Goal: Information Seeking & Learning: Compare options

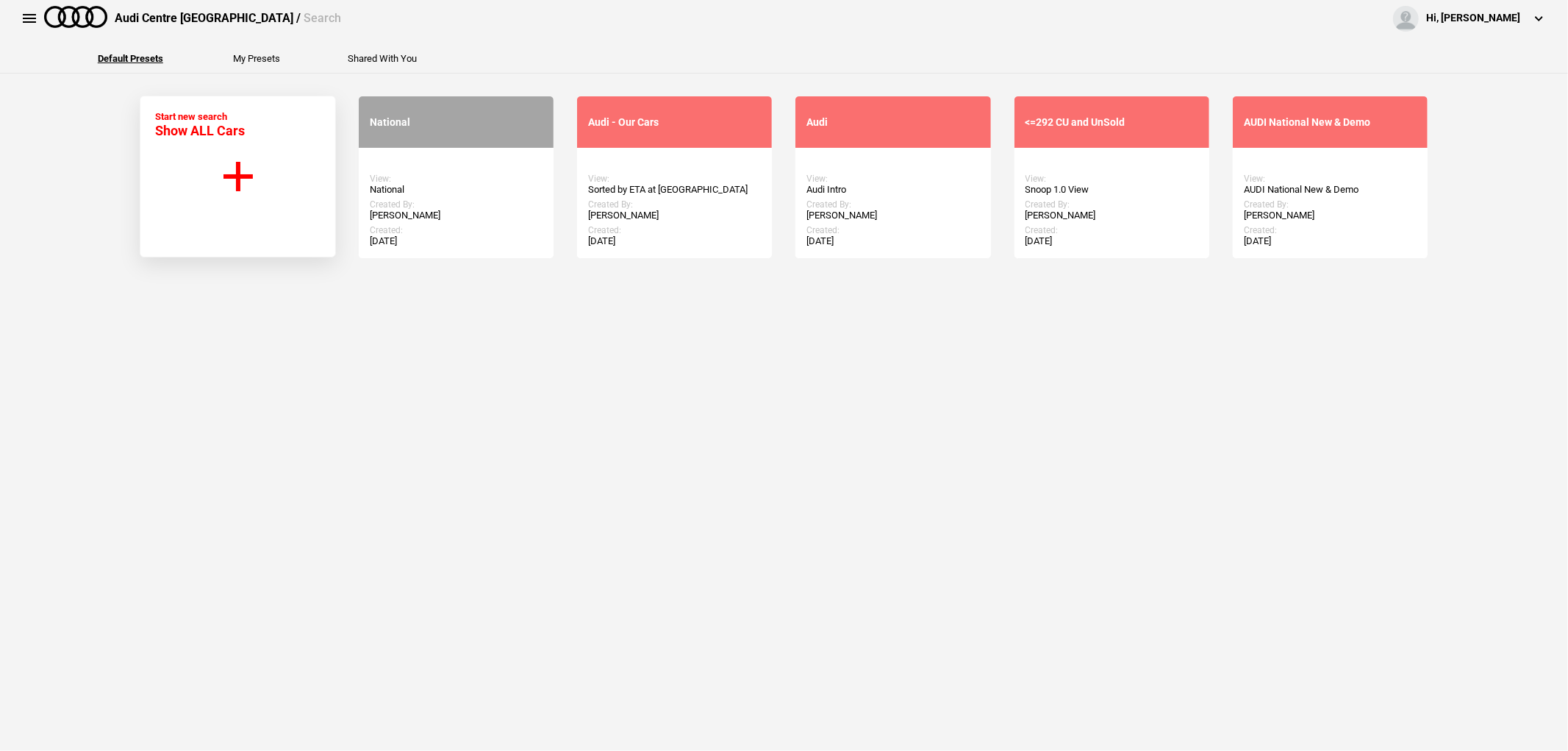
click at [244, 190] on button "Start new search Show ALL Cars" at bounding box center [238, 177] width 196 height 161
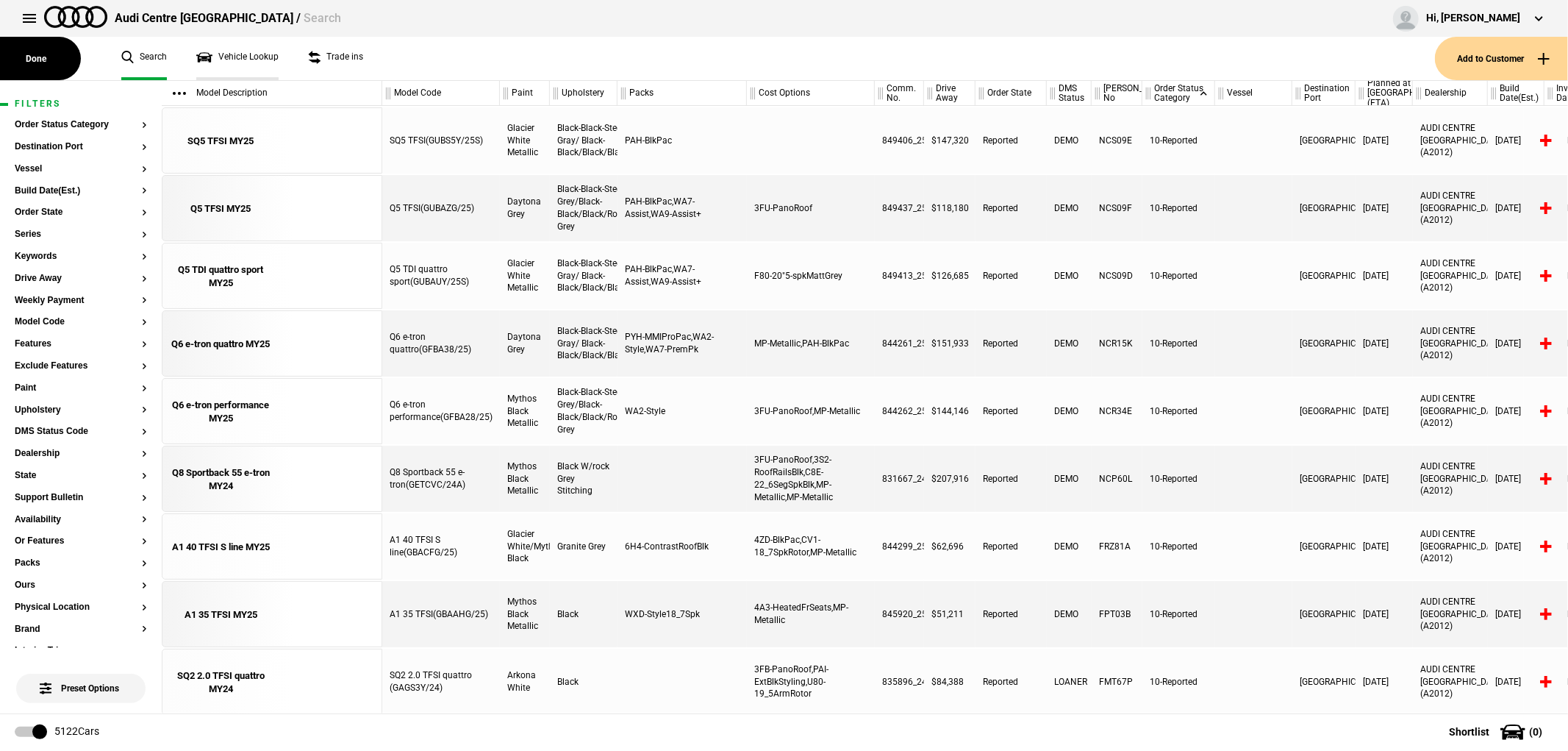
click at [221, 53] on link "Vehicle Lookup" at bounding box center [238, 58] width 82 height 43
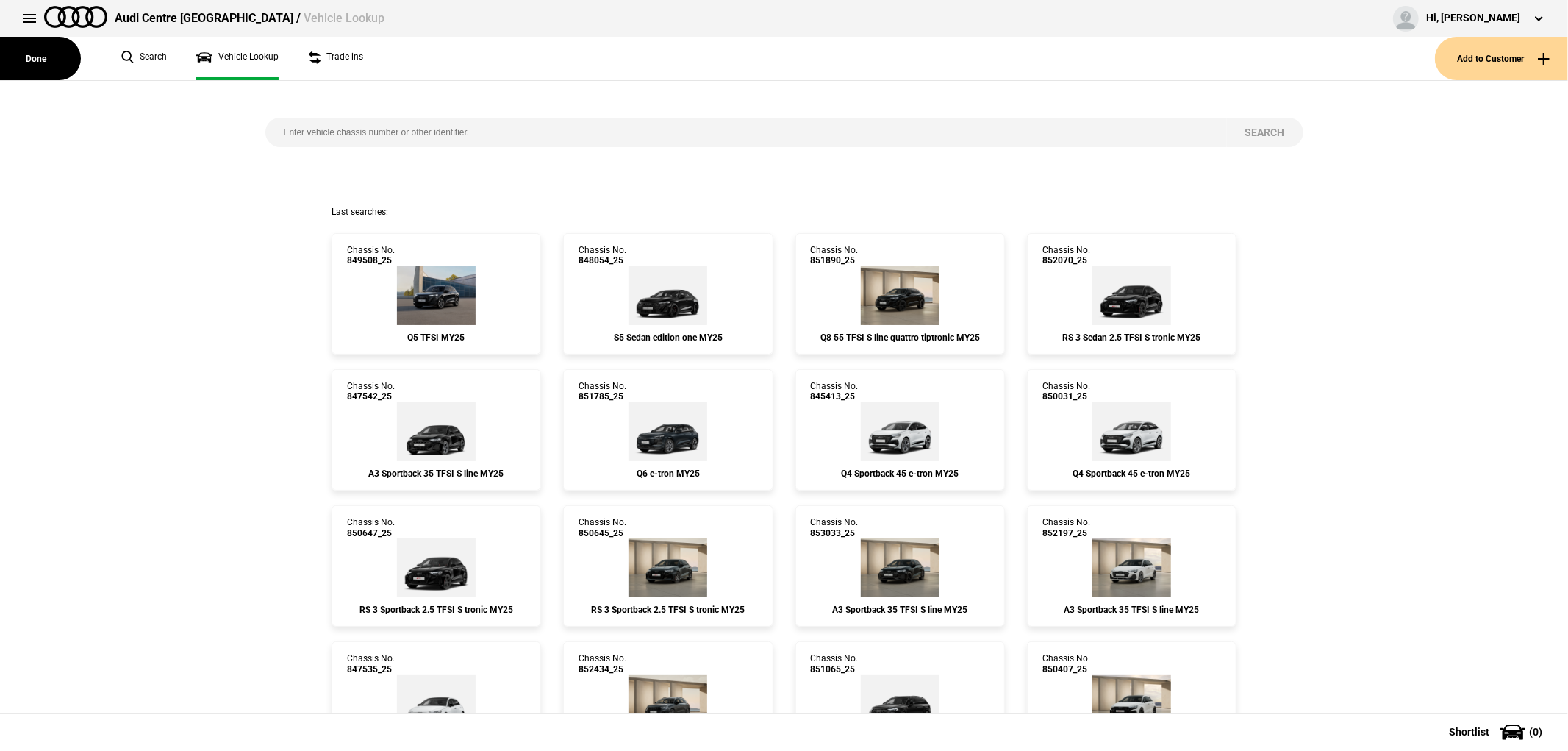
click at [378, 133] on input "search" at bounding box center [746, 132] width 962 height 30
paste input "850942"
type input "850942"
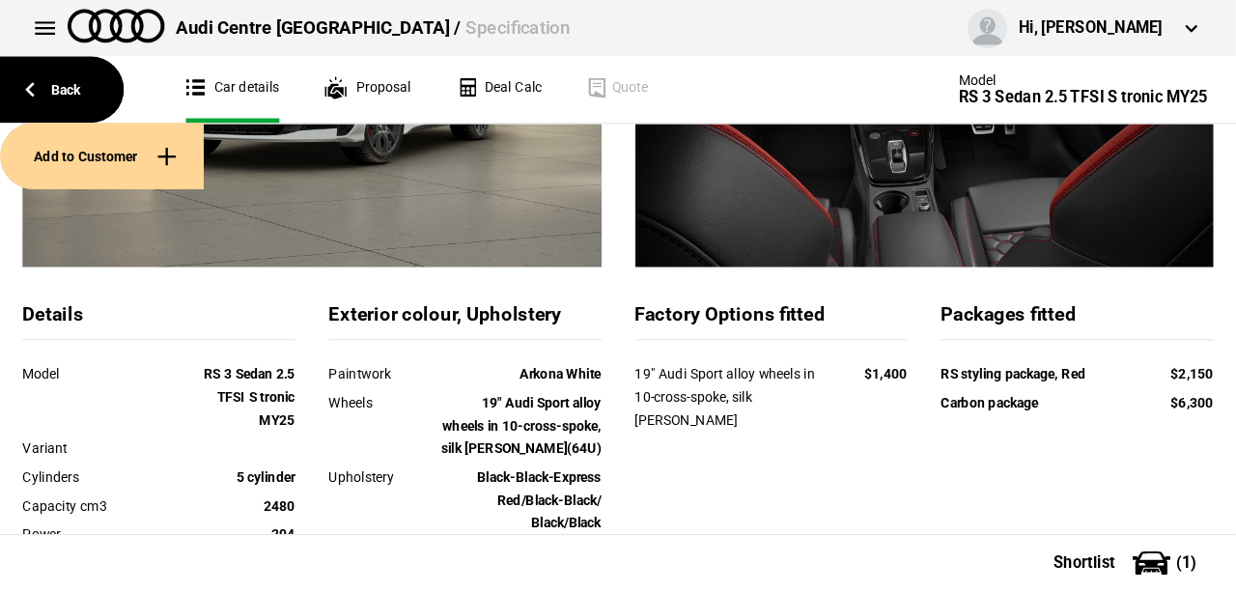
scroll to position [386, 0]
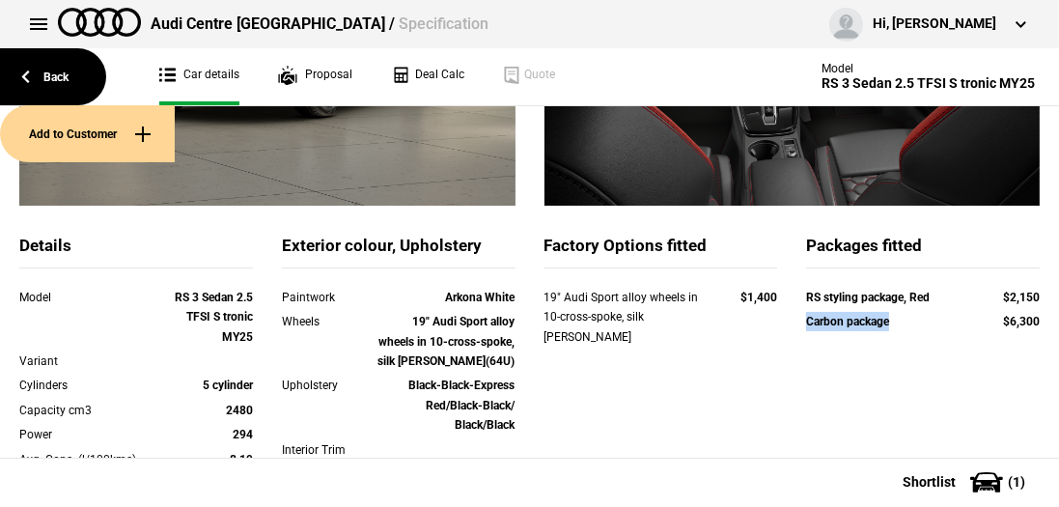
drag, startPoint x: 831, startPoint y: 324, endPoint x: 900, endPoint y: 324, distance: 68.5
click at [901, 324] on div "Carbon package" at bounding box center [887, 321] width 163 height 19
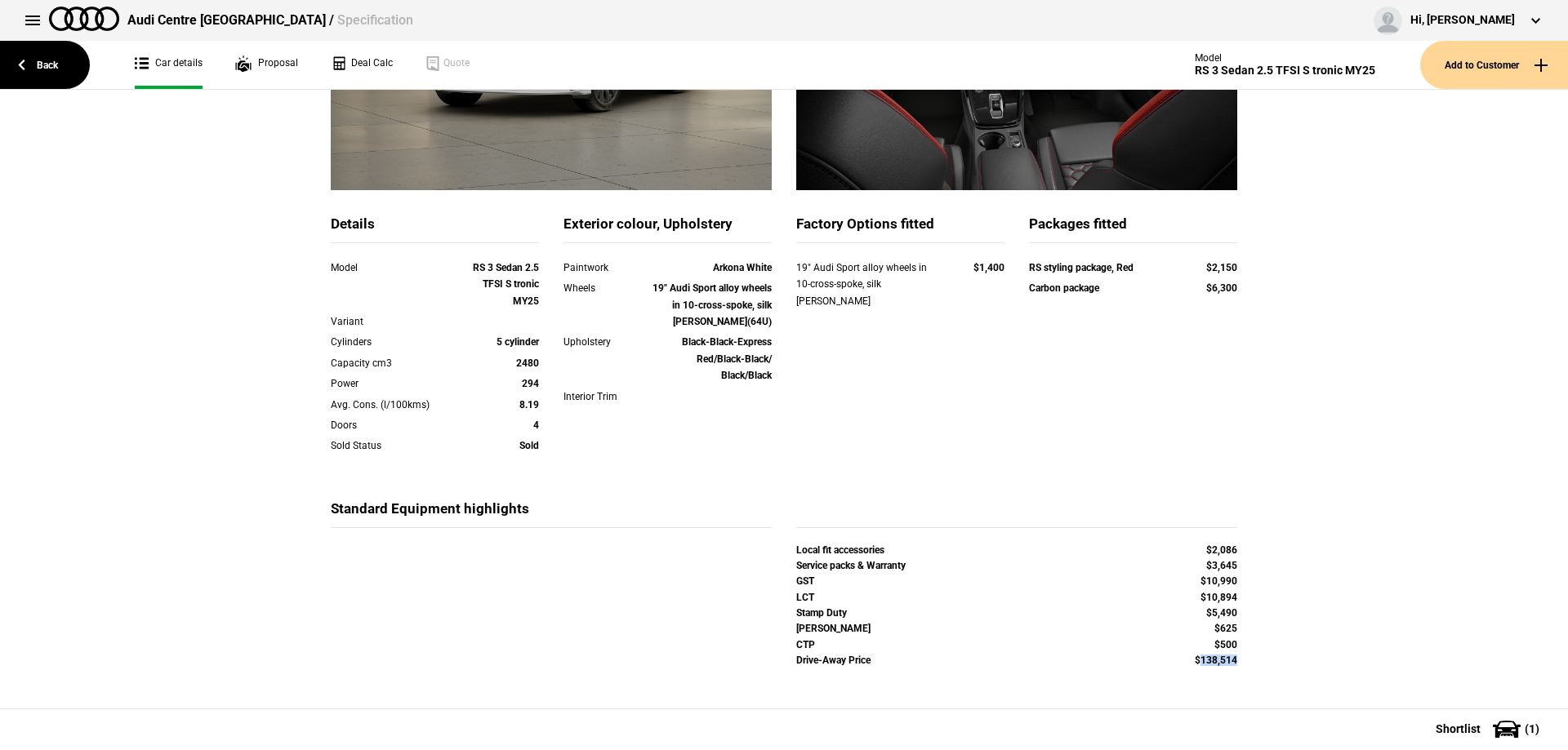
drag, startPoint x: 1194, startPoint y: 663, endPoint x: 1235, endPoint y: 662, distance: 41.0
click at [1235, 662] on div "Drive-Away Price $138,514" at bounding box center [1017, 662] width 465 height 15
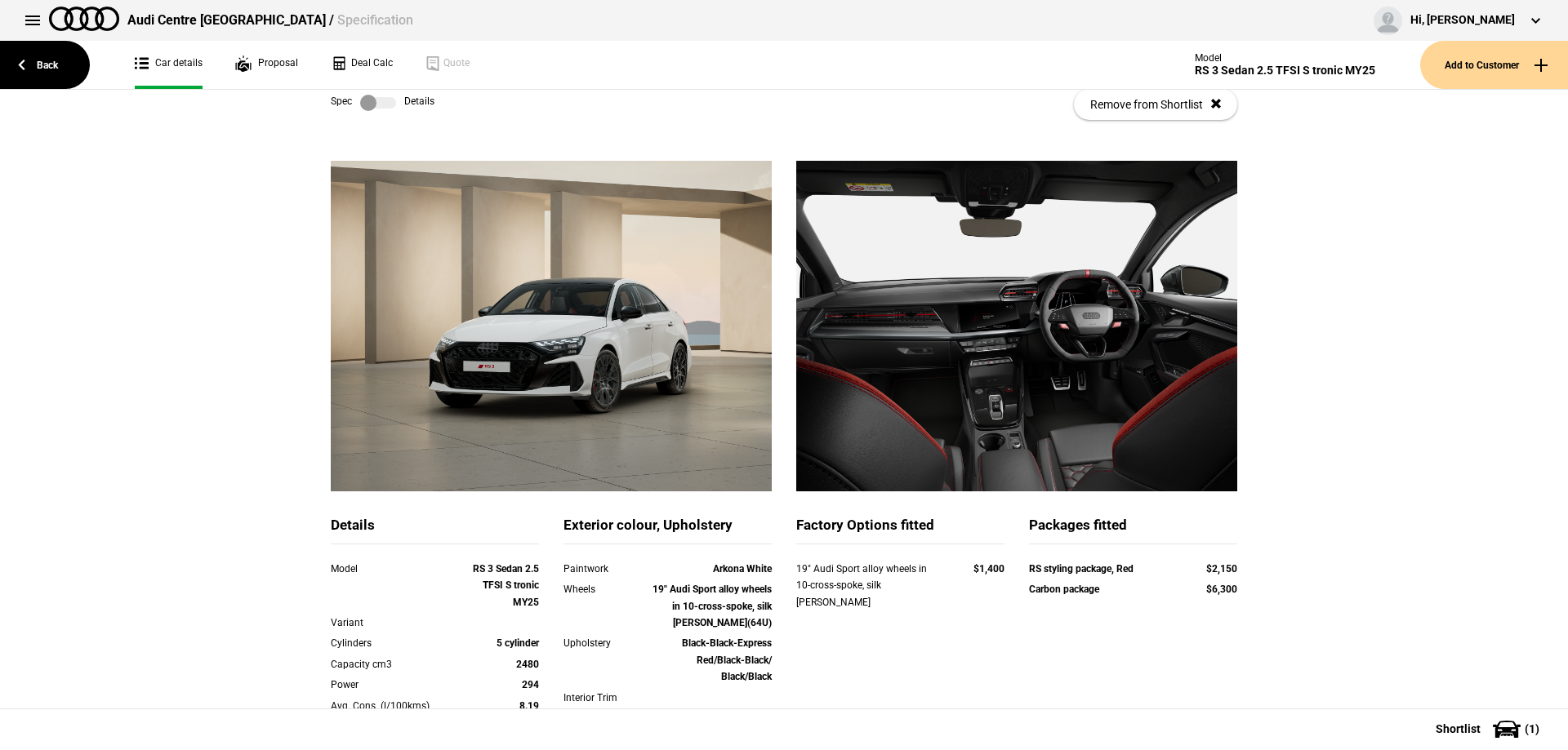
scroll to position [0, 0]
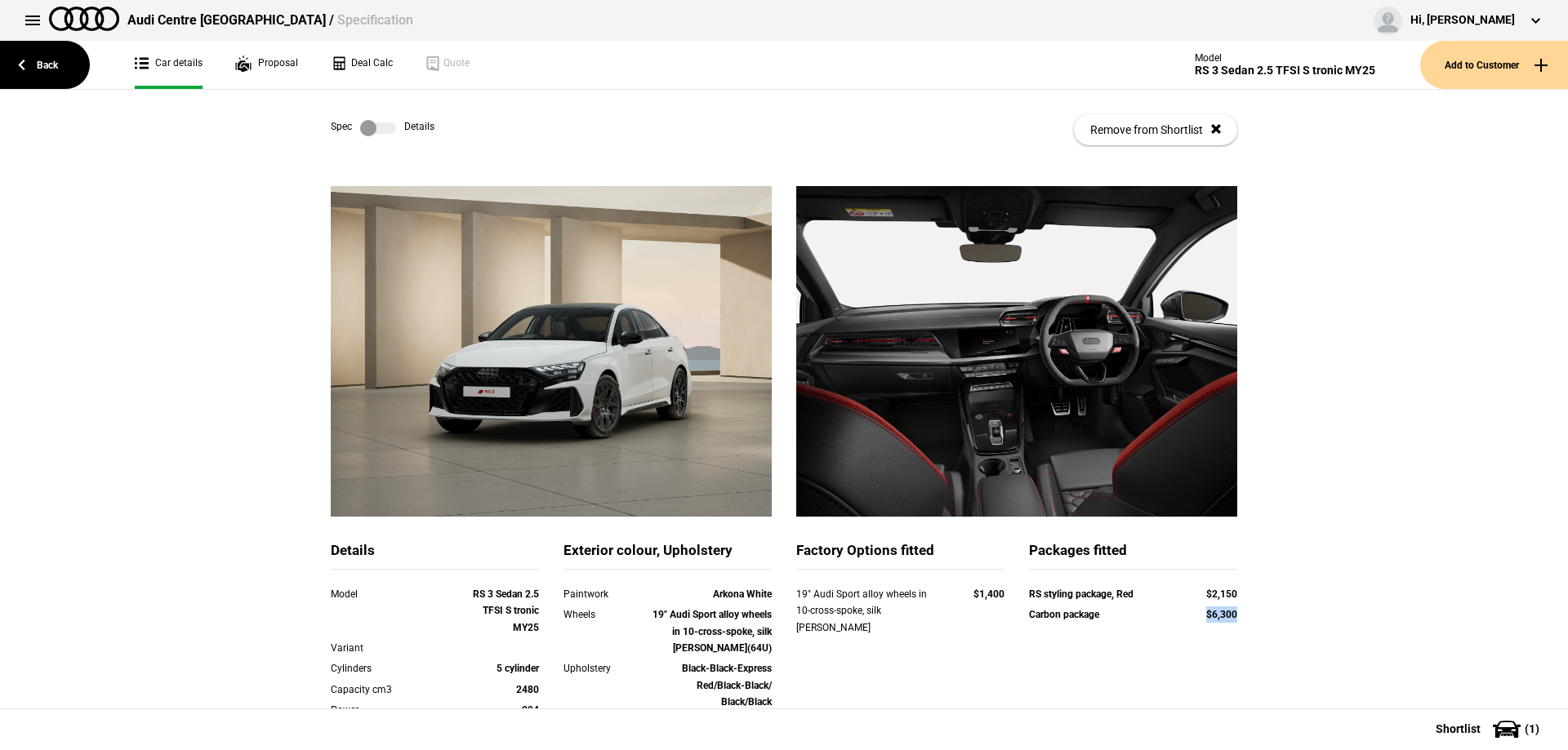
drag, startPoint x: 1190, startPoint y: 616, endPoint x: 1255, endPoint y: 609, distance: 65.4
click at [1255, 609] on div "Details Model RS 3 Sedan 2.5 TFSI S tronic MY25 Variant Cylinders 5 cylinder Ca…" at bounding box center [784, 612] width 956 height 852
click at [387, 122] on label at bounding box center [378, 128] width 36 height 16
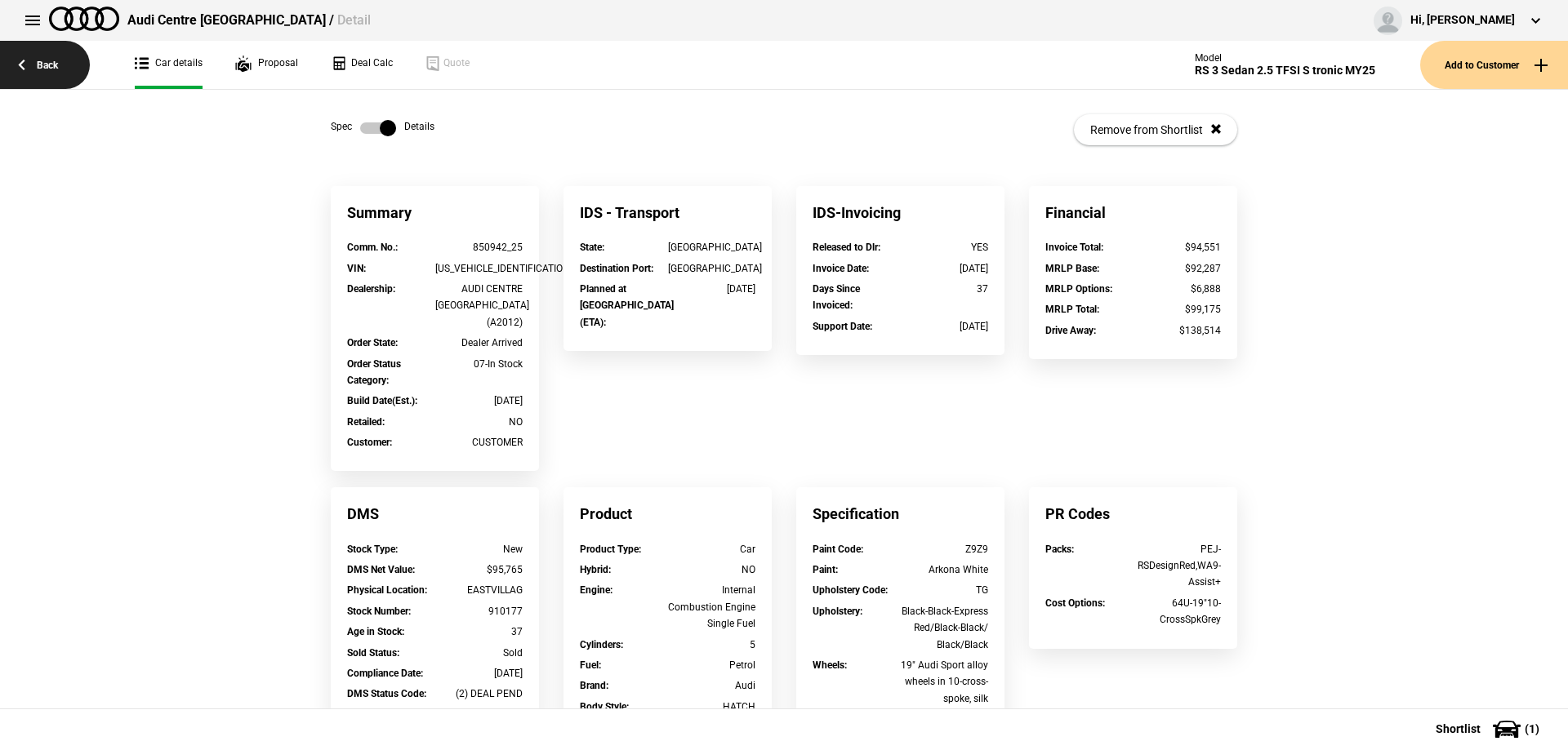
click at [40, 65] on link "Back" at bounding box center [45, 64] width 90 height 48
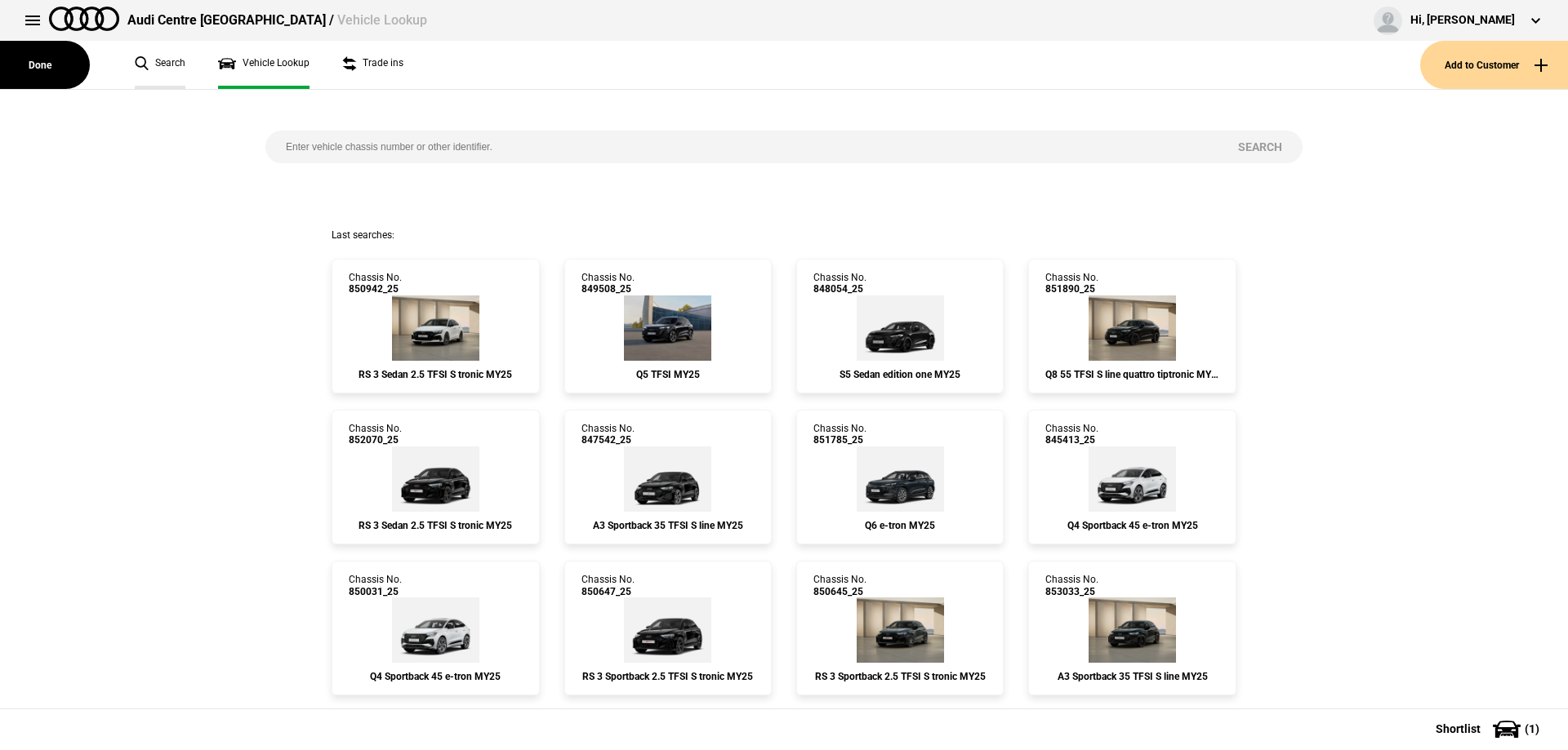
click at [168, 65] on link "Search" at bounding box center [160, 64] width 51 height 48
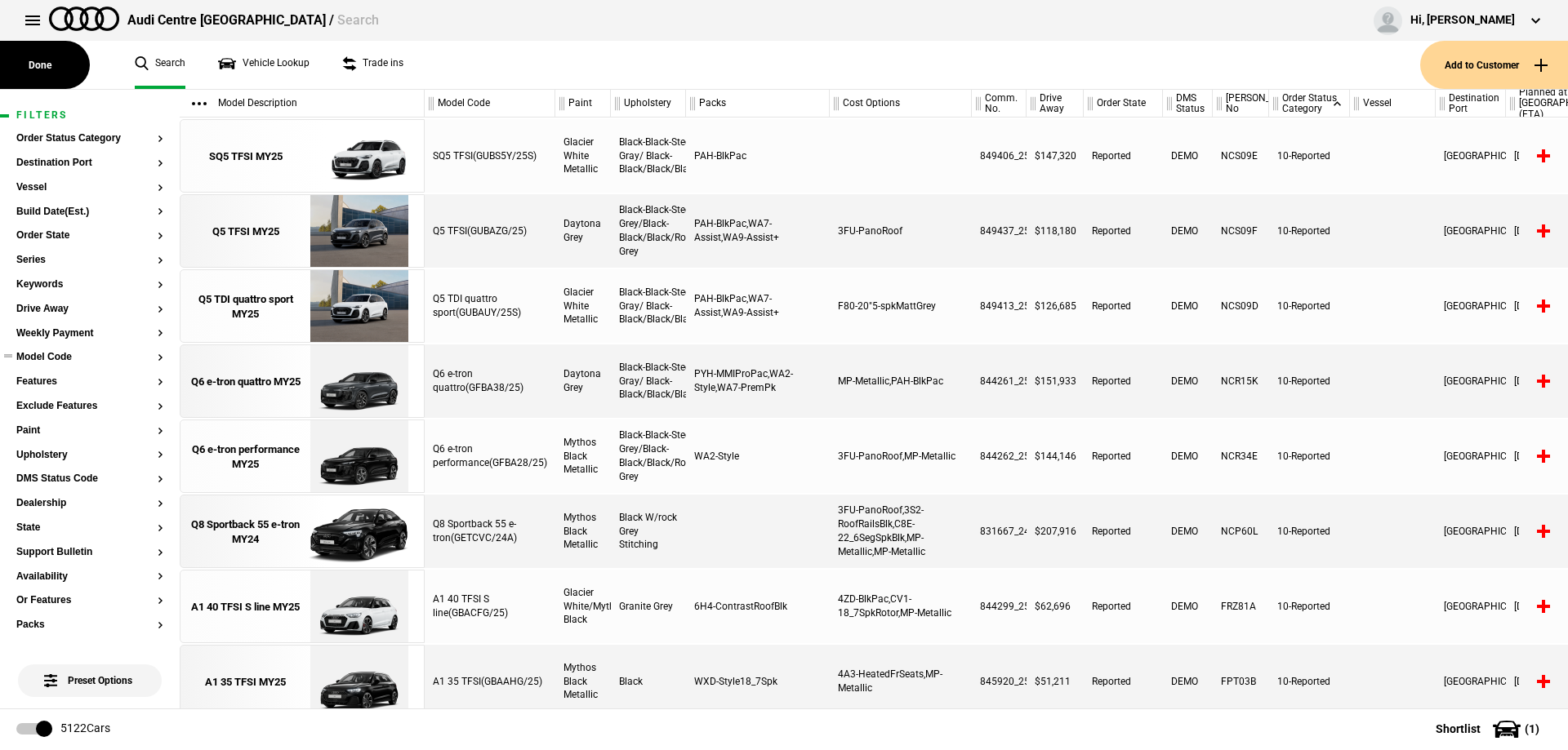
click at [39, 359] on button "Model Code" at bounding box center [90, 358] width 147 height 12
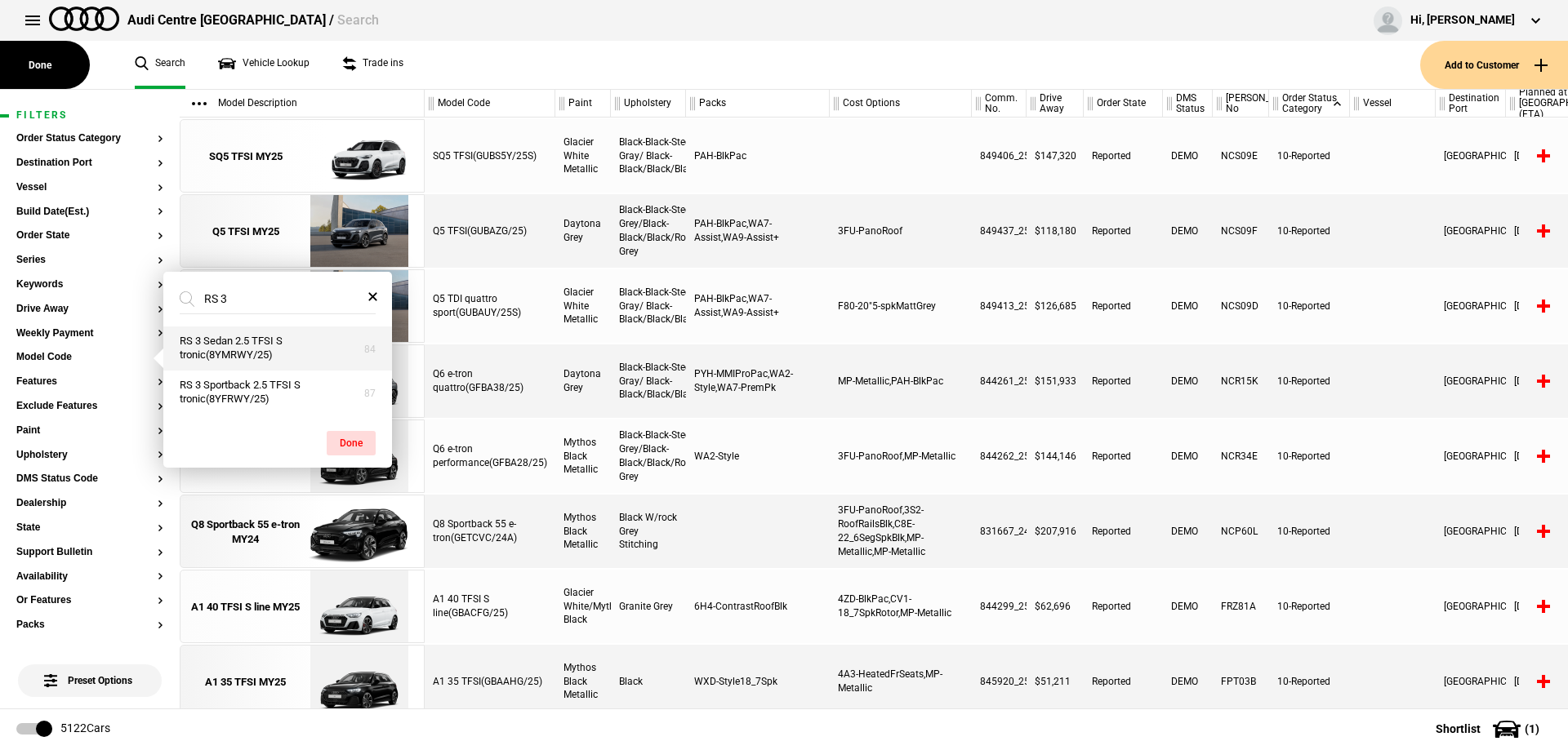
type input "RS 3"
click at [218, 340] on button "RS 3 Sedan 2.5 TFSI S tronic(8YMRWY/25)" at bounding box center [277, 348] width 228 height 44
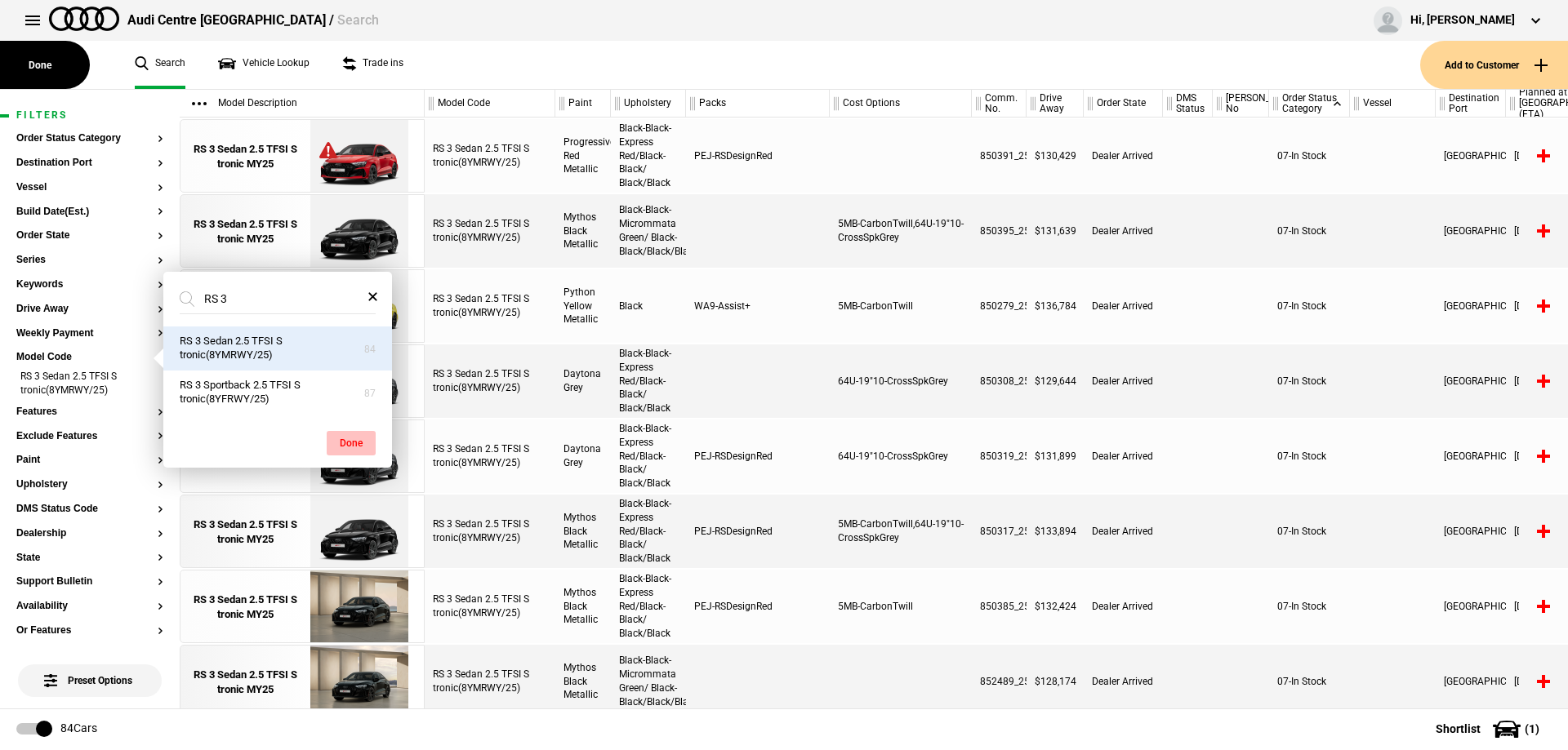
drag, startPoint x: 339, startPoint y: 451, endPoint x: 266, endPoint y: 446, distance: 73.2
click at [339, 450] on button "Done" at bounding box center [351, 443] width 49 height 25
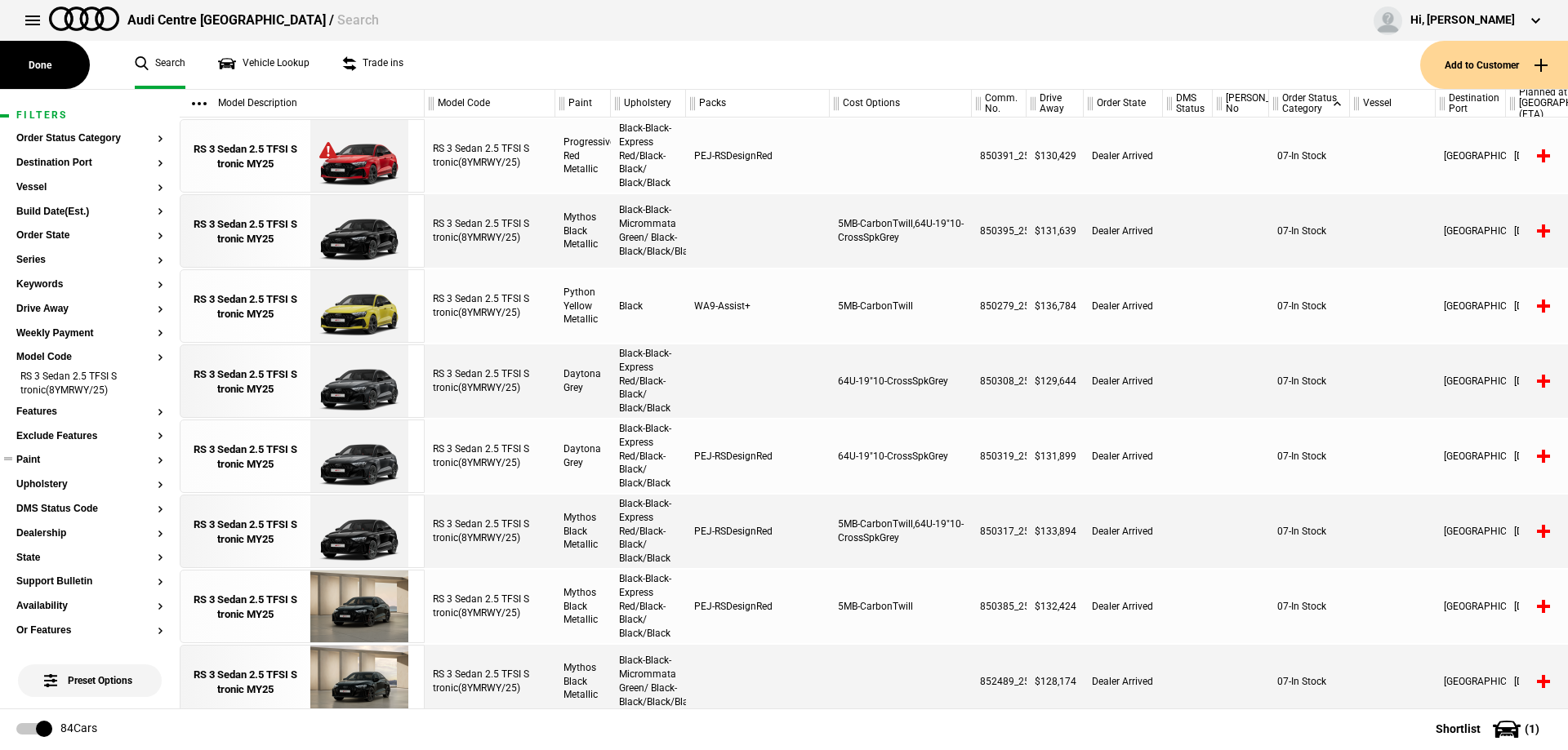
click at [34, 457] on button "Paint" at bounding box center [90, 461] width 147 height 12
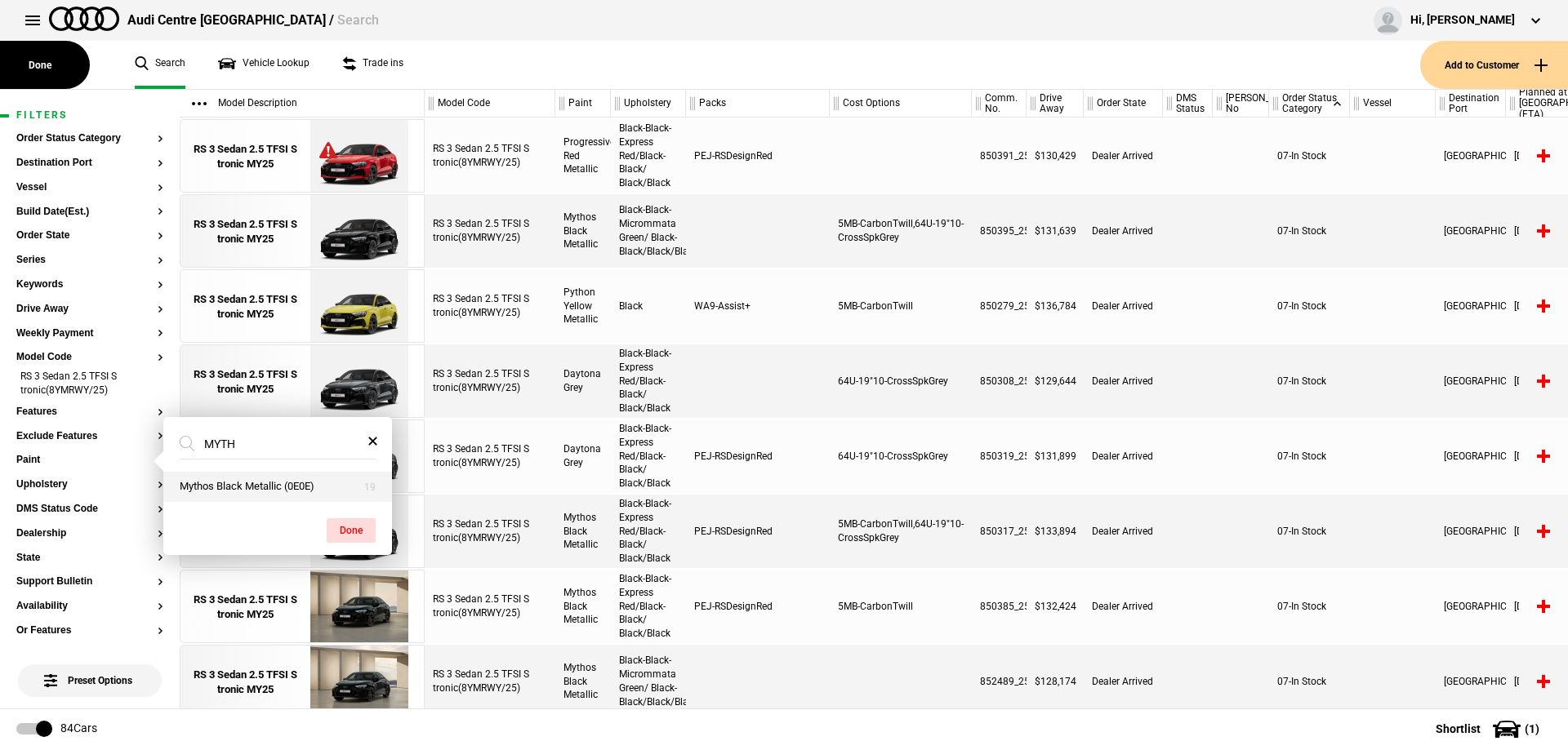
type input "MYTH"
click at [228, 481] on button "Mythos Black Metallic (0E0E)" at bounding box center [277, 487] width 228 height 30
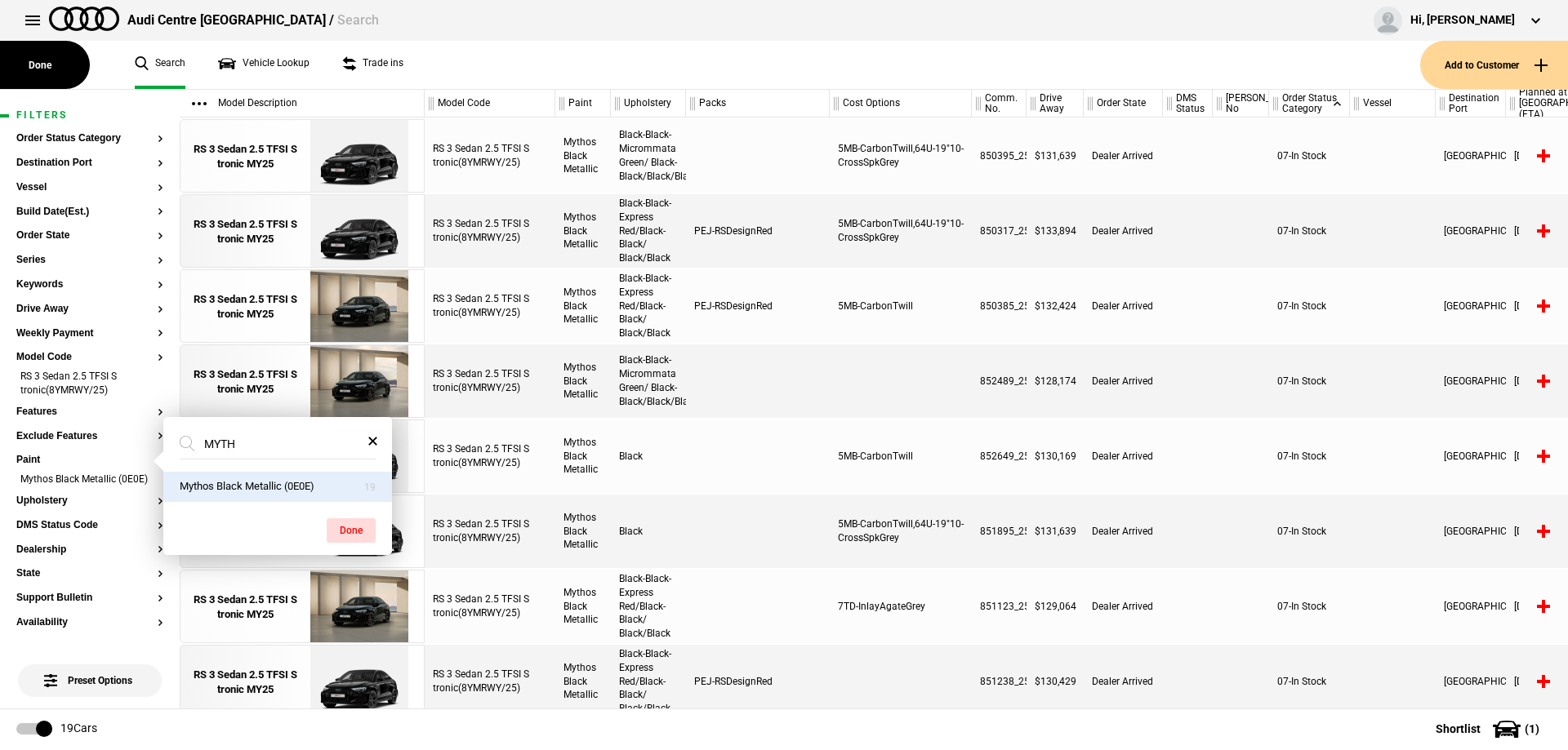
click at [345, 522] on button "Done" at bounding box center [351, 530] width 49 height 25
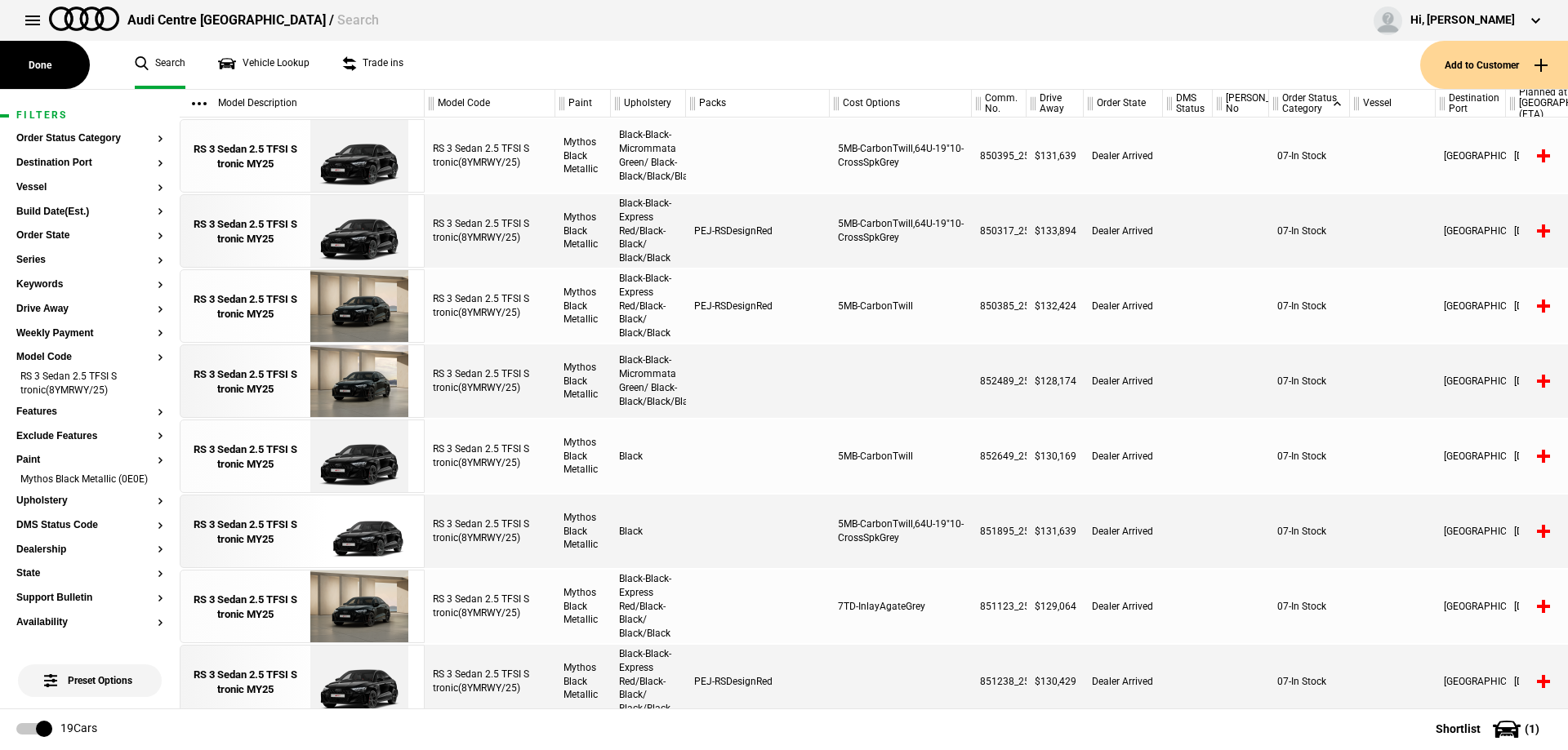
drag, startPoint x: 694, startPoint y: 709, endPoint x: 753, endPoint y: 712, distance: 59.1
click at [753, 712] on footer "19 Cars Shortlist ( 1 )" at bounding box center [784, 729] width 1568 height 41
click at [276, 528] on div "RS 3 Sedan 2.5 TFSI S tronic MY25" at bounding box center [245, 532] width 113 height 30
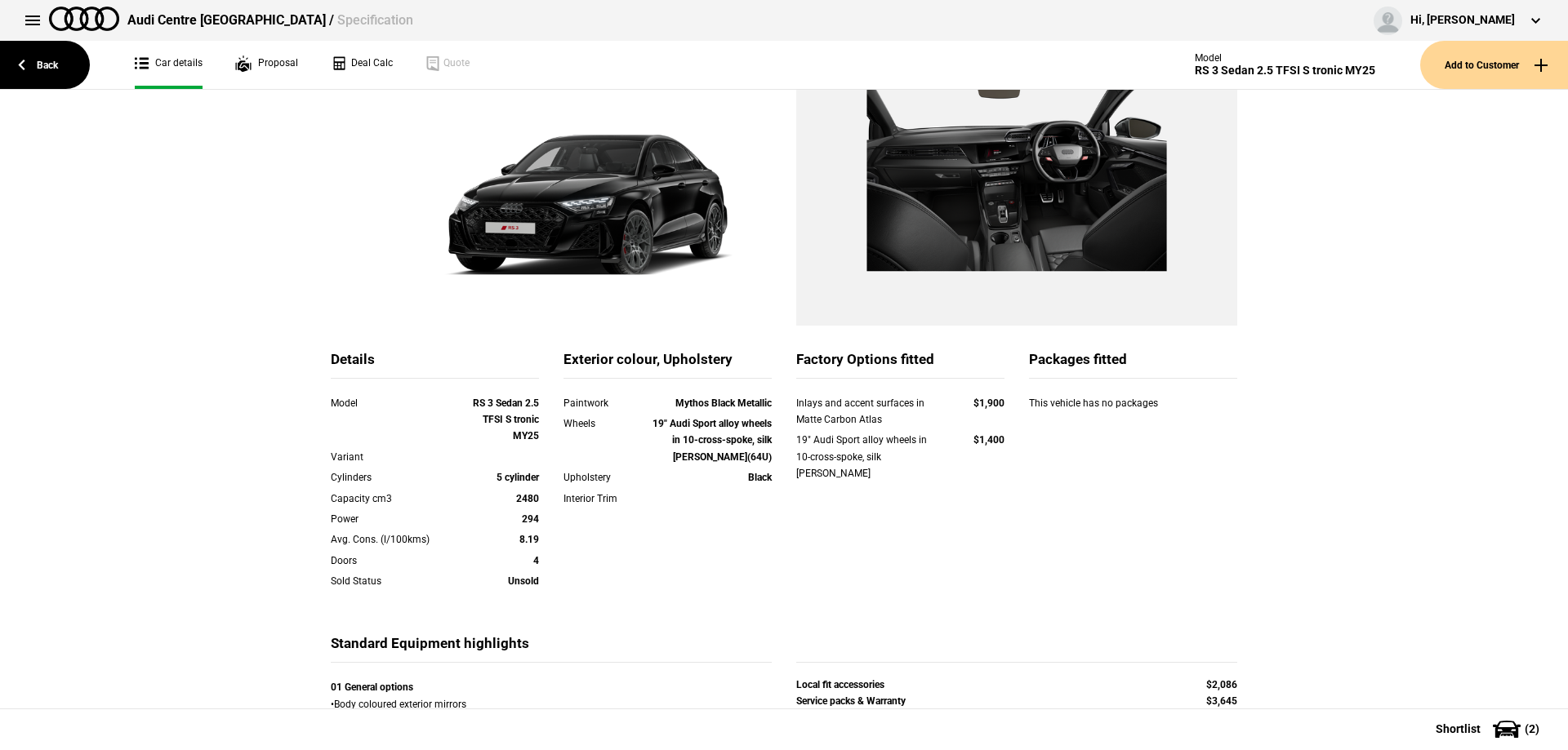
scroll to position [163, 0]
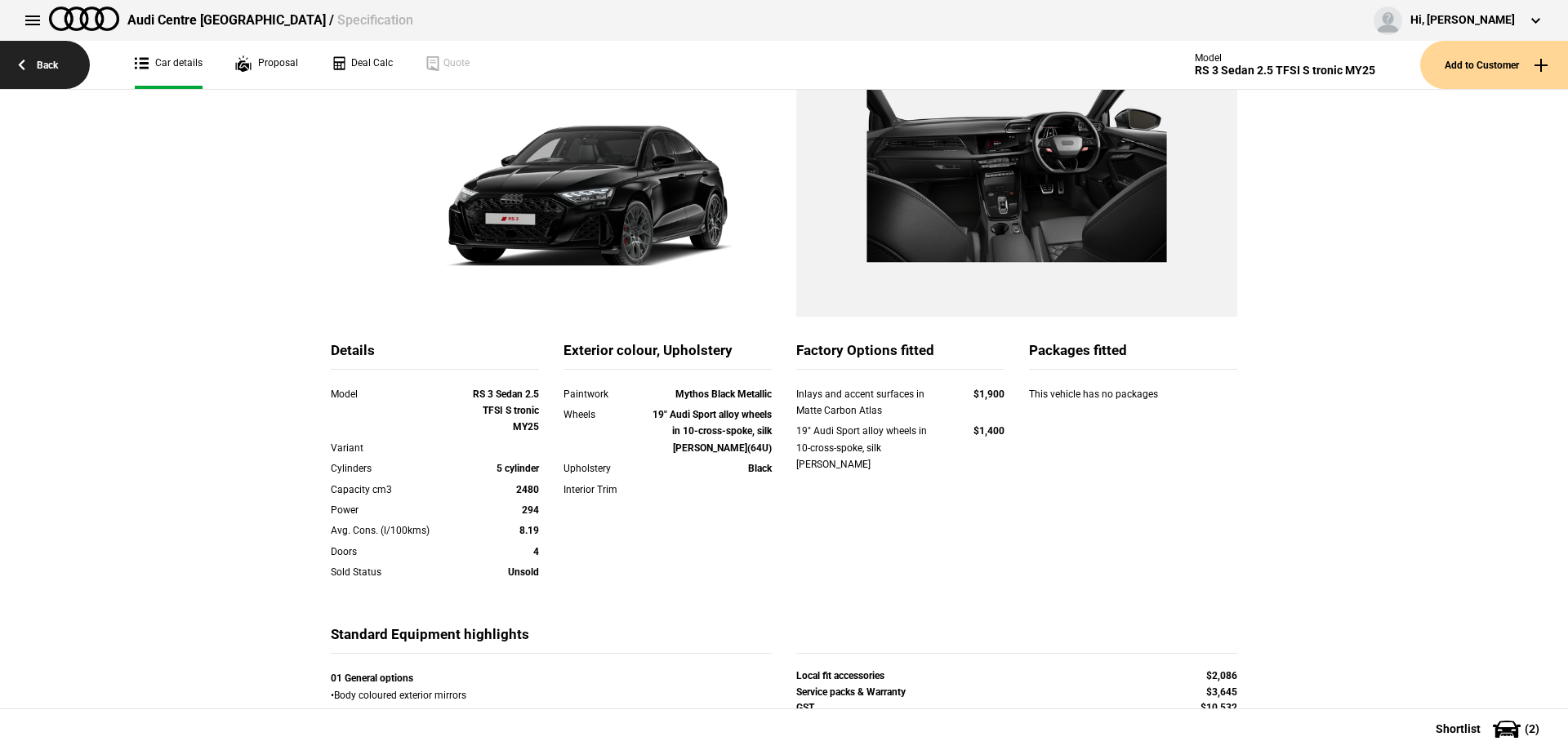
click at [31, 57] on link "Back" at bounding box center [45, 64] width 90 height 48
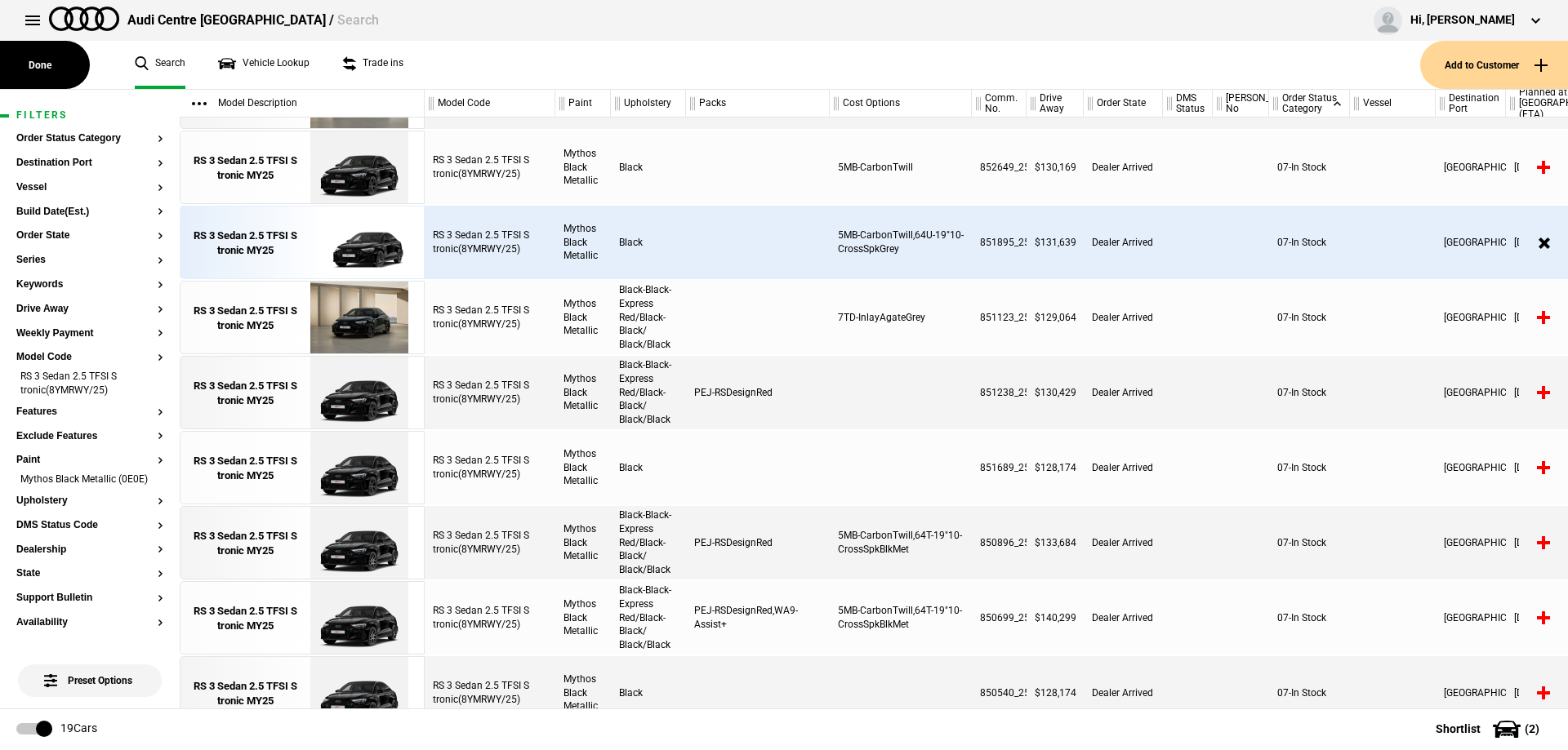
scroll to position [326, 0]
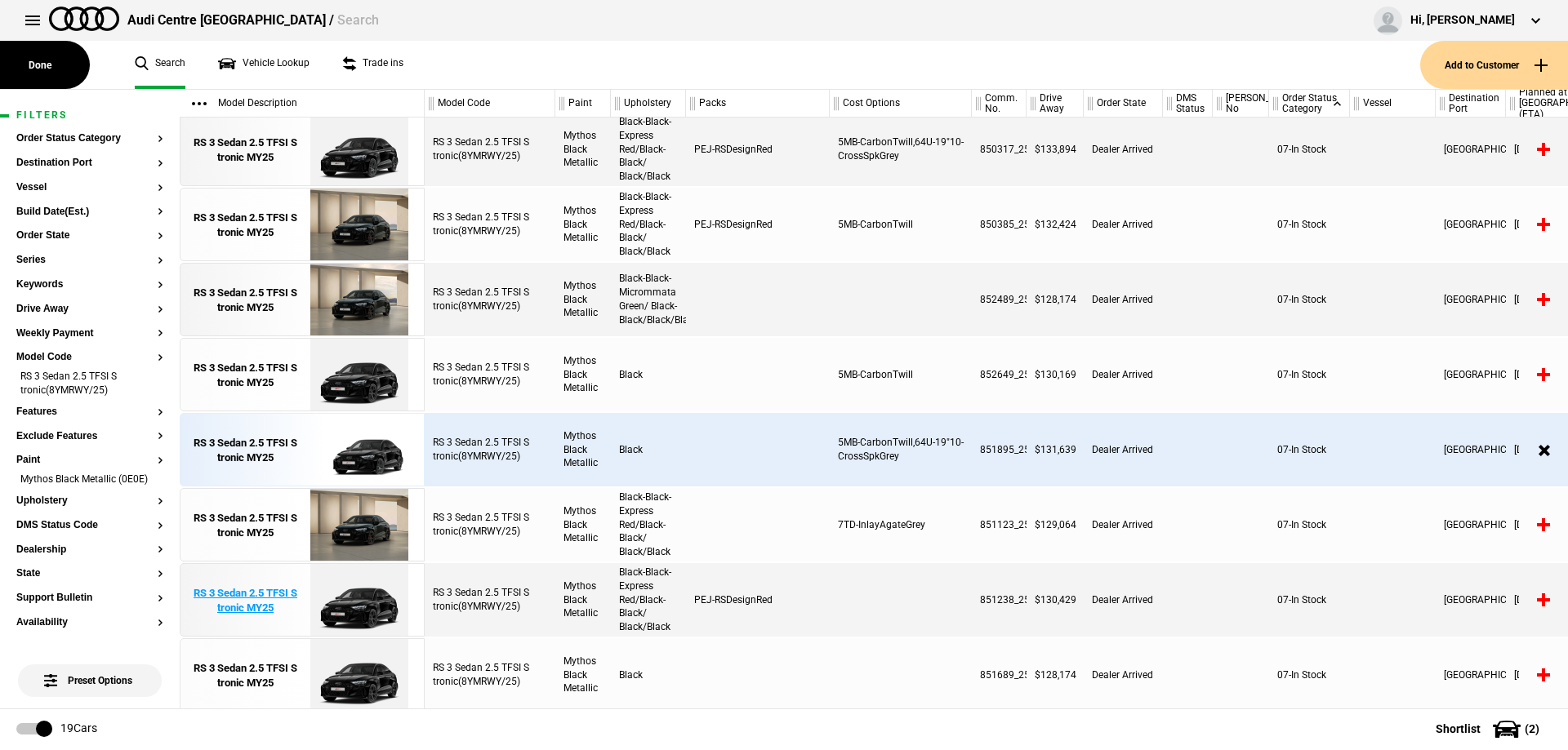
click at [254, 608] on div "RS 3 Sedan 2.5 TFSI S tronic MY25" at bounding box center [245, 600] width 113 height 30
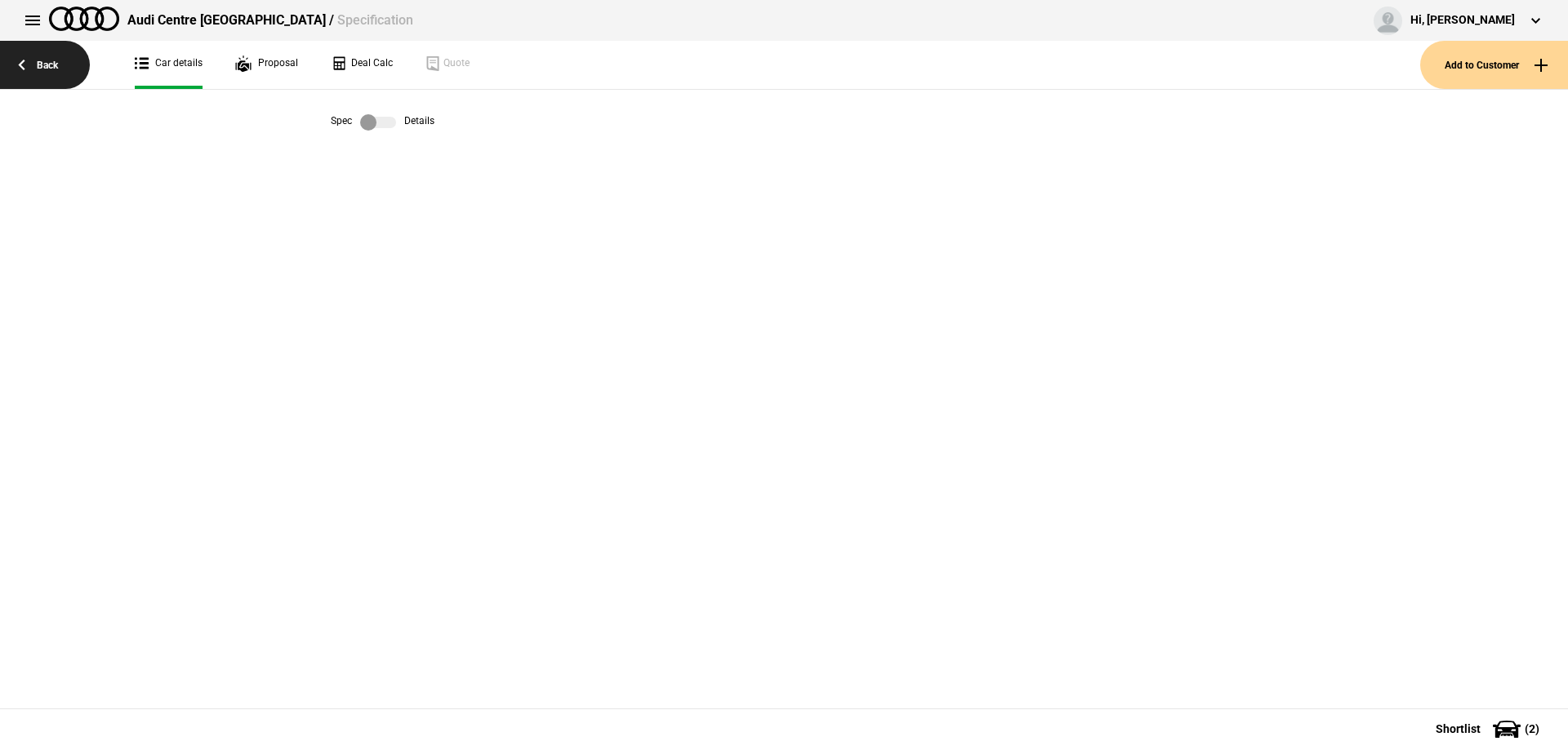
click at [58, 79] on link "Back" at bounding box center [45, 64] width 90 height 48
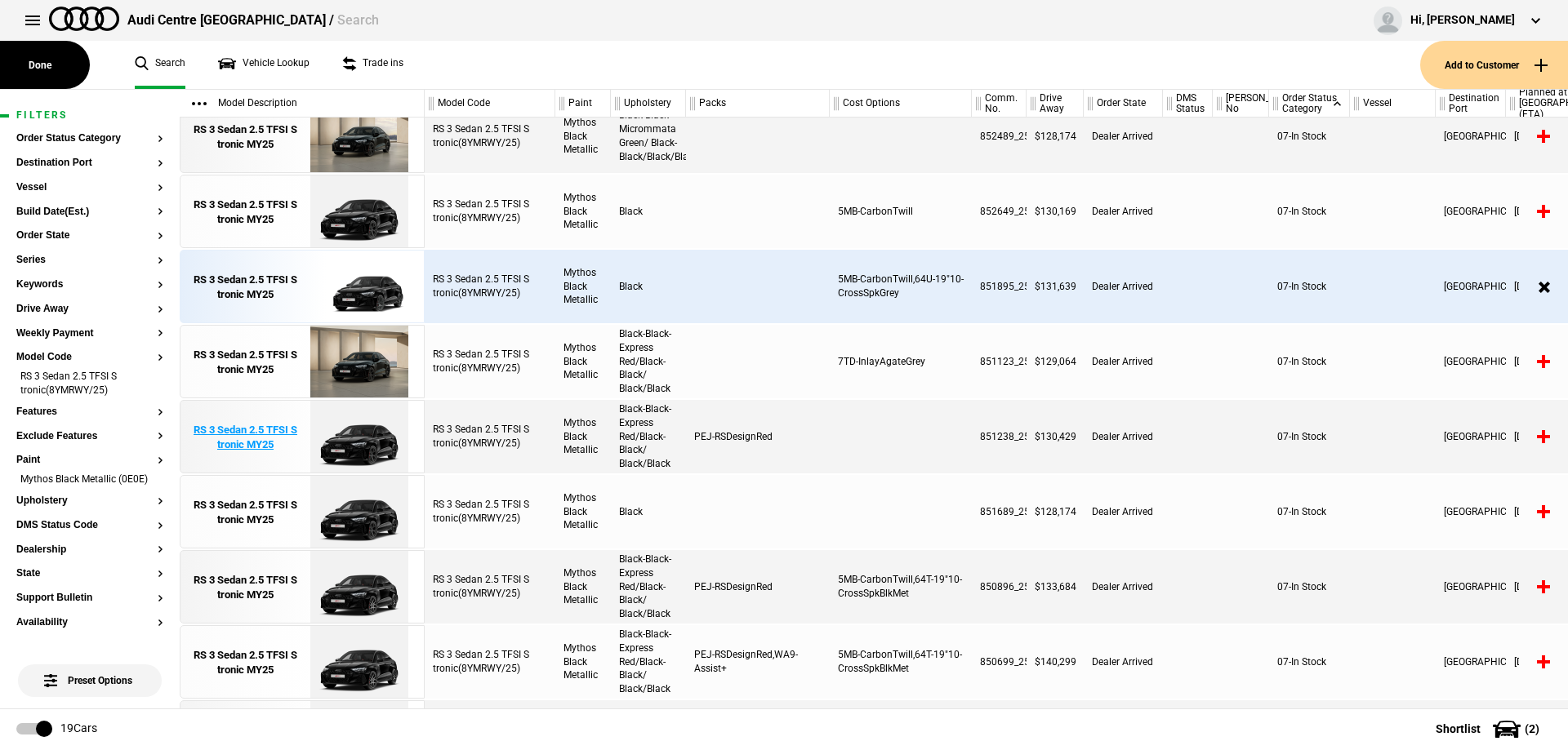
click at [276, 431] on div "RS 3 Sedan 2.5 TFSI S tronic MY25" at bounding box center [245, 437] width 113 height 30
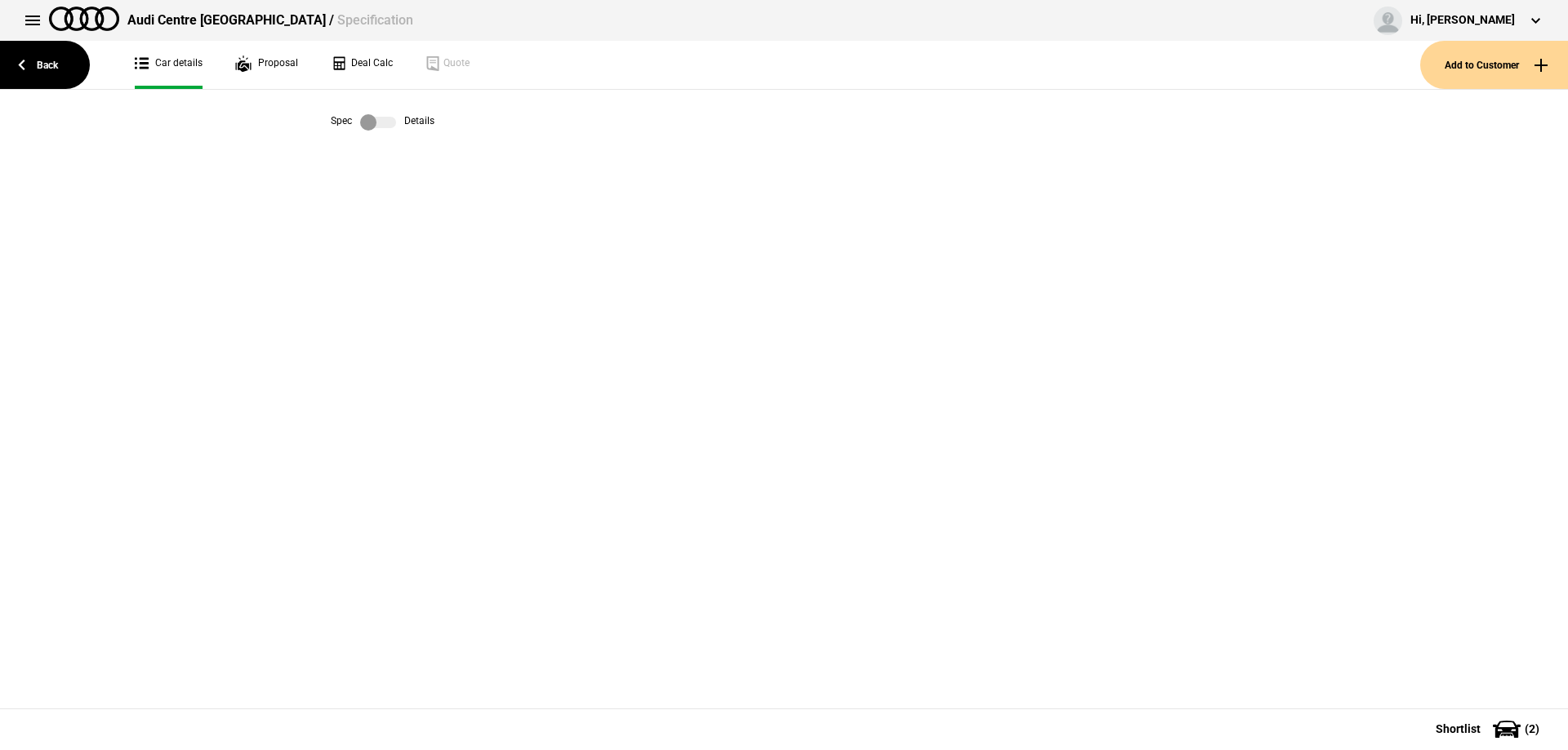
click at [381, 129] on label at bounding box center [378, 122] width 36 height 16
click at [380, 123] on label at bounding box center [378, 122] width 36 height 16
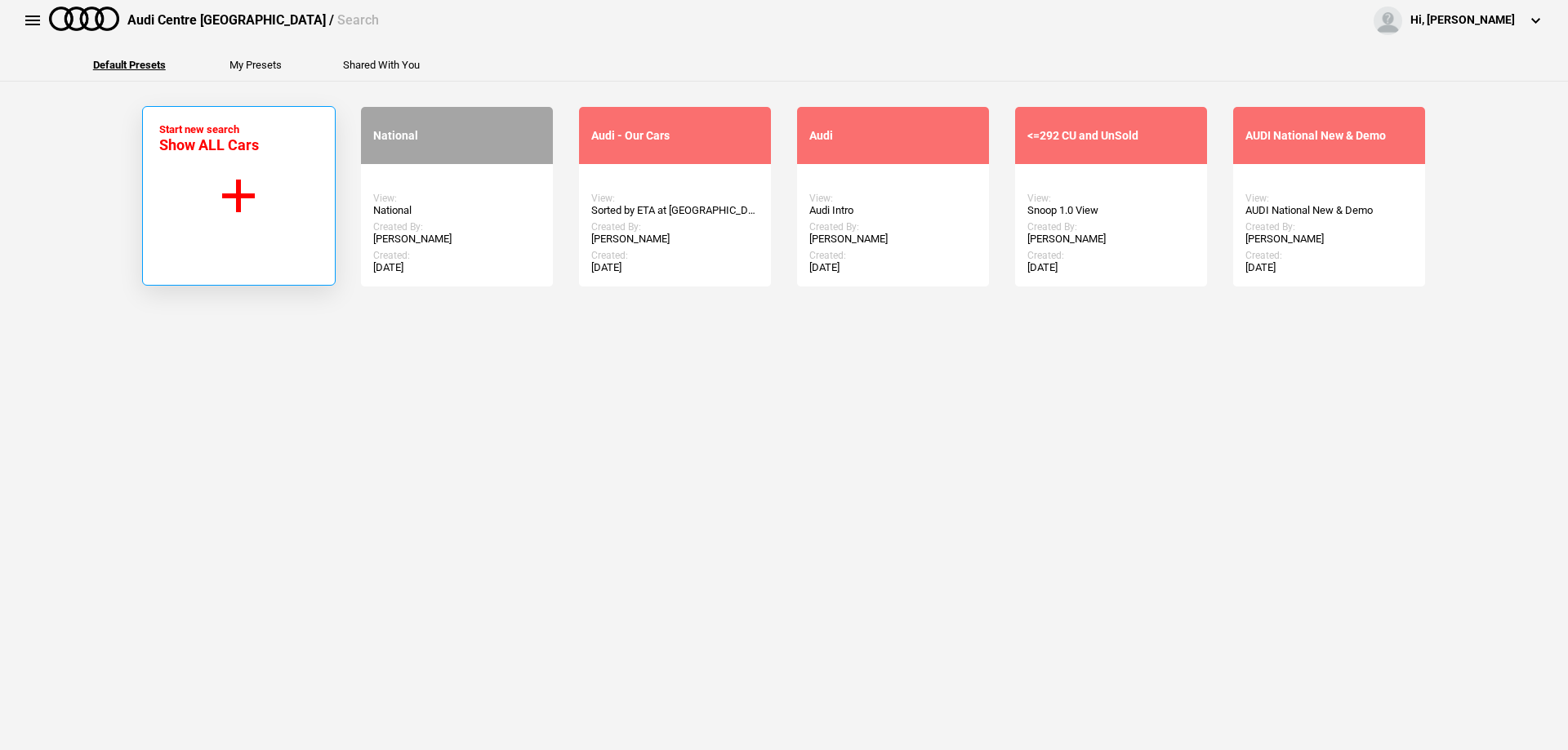
drag, startPoint x: 299, startPoint y: 147, endPoint x: 285, endPoint y: 159, distance: 18.4
click at [299, 148] on button "Start new search Show ALL Cars" at bounding box center [238, 196] width 194 height 179
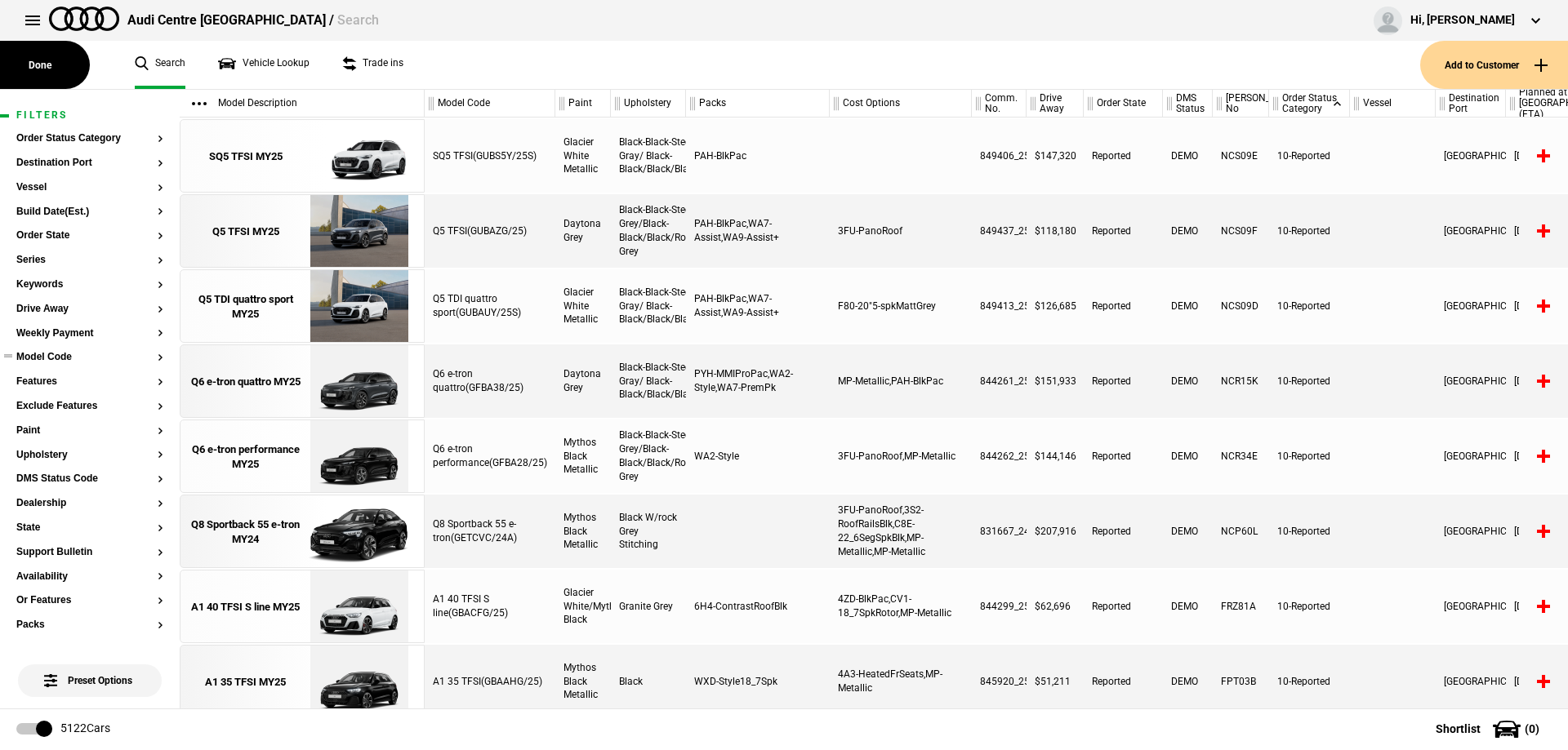
click at [51, 356] on button "Model Code" at bounding box center [90, 358] width 147 height 12
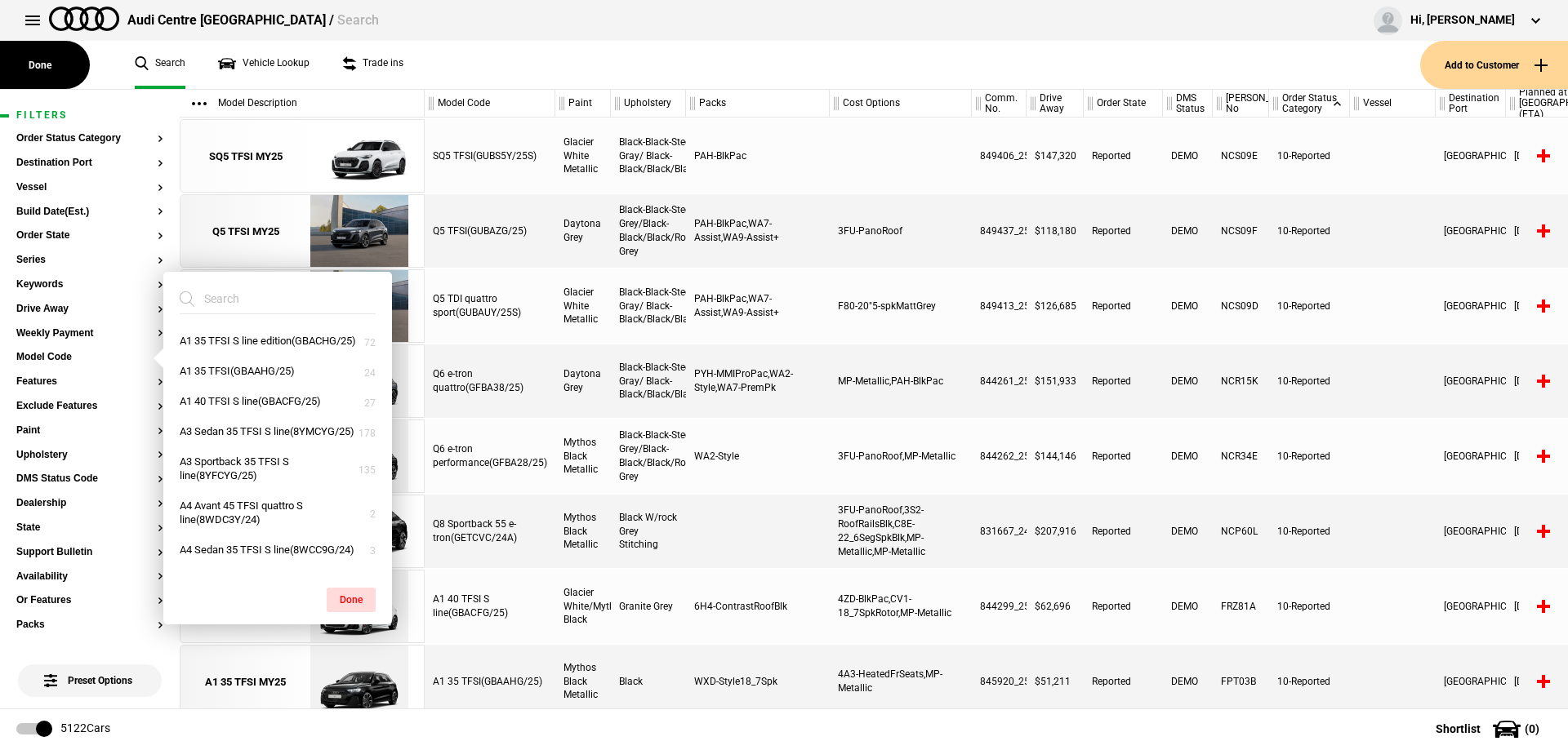
click at [489, 47] on ul "Search Vehicle Lookup Trade ins" at bounding box center [769, 64] width 1302 height 48
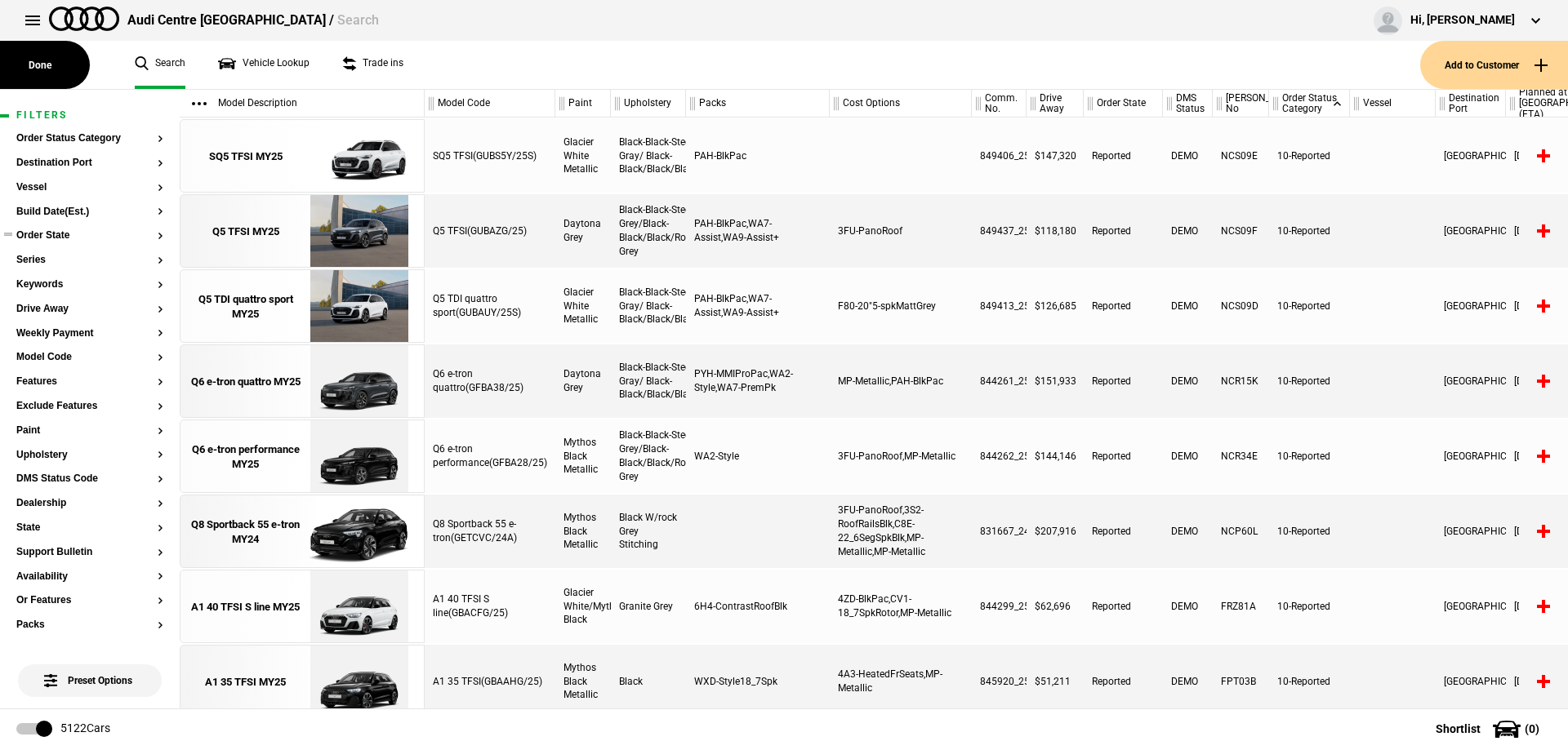
click at [43, 235] on button "Order State" at bounding box center [90, 236] width 147 height 12
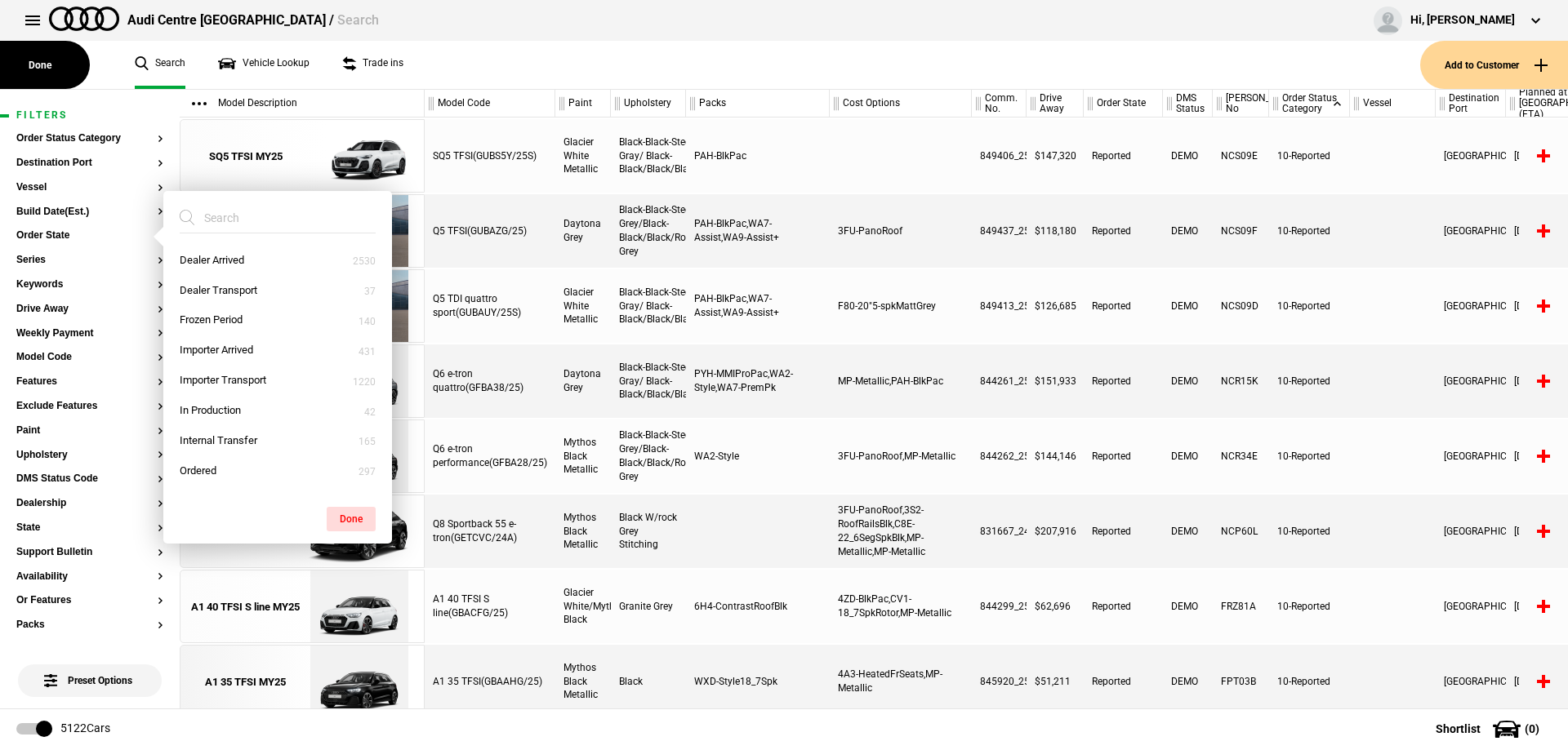
click at [506, 63] on ul "Search Vehicle Lookup Trade ins" at bounding box center [769, 64] width 1302 height 48
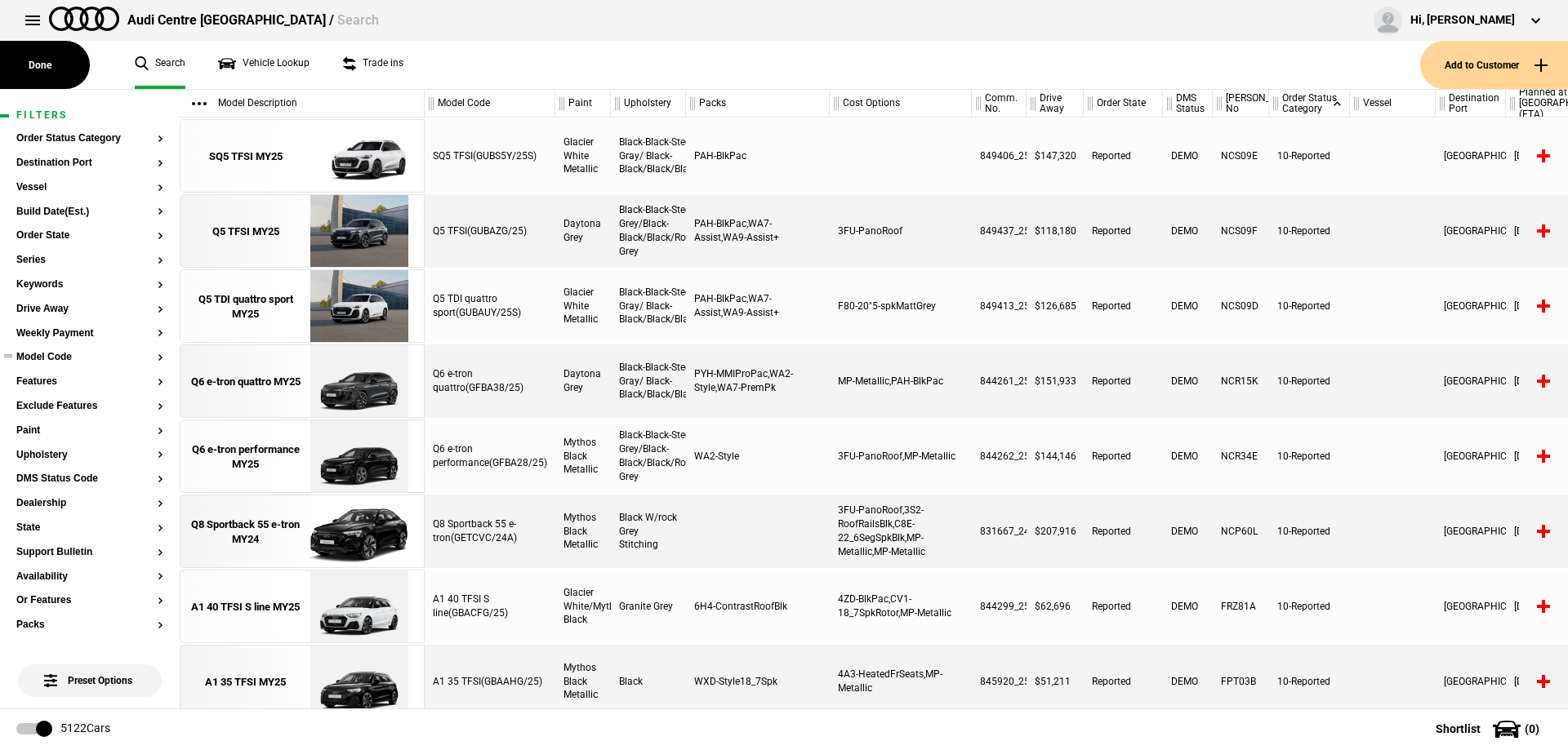
click at [40, 353] on button "Model Code" at bounding box center [90, 358] width 147 height 12
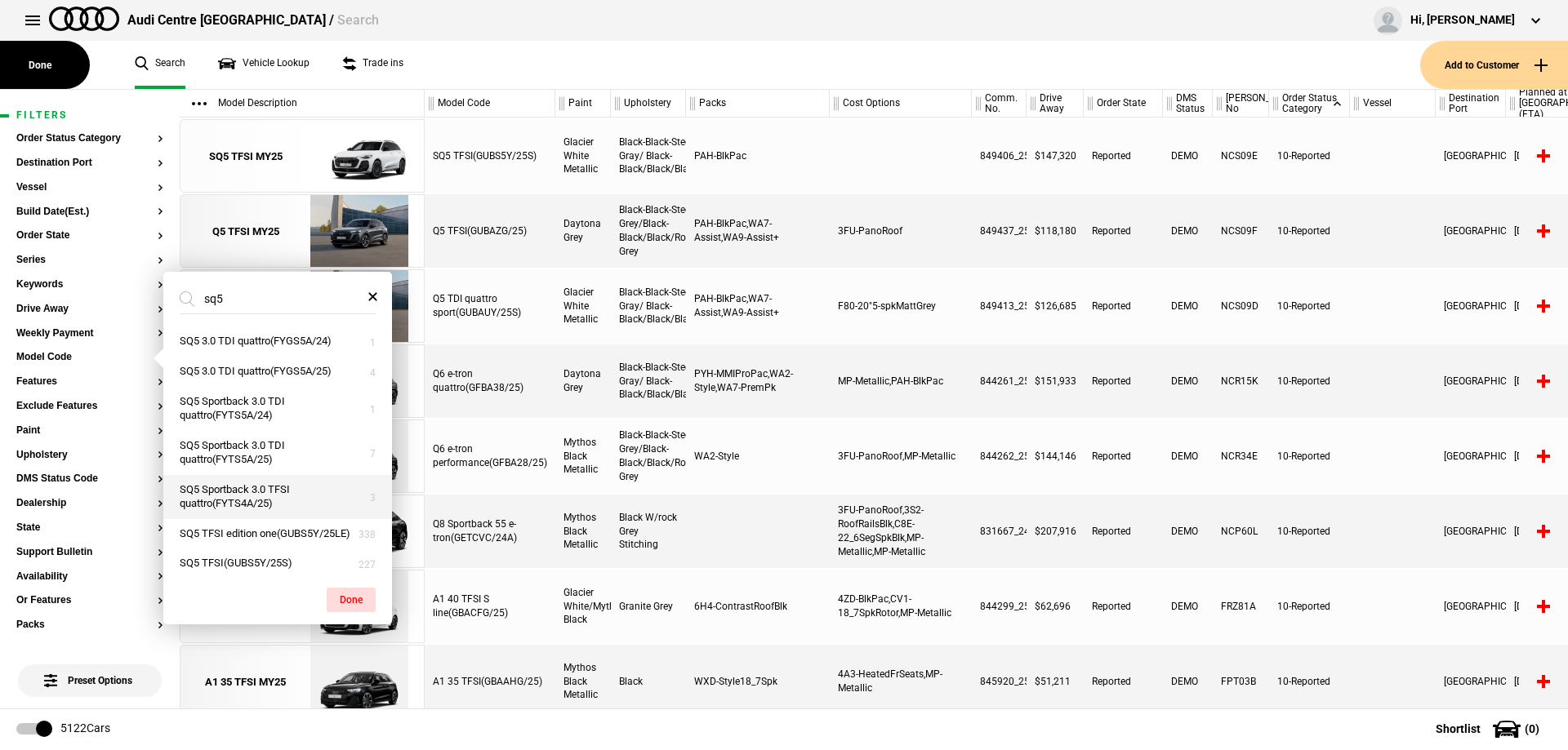
type input "sq5"
click at [298, 496] on button "SQ5 Sportback 3.0 TFSI quattro(FYTS4A/25)" at bounding box center [277, 497] width 228 height 44
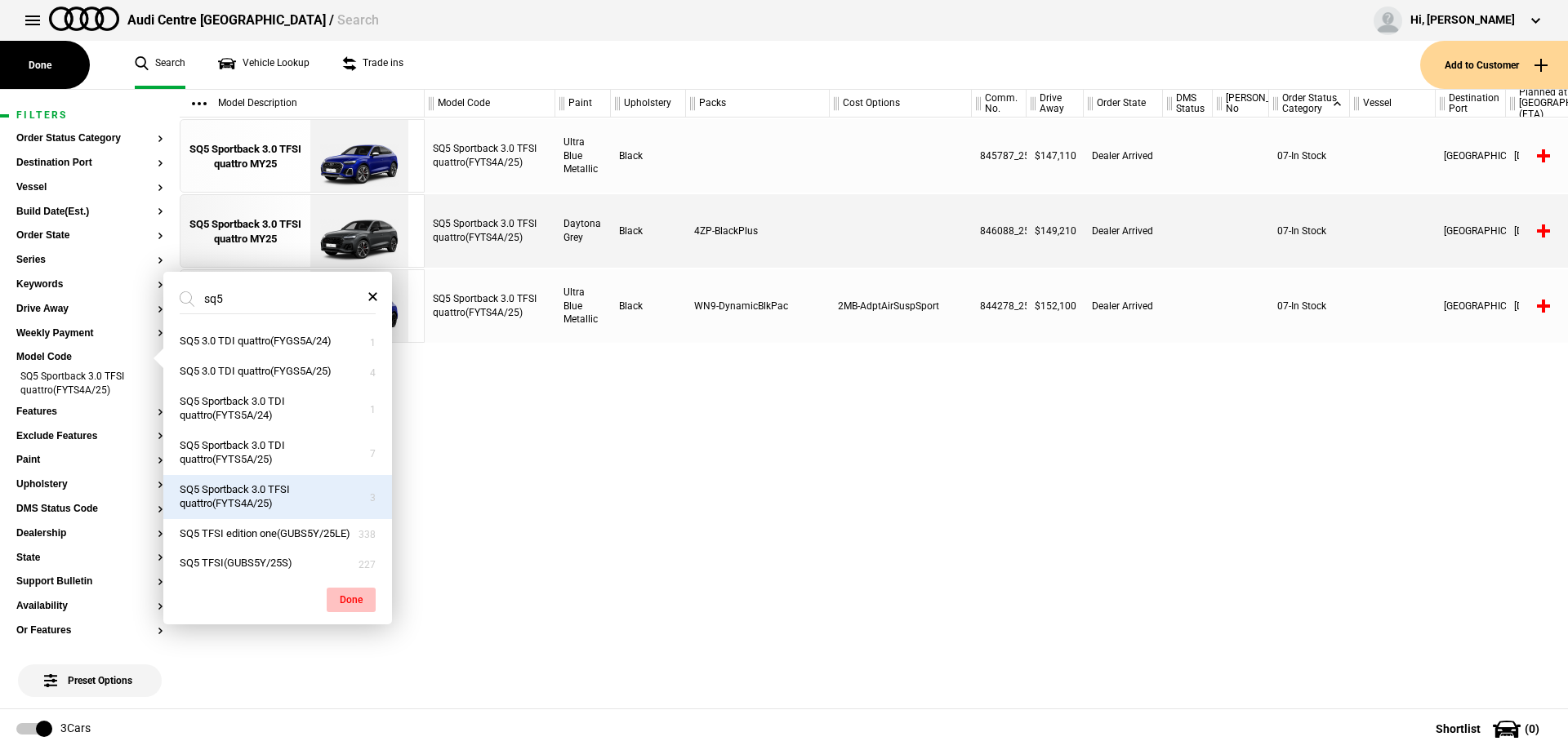
click at [348, 605] on button "Done" at bounding box center [351, 599] width 49 height 25
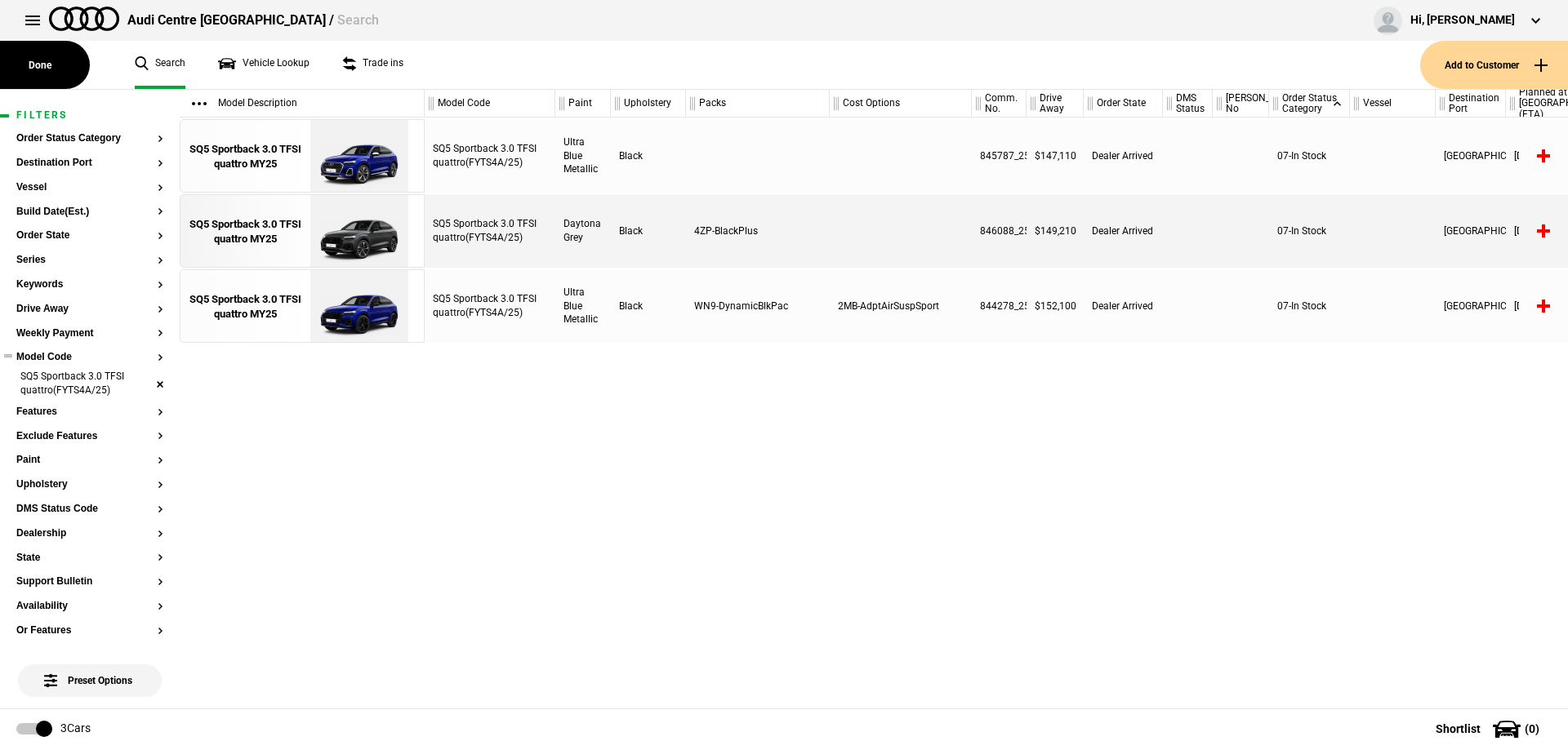
click at [140, 384] on li "SQ5 Sportback 3.0 TFSI quattro(FYTS4A/25)" at bounding box center [90, 385] width 147 height 30
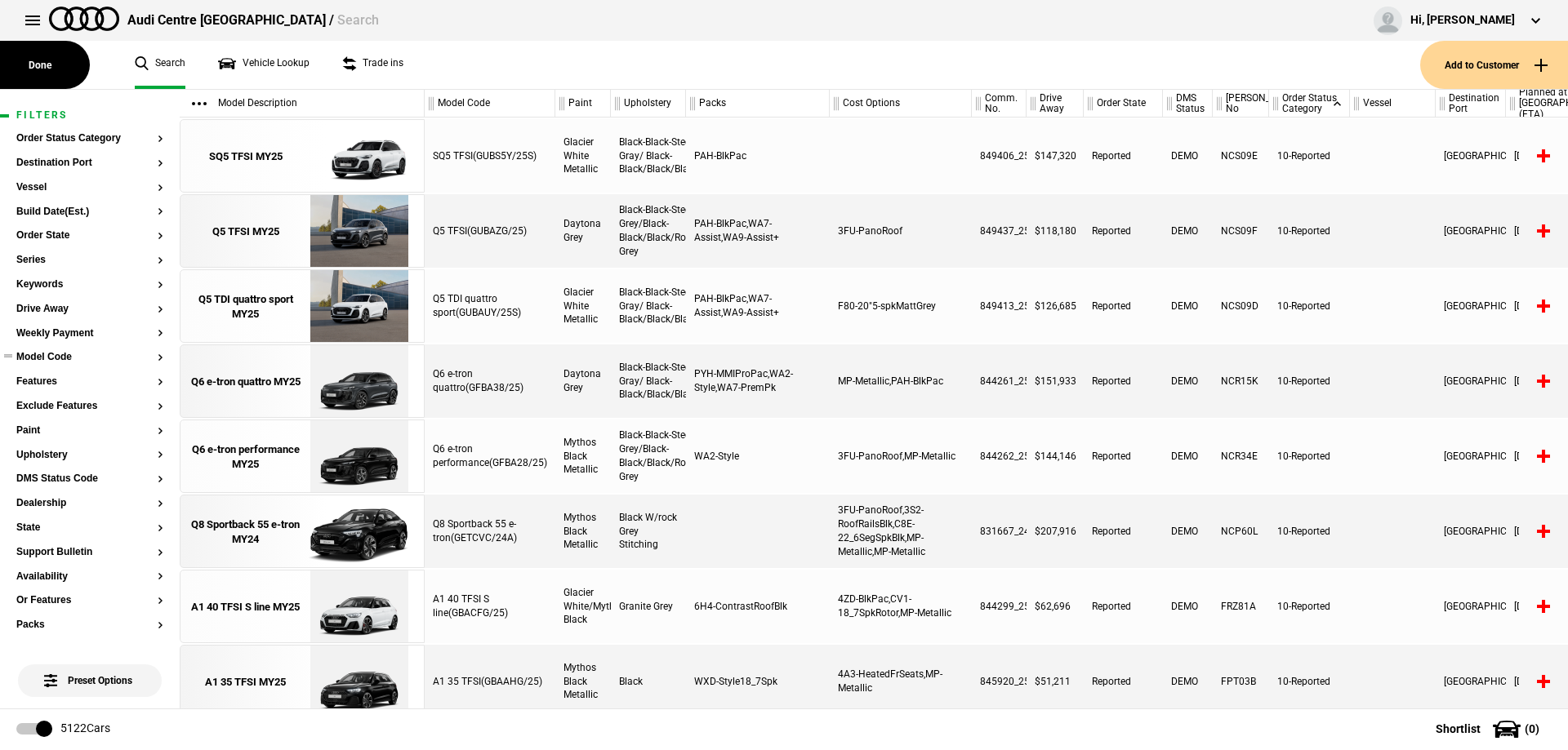
click at [59, 362] on button "Model Code" at bounding box center [90, 358] width 147 height 12
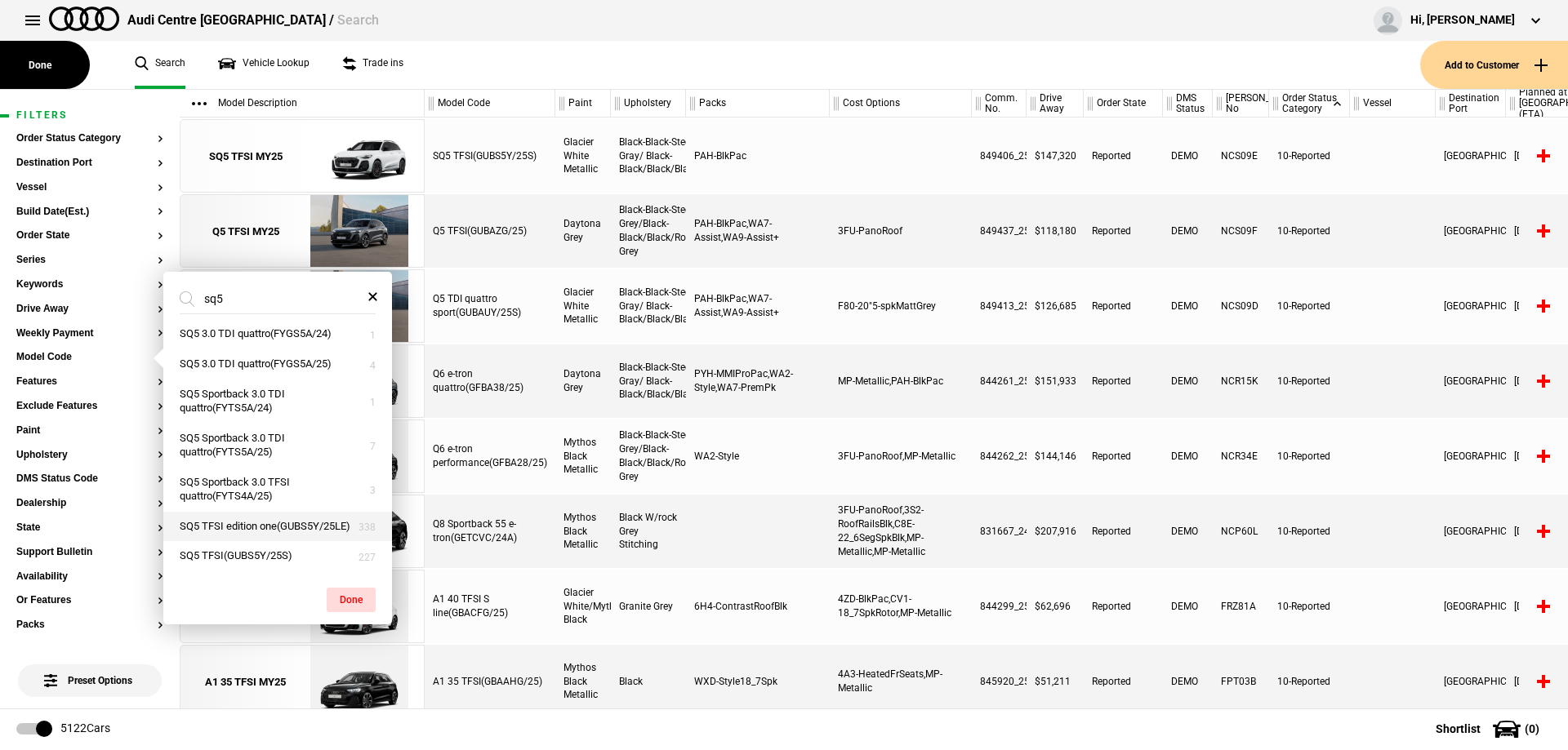
scroll to position [21, 0]
type input "sq5"
click at [265, 550] on button "SQ5 TFSI(GUBS5Y/25S)" at bounding box center [277, 556] width 228 height 30
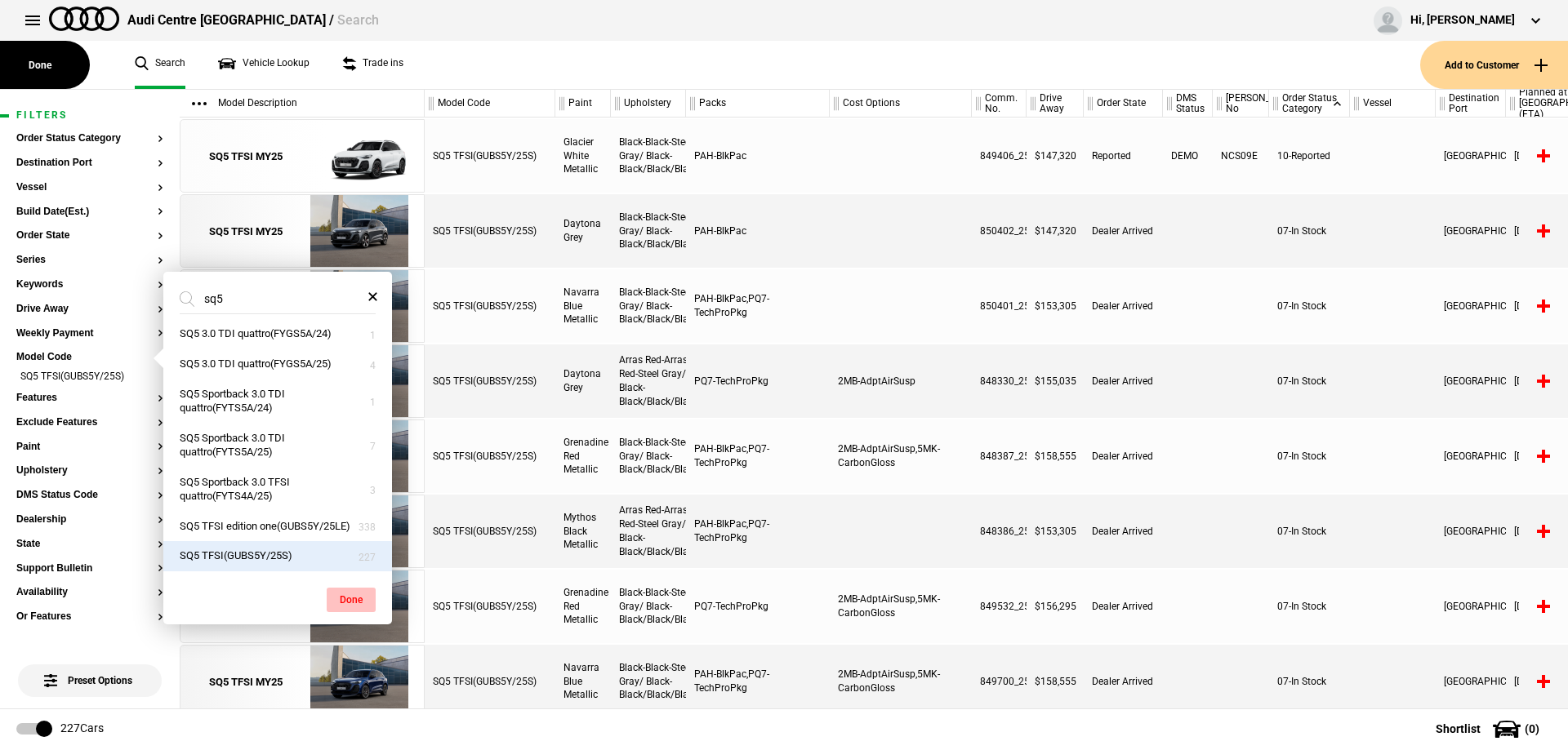
click at [336, 596] on button "Done" at bounding box center [351, 599] width 49 height 25
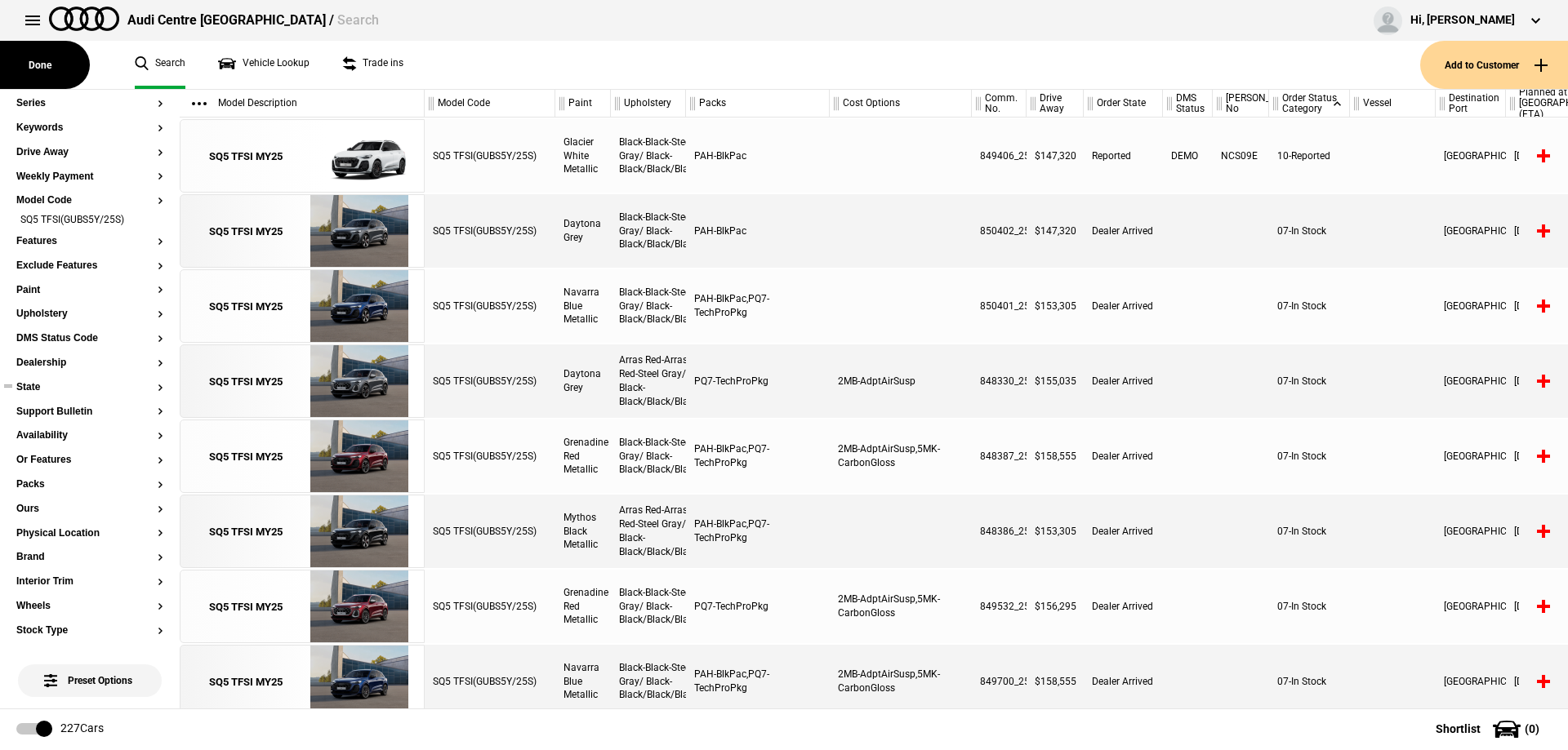
scroll to position [163, 0]
click at [36, 280] on button "Paint" at bounding box center [90, 284] width 147 height 12
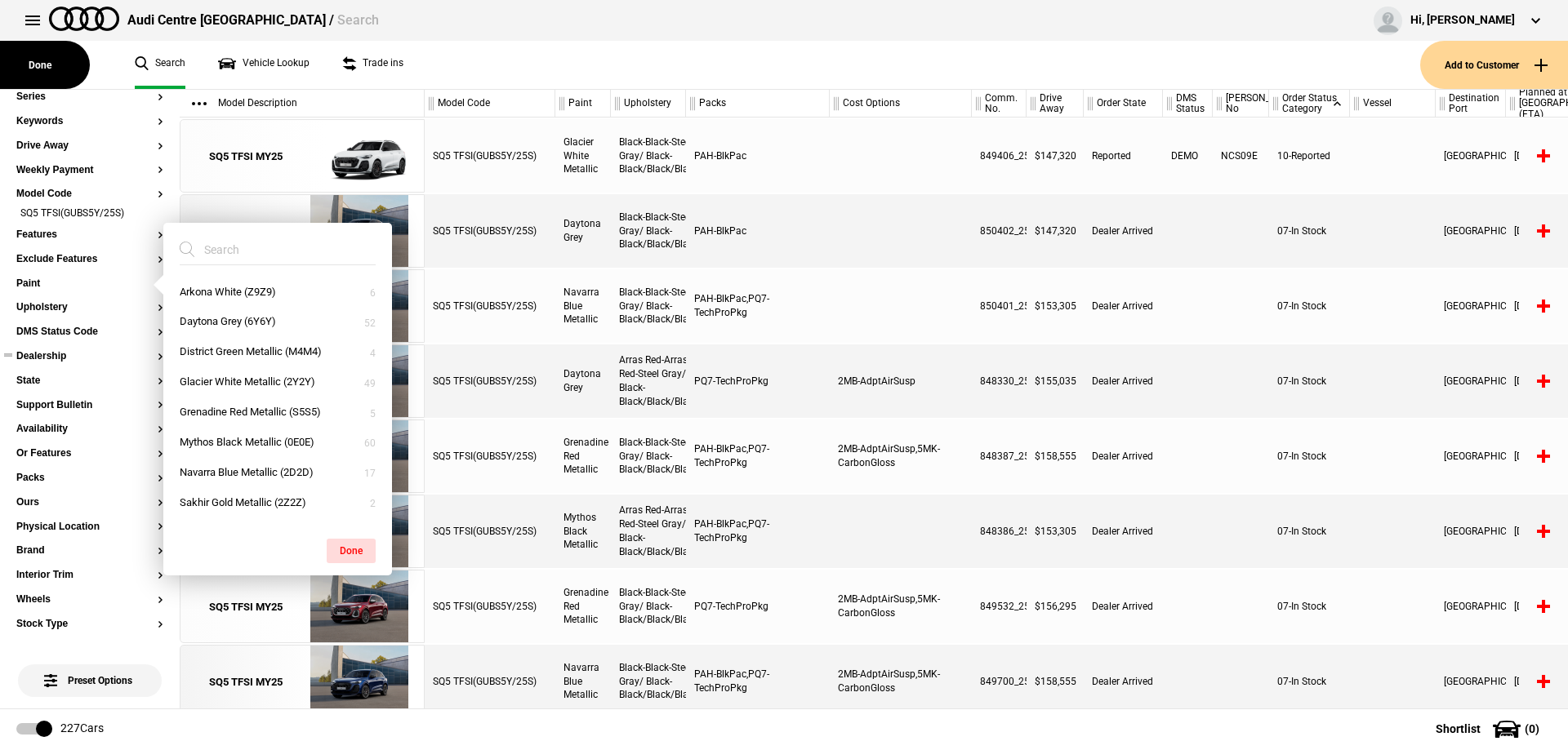
click at [46, 351] on button "Dealership" at bounding box center [90, 357] width 147 height 12
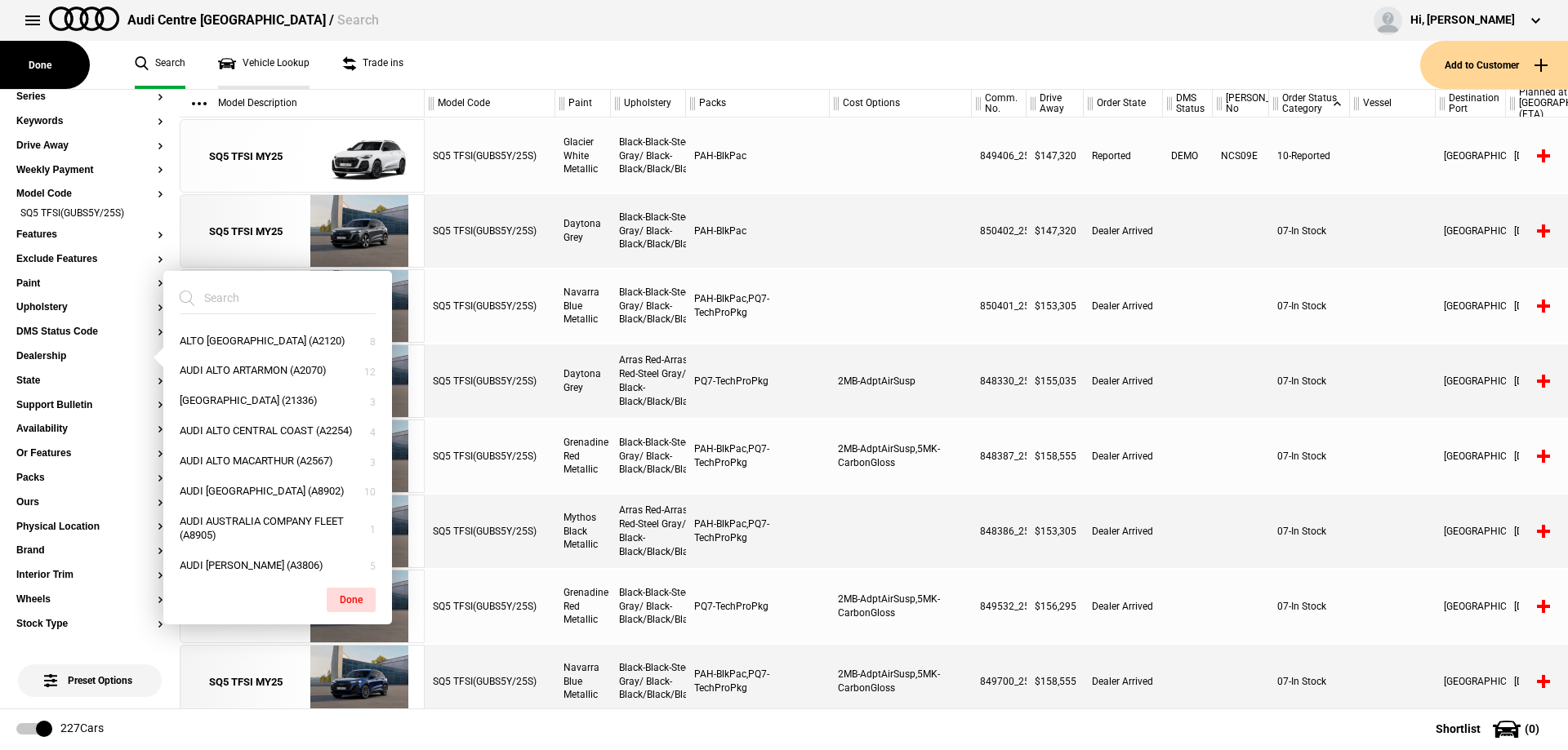
click at [279, 58] on link "Vehicle Lookup" at bounding box center [264, 64] width 91 height 48
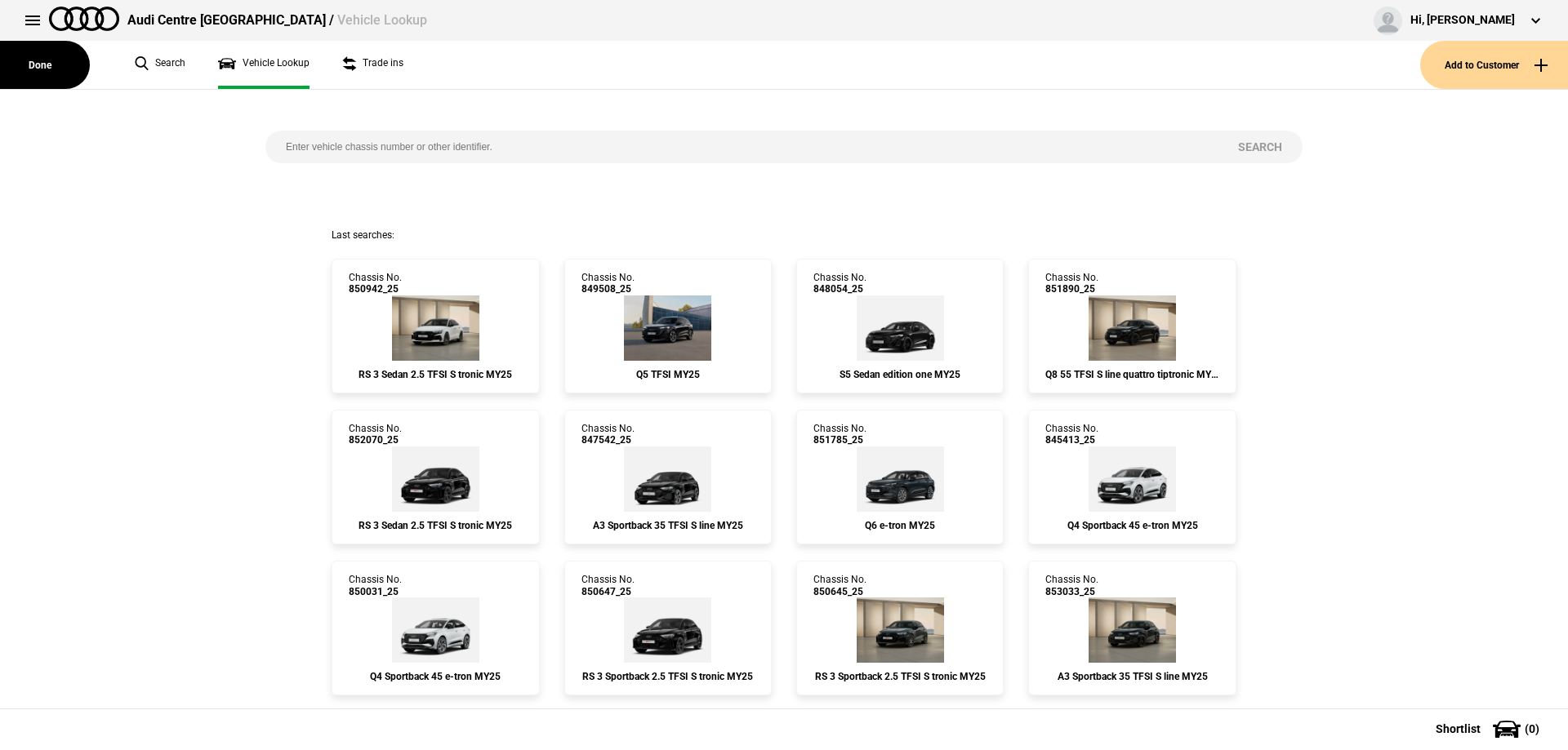
click at [388, 148] on input "search" at bounding box center [742, 146] width 952 height 33
paste input "853891"
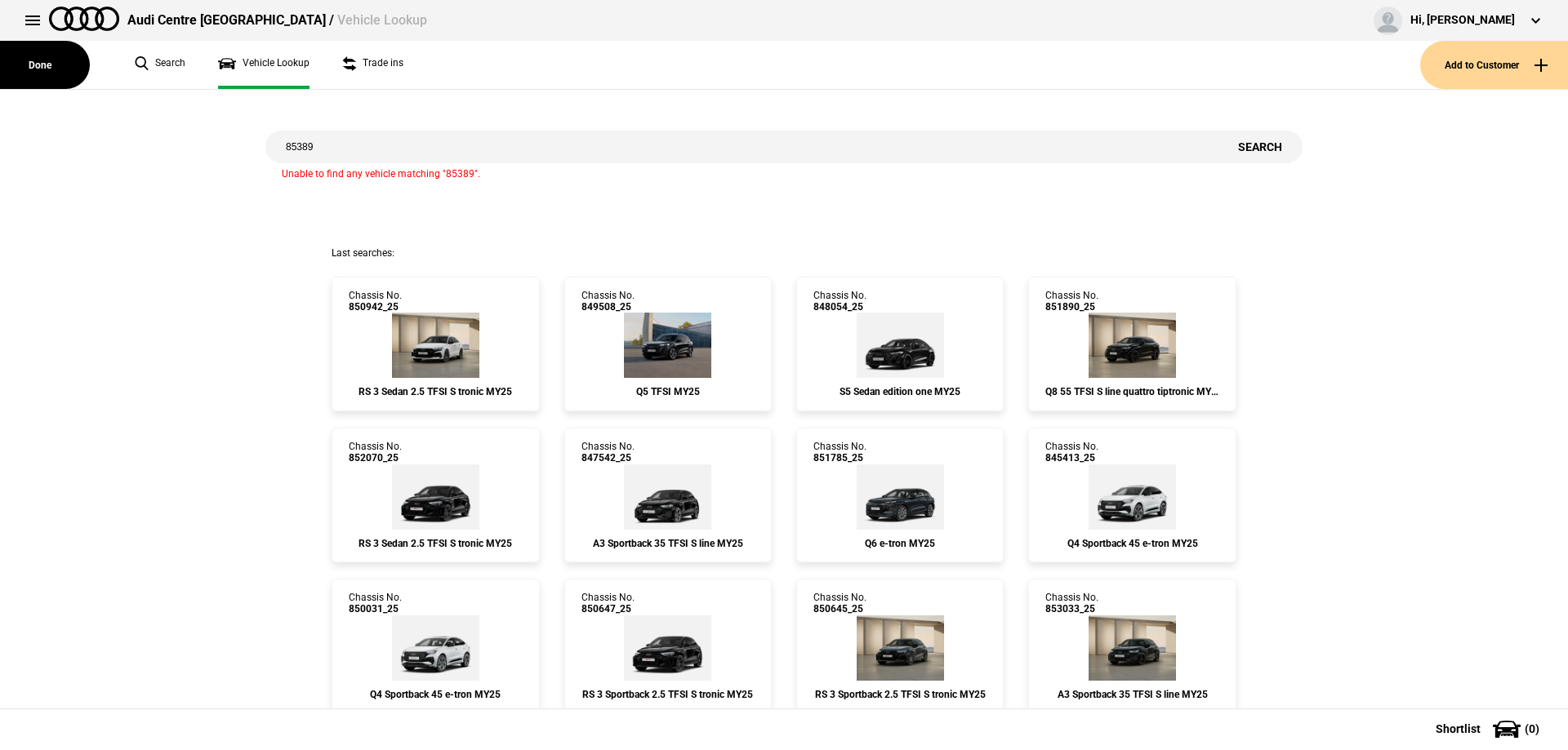
click at [394, 144] on input "85389" at bounding box center [742, 146] width 952 height 33
type input "853891"
drag, startPoint x: 1261, startPoint y: 149, endPoint x: 1083, endPoint y: 153, distance: 178.0
click at [1258, 149] on button "Search" at bounding box center [1260, 146] width 85 height 33
click at [129, 63] on ul "Search Vehicle Lookup Trade ins" at bounding box center [769, 64] width 1302 height 48
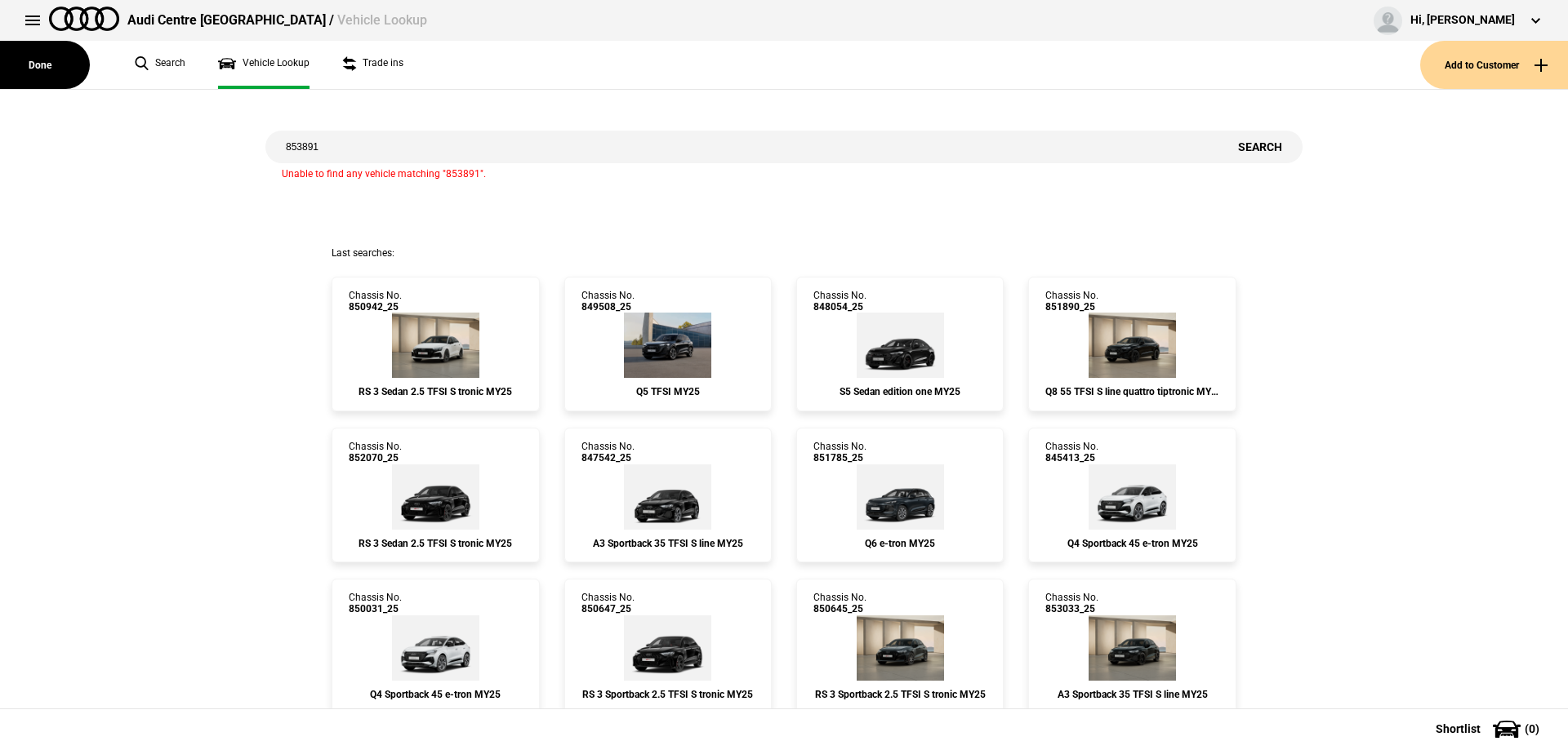
click at [248, 66] on link "Vehicle Lookup" at bounding box center [264, 64] width 91 height 48
drag, startPoint x: 63, startPoint y: 71, endPoint x: 76, endPoint y: 70, distance: 13.0
click at [75, 74] on button "Done" at bounding box center [45, 64] width 90 height 48
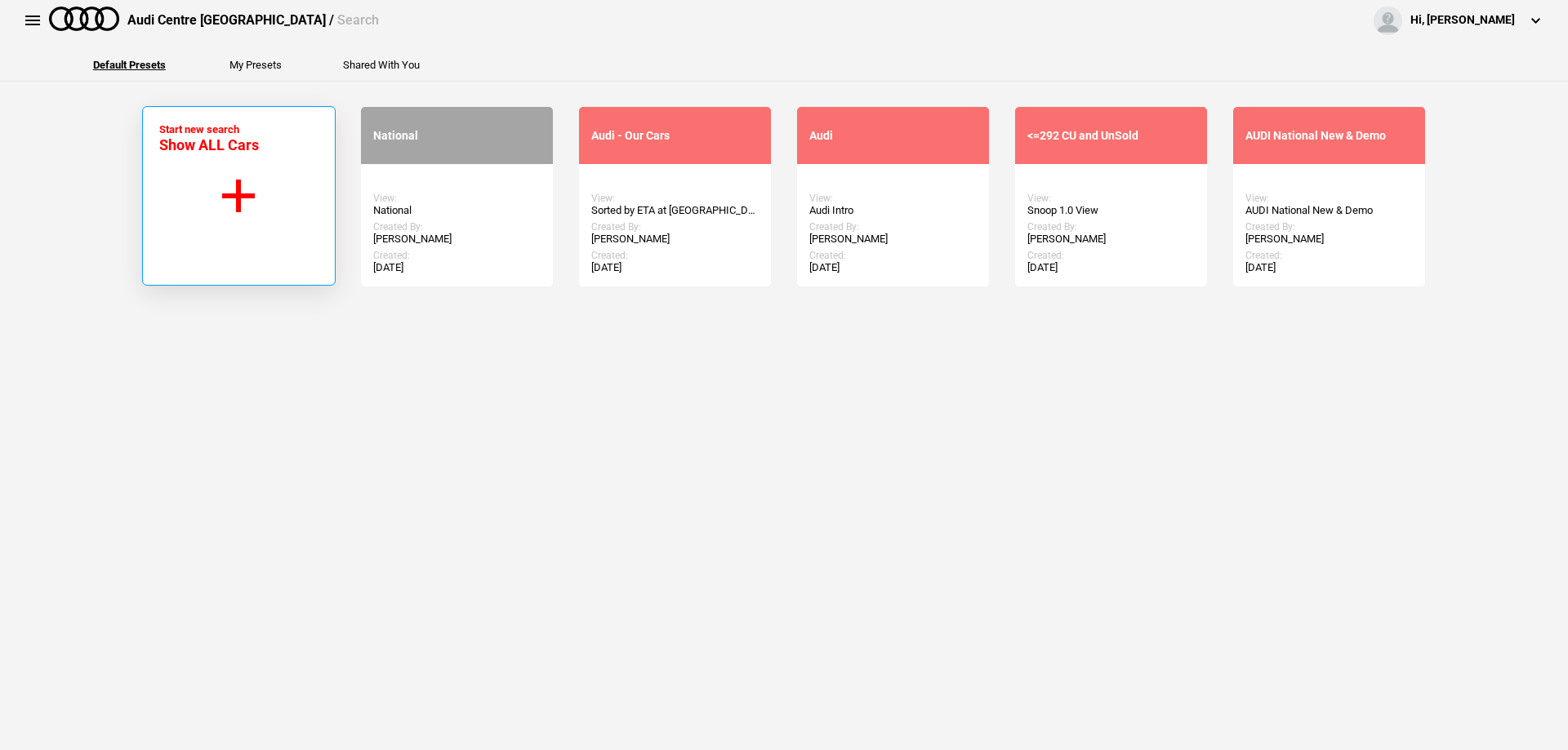
click at [212, 158] on button "Start new search Show ALL Cars" at bounding box center [238, 196] width 194 height 179
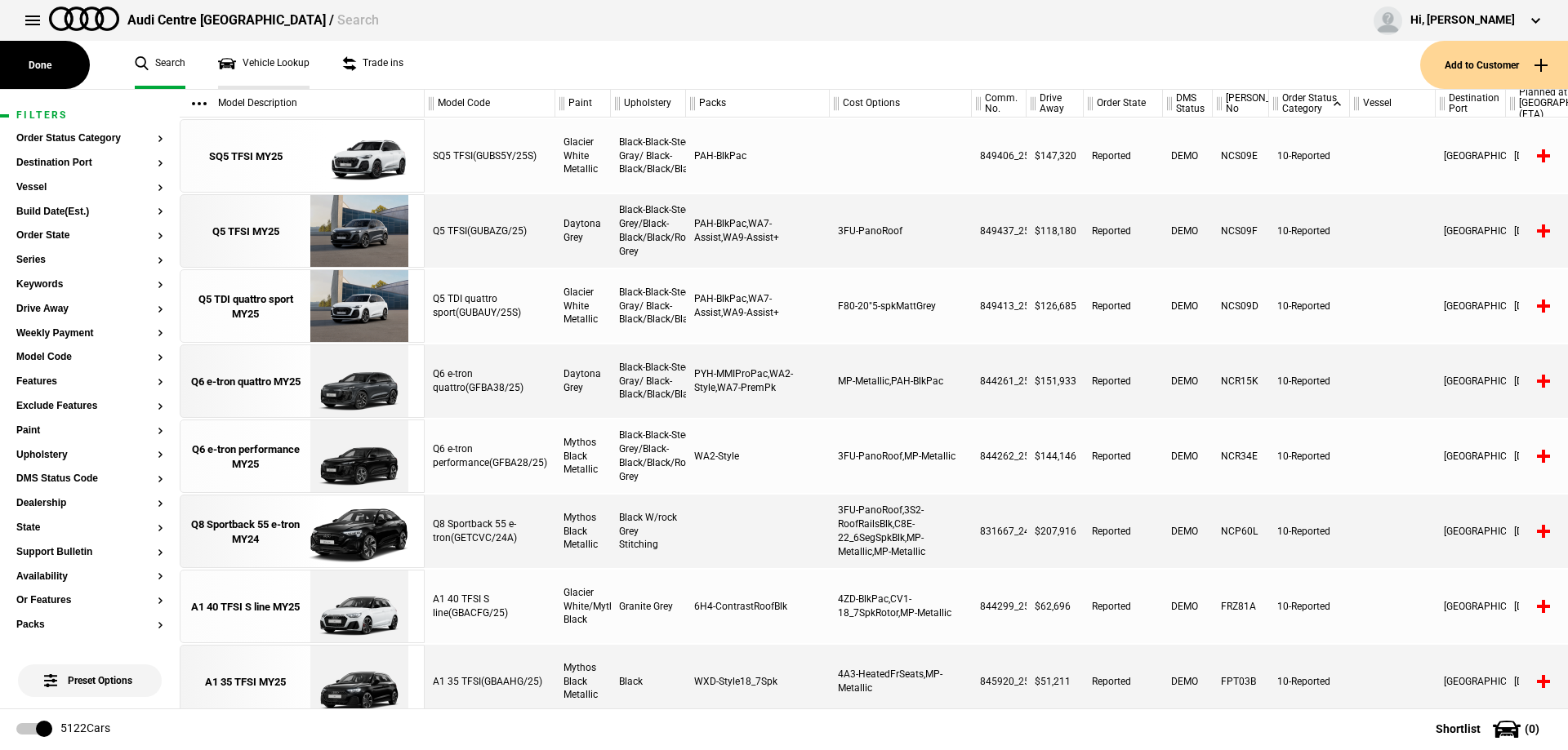
click at [288, 65] on link "Vehicle Lookup" at bounding box center [264, 64] width 91 height 48
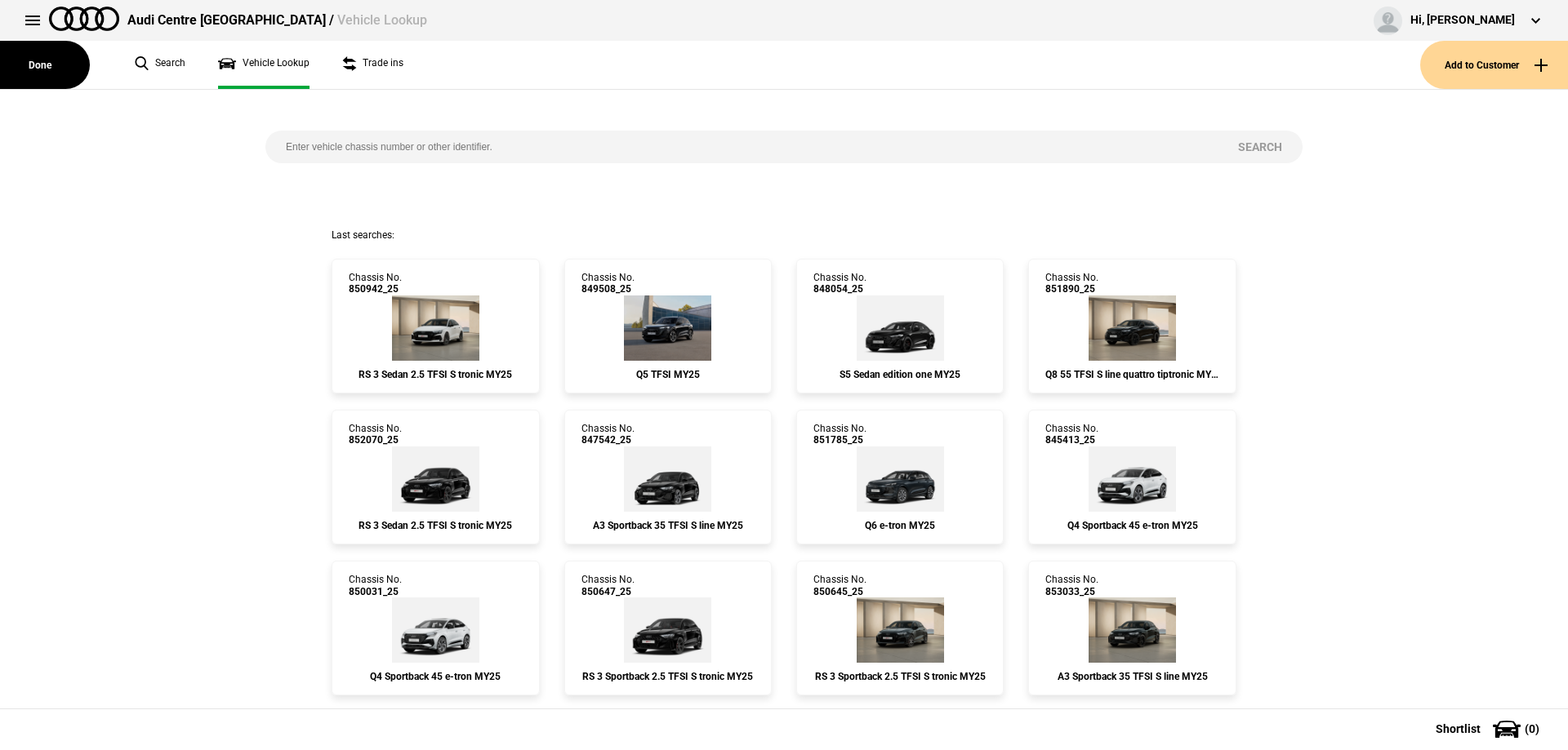
click at [381, 140] on input "search" at bounding box center [742, 146] width 952 height 33
paste input "853891"
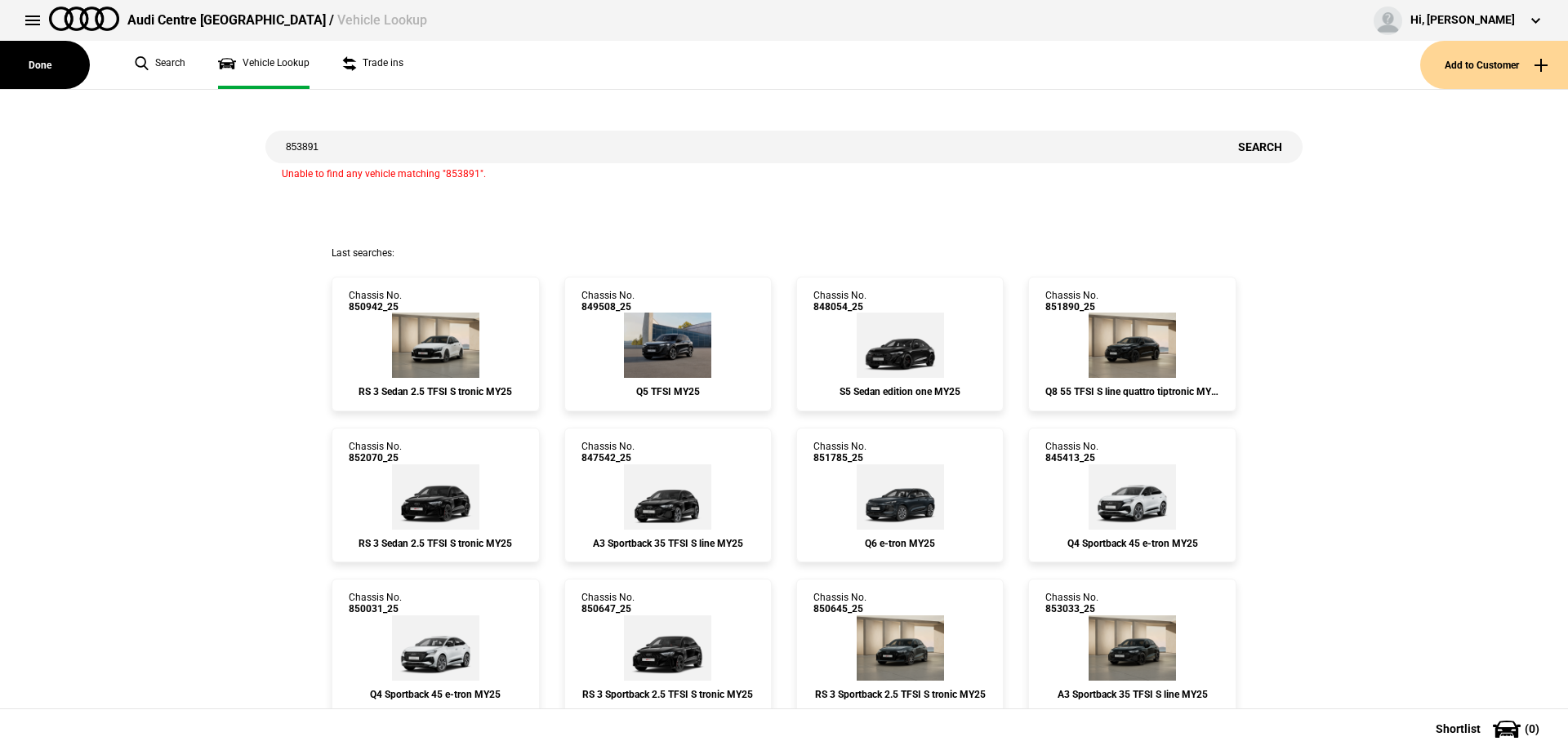
click at [444, 126] on div "853891 Search Unable to find any vehicle matching "853891"." at bounding box center [783, 167] width 1061 height 156
click at [432, 135] on input "853891" at bounding box center [742, 146] width 952 height 33
click at [425, 146] on input "853891" at bounding box center [742, 146] width 952 height 33
click at [420, 151] on input "853891" at bounding box center [742, 146] width 952 height 33
click at [420, 153] on input "853891" at bounding box center [742, 146] width 952 height 33
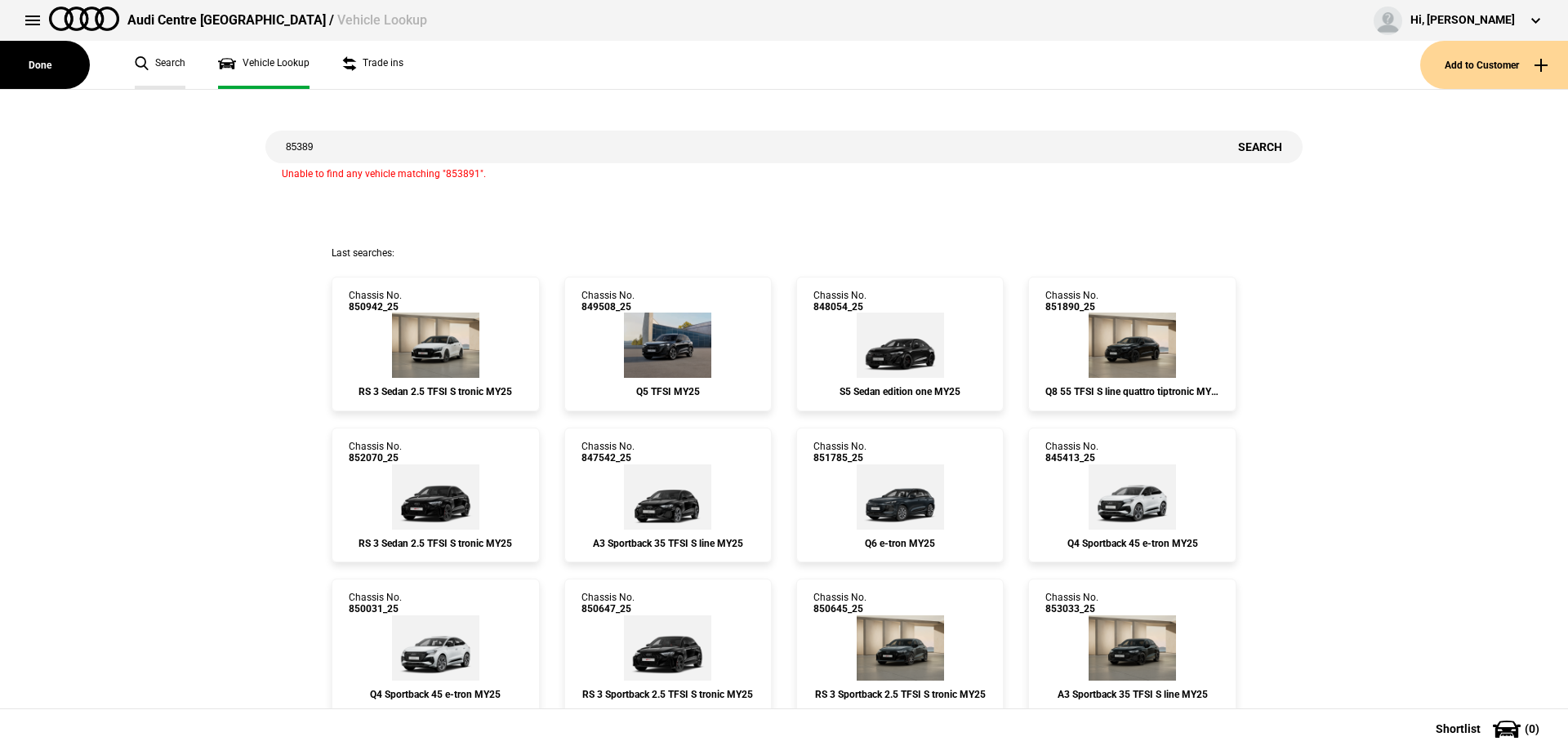
type input "853891"
click at [140, 64] on link "Search" at bounding box center [160, 64] width 51 height 48
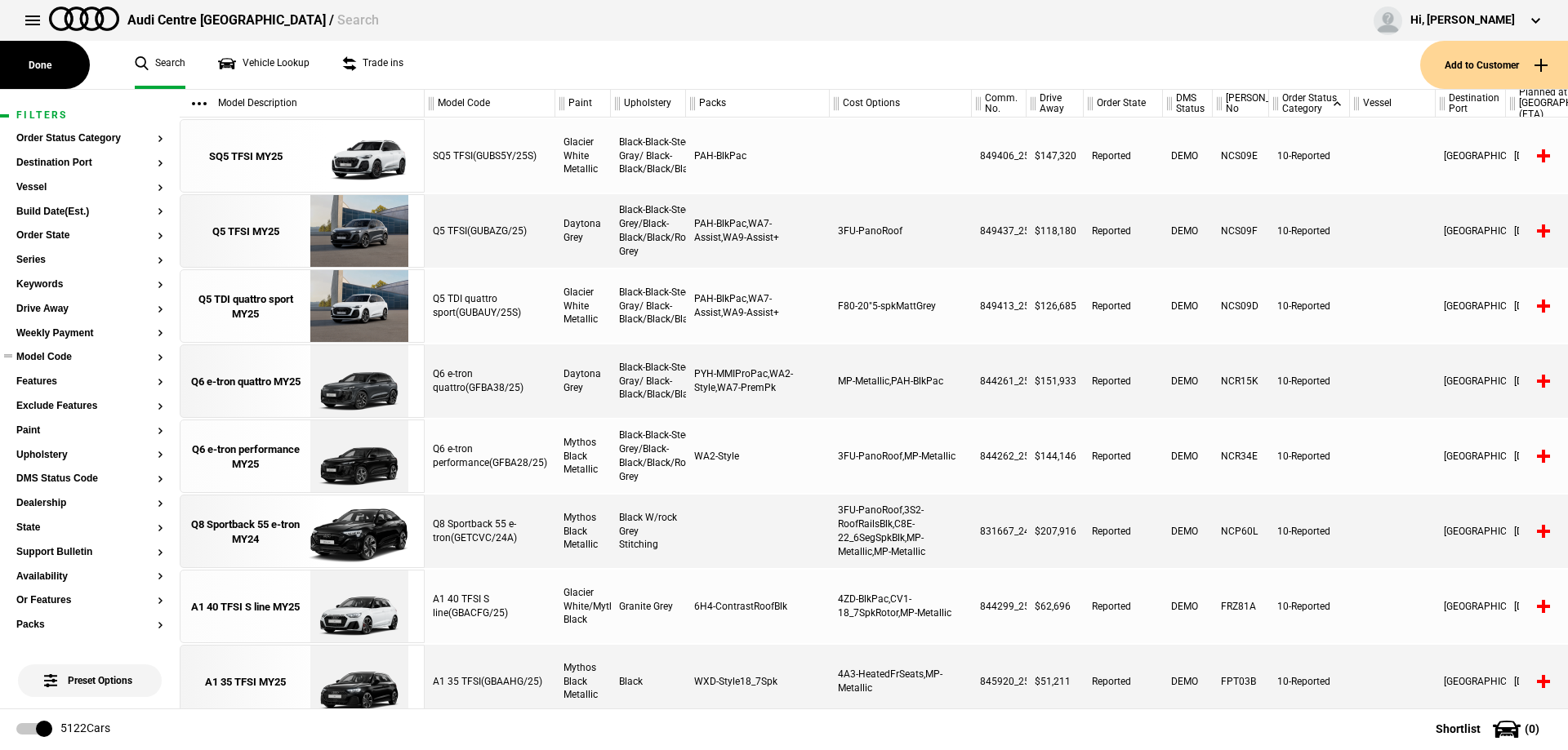
click at [52, 362] on button "Model Code" at bounding box center [90, 358] width 147 height 12
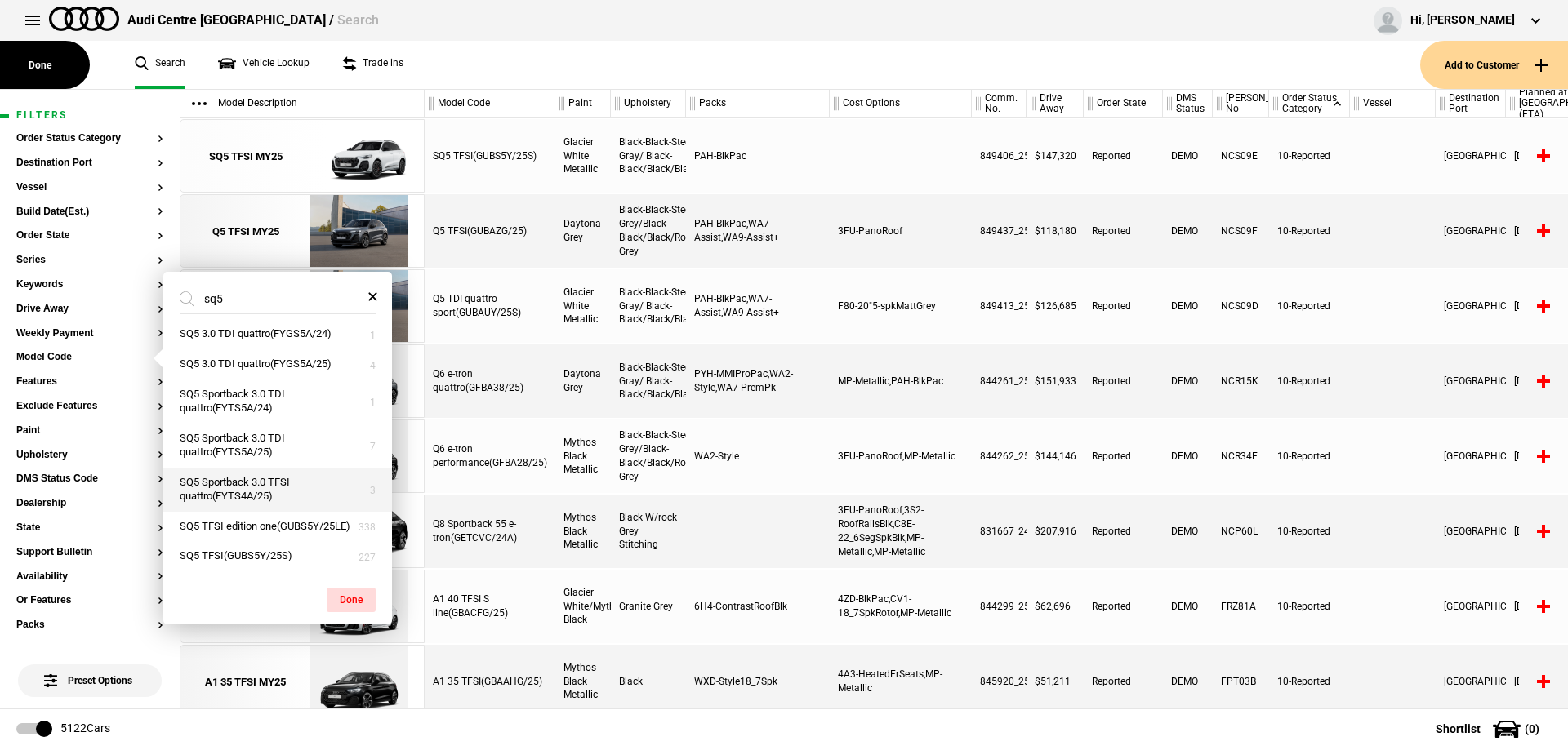
scroll to position [21, 0]
type input "sq5"
click at [276, 556] on button "SQ5 TFSI(GUBS5Y/25S)" at bounding box center [277, 556] width 228 height 30
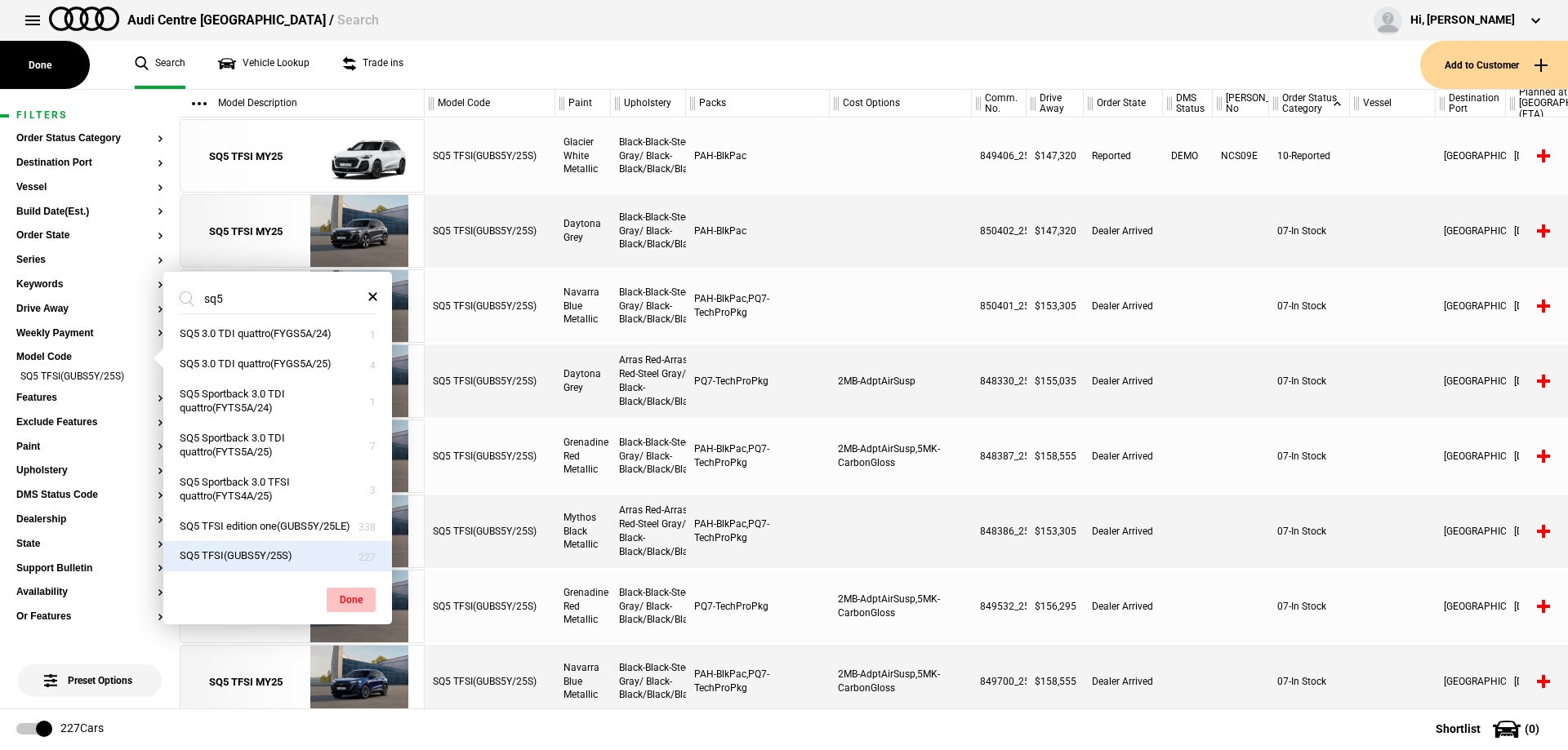
click at [343, 610] on button "Done" at bounding box center [351, 599] width 49 height 25
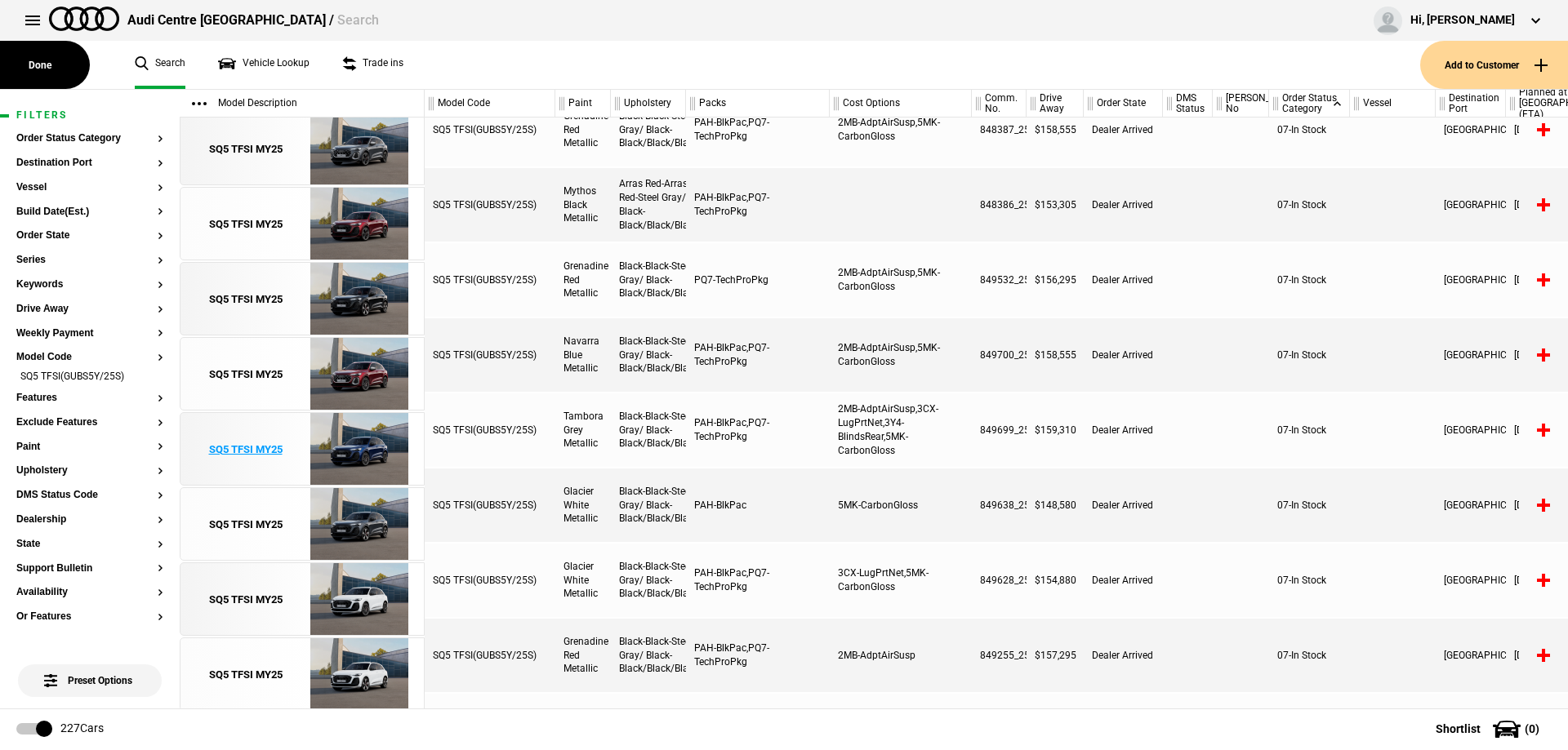
scroll to position [326, 0]
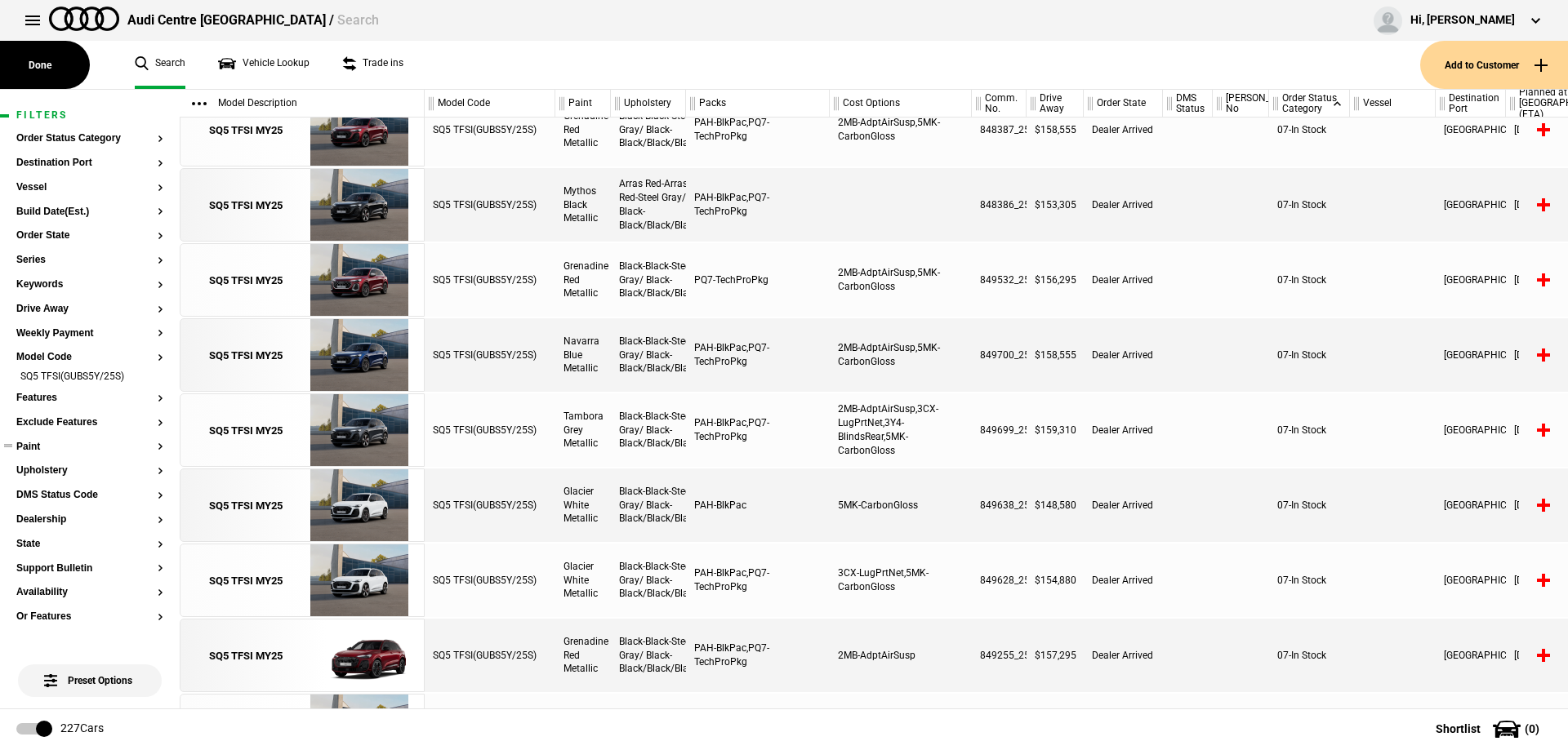
click at [34, 441] on button "Paint" at bounding box center [90, 447] width 147 height 12
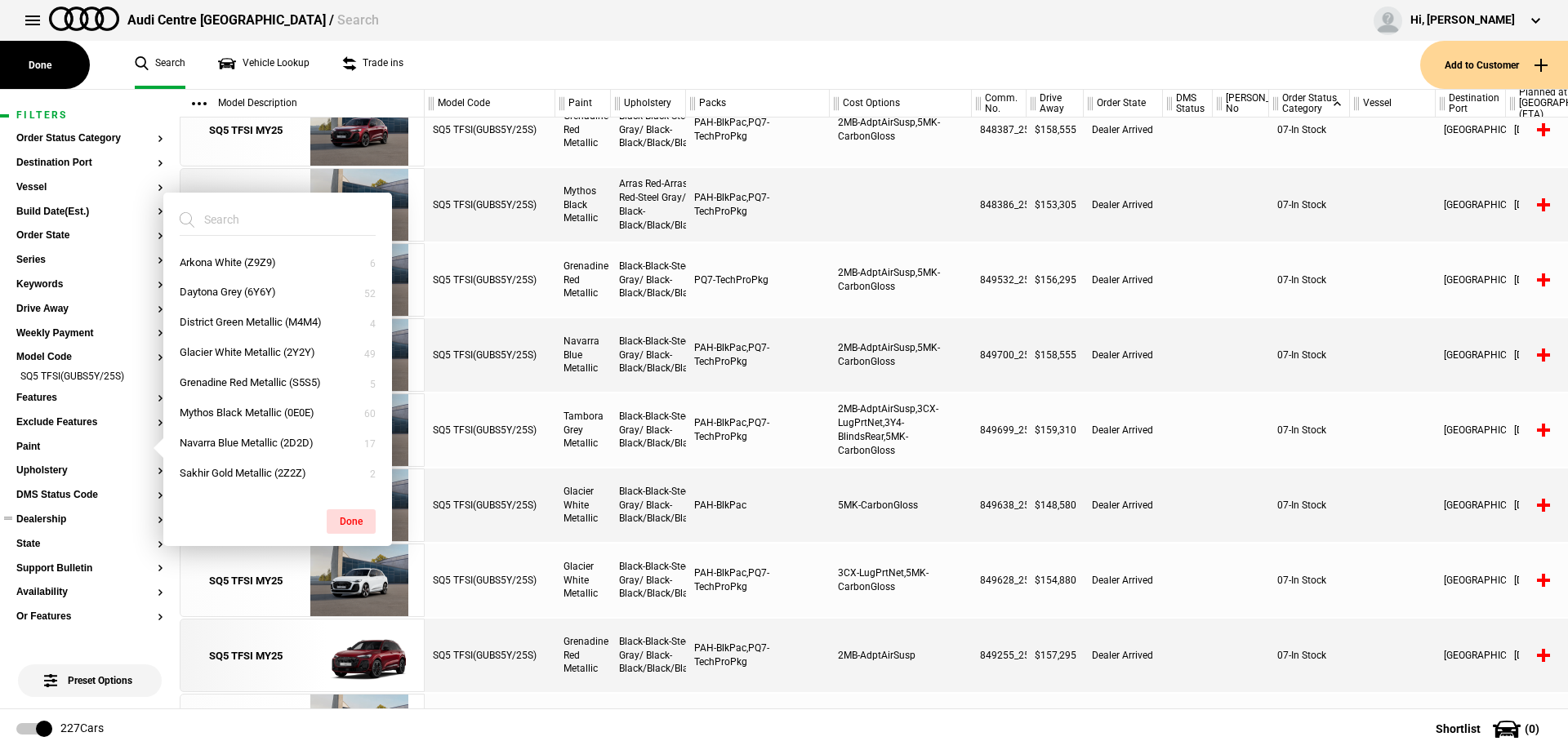
click at [38, 516] on button "Dealership" at bounding box center [90, 520] width 147 height 12
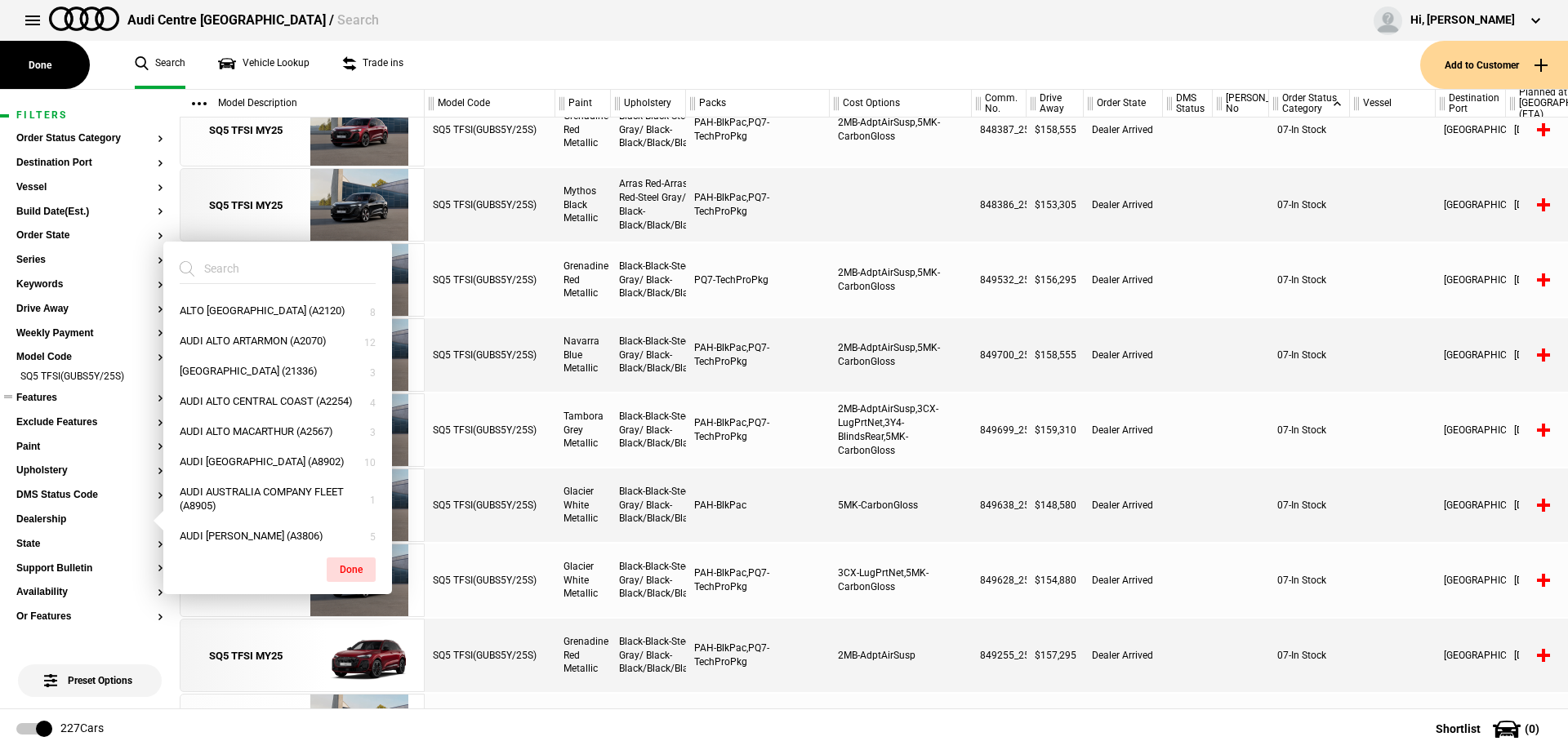
click at [43, 396] on button "Features" at bounding box center [90, 398] width 147 height 12
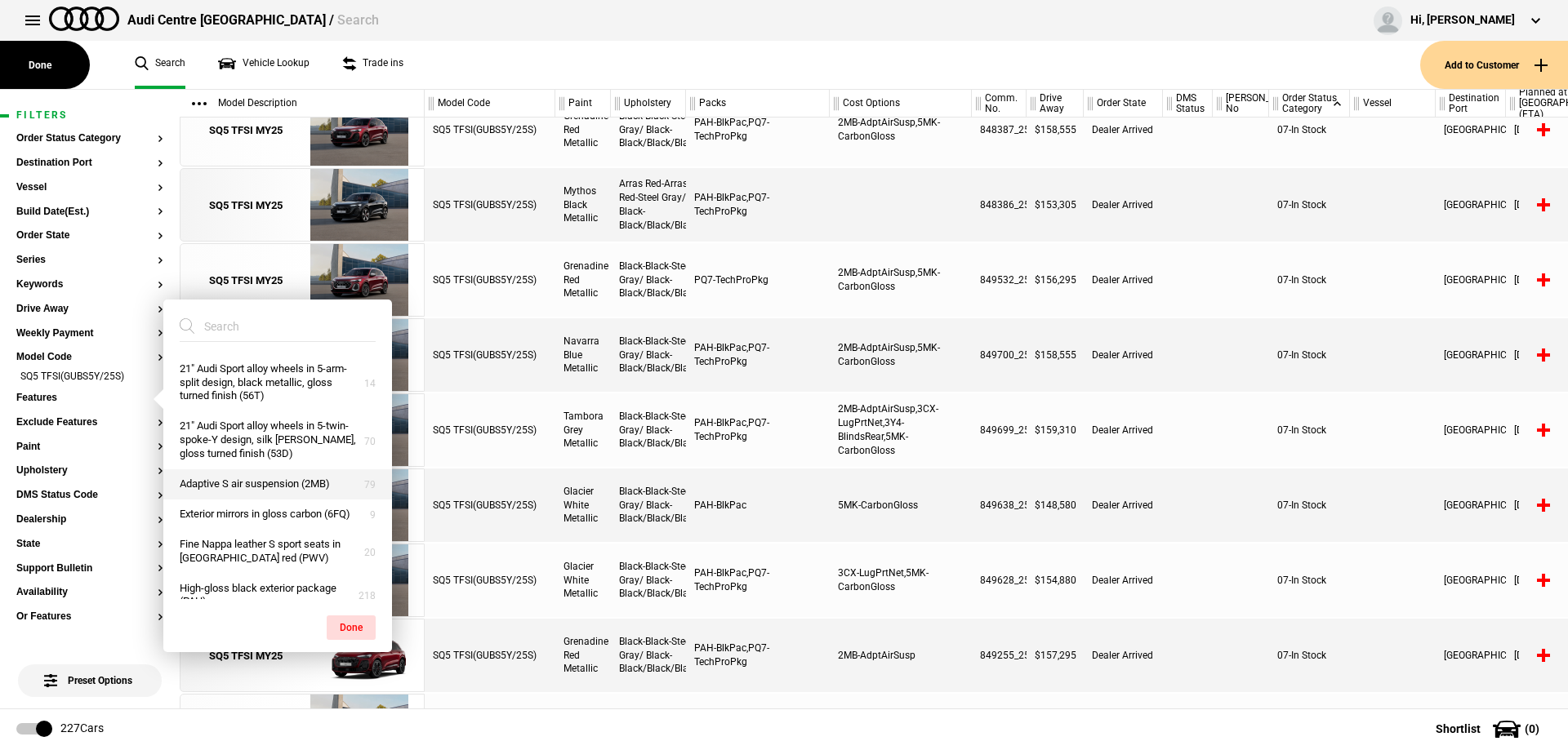
click at [279, 491] on button "Adaptive S air suspension (2MB)" at bounding box center [277, 484] width 228 height 30
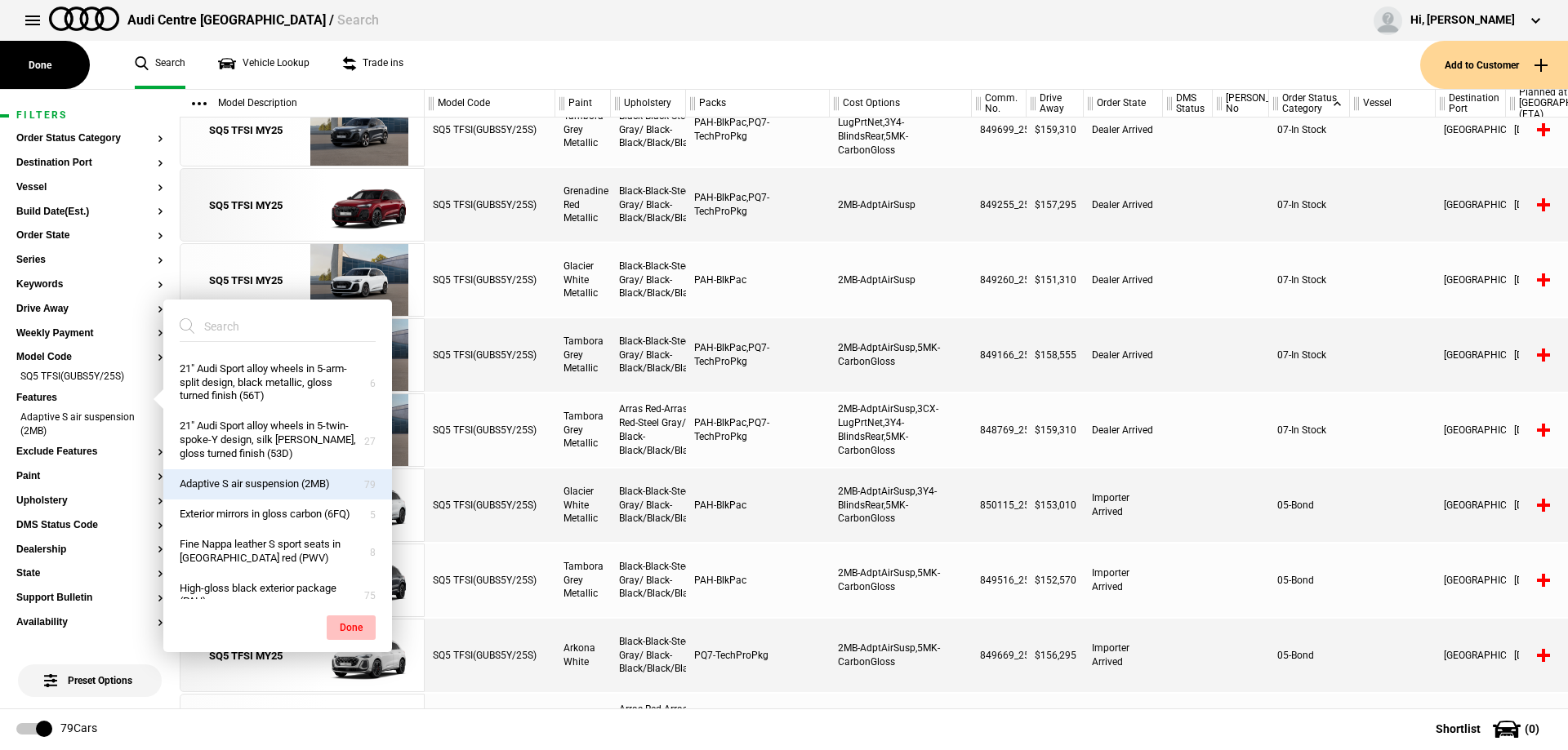
click at [340, 629] on button "Done" at bounding box center [351, 627] width 49 height 25
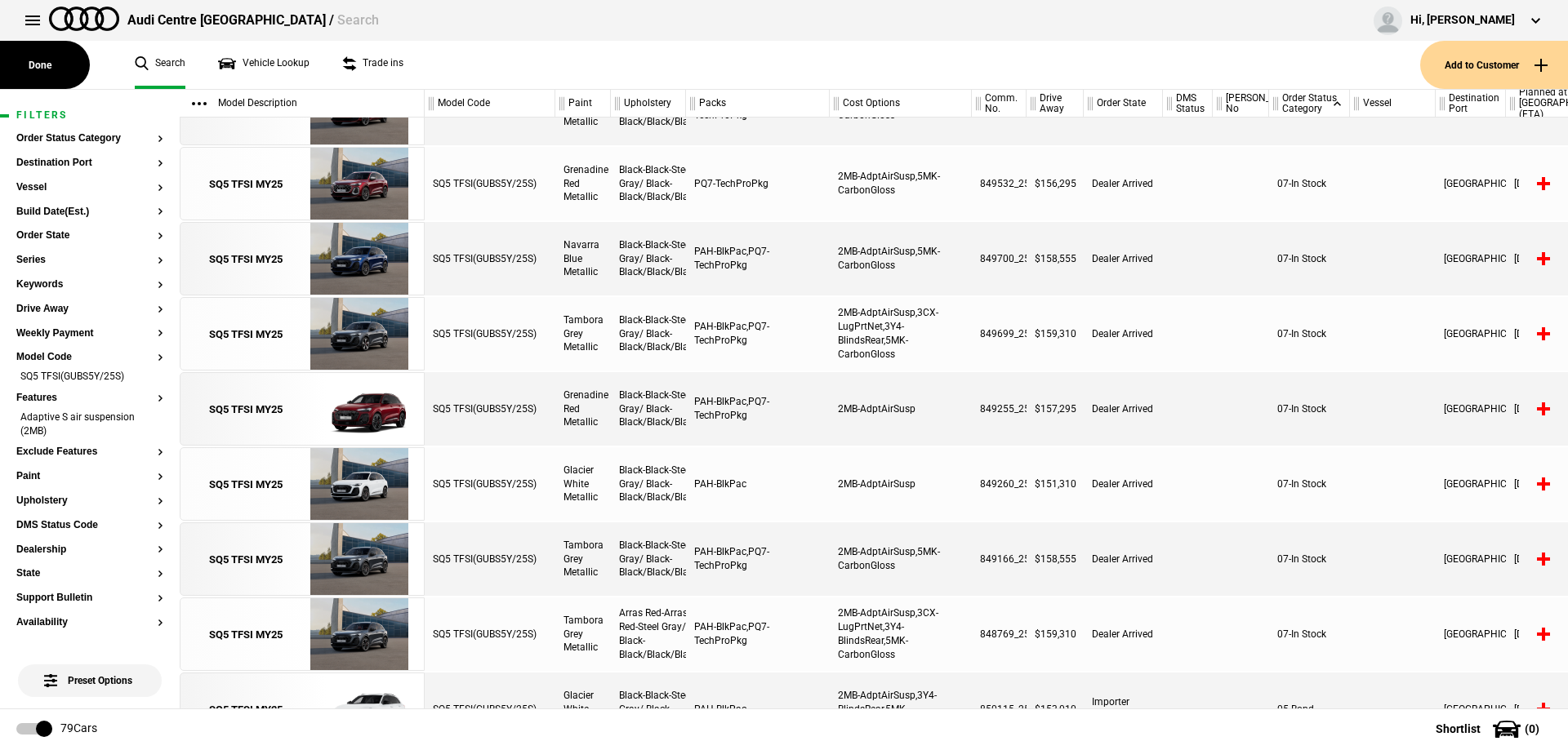
scroll to position [0, 0]
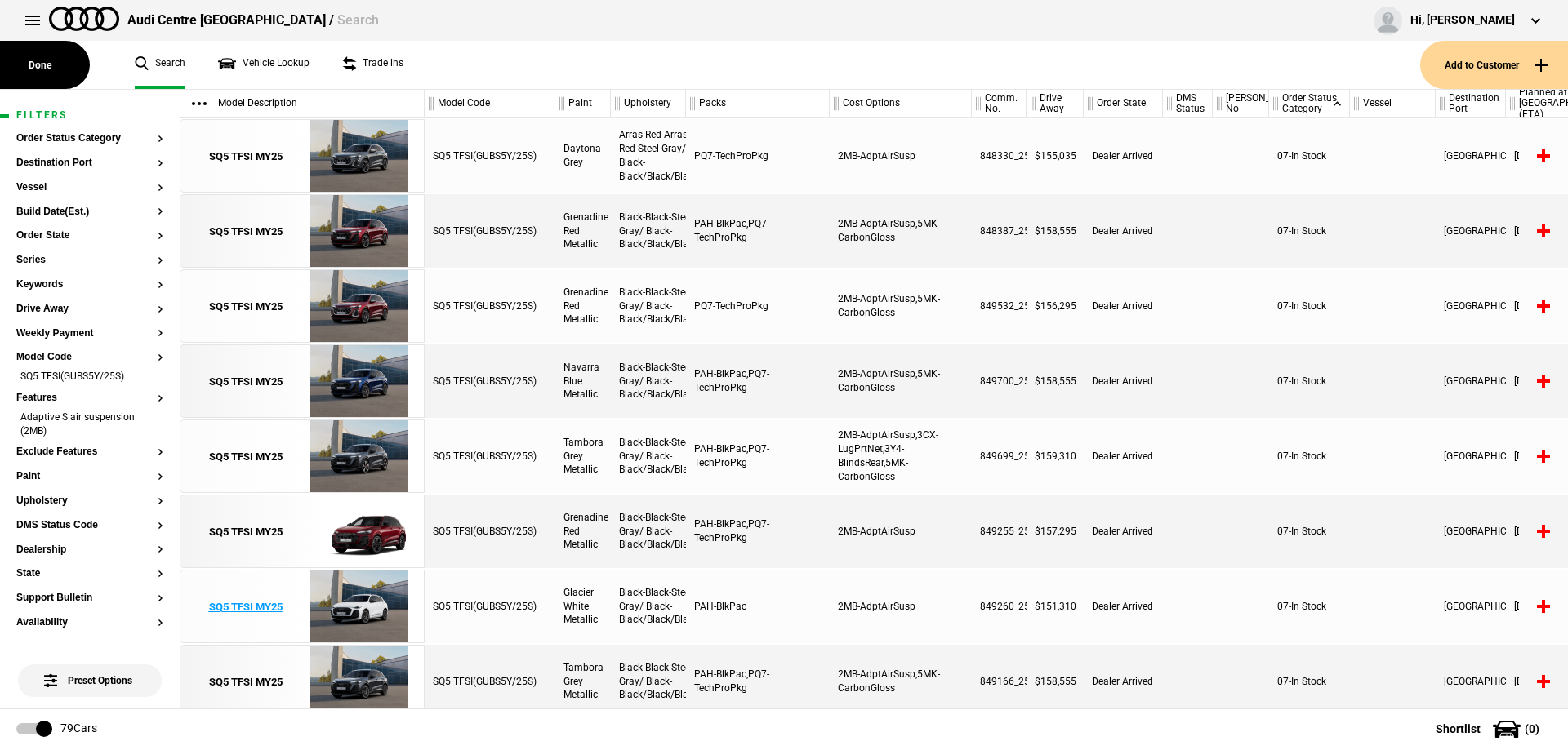
click at [244, 603] on div "SQ5 TFSI MY25" at bounding box center [245, 607] width 74 height 14
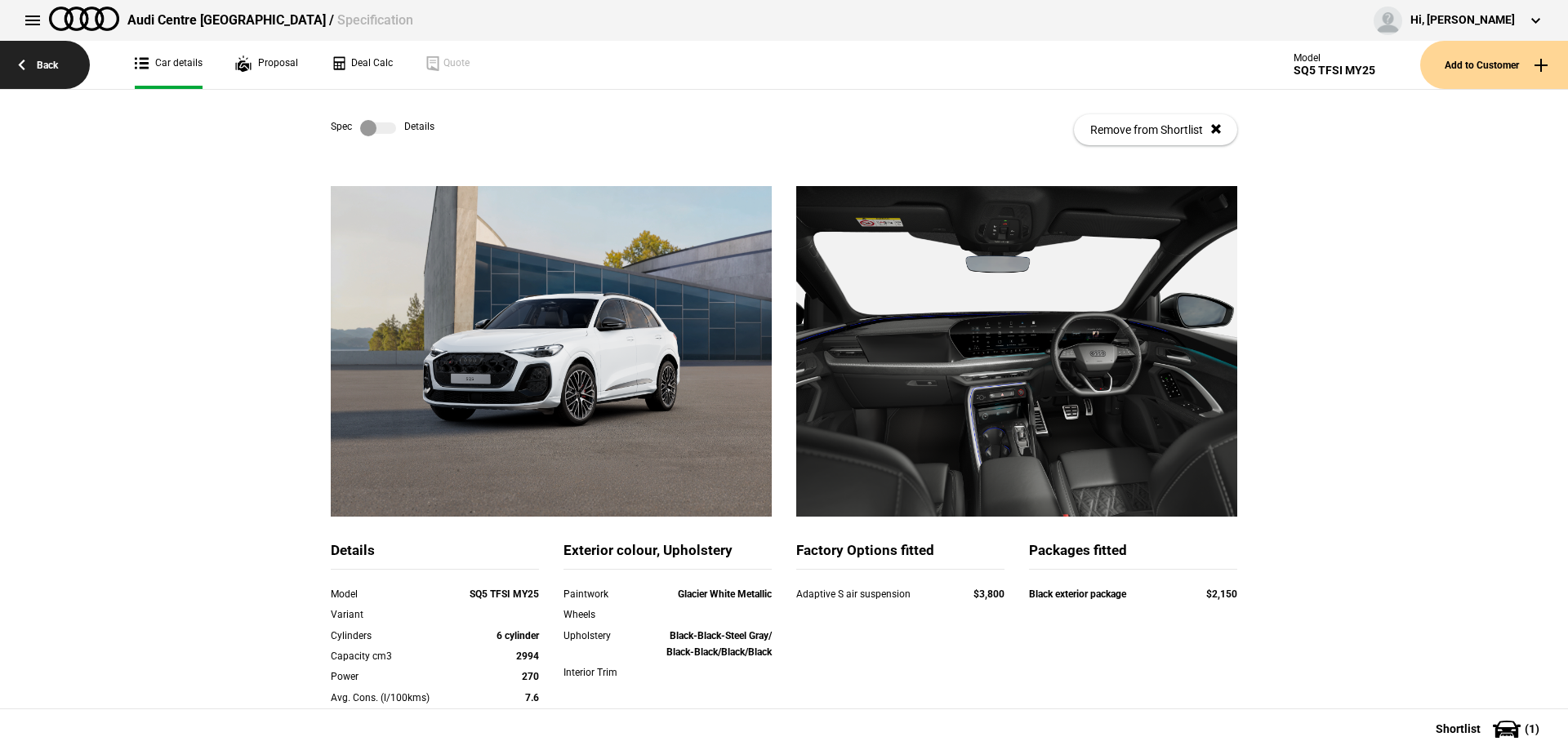
click at [71, 55] on link "Back" at bounding box center [45, 64] width 90 height 48
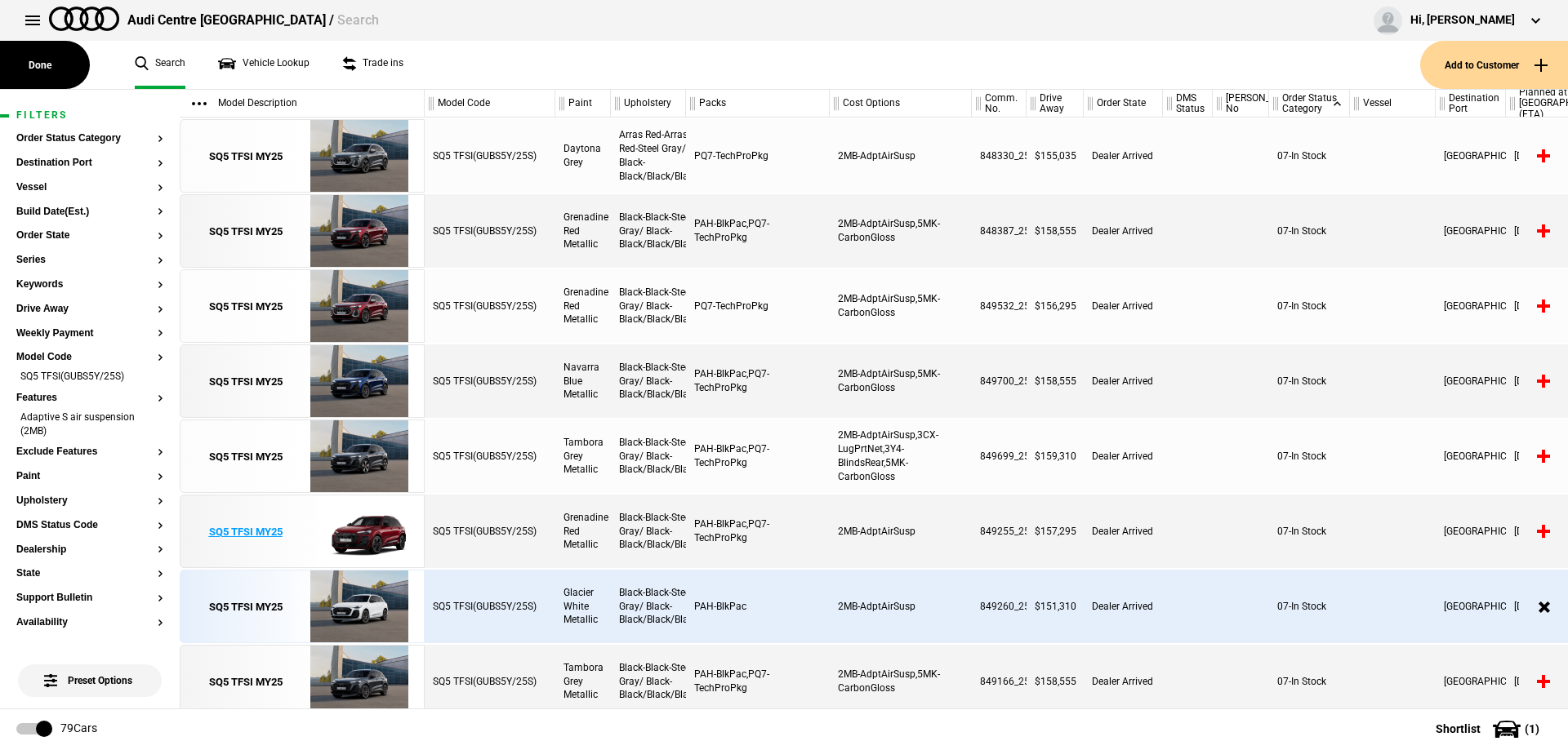
click at [236, 527] on div "SQ5 TFSI MY25" at bounding box center [245, 532] width 74 height 14
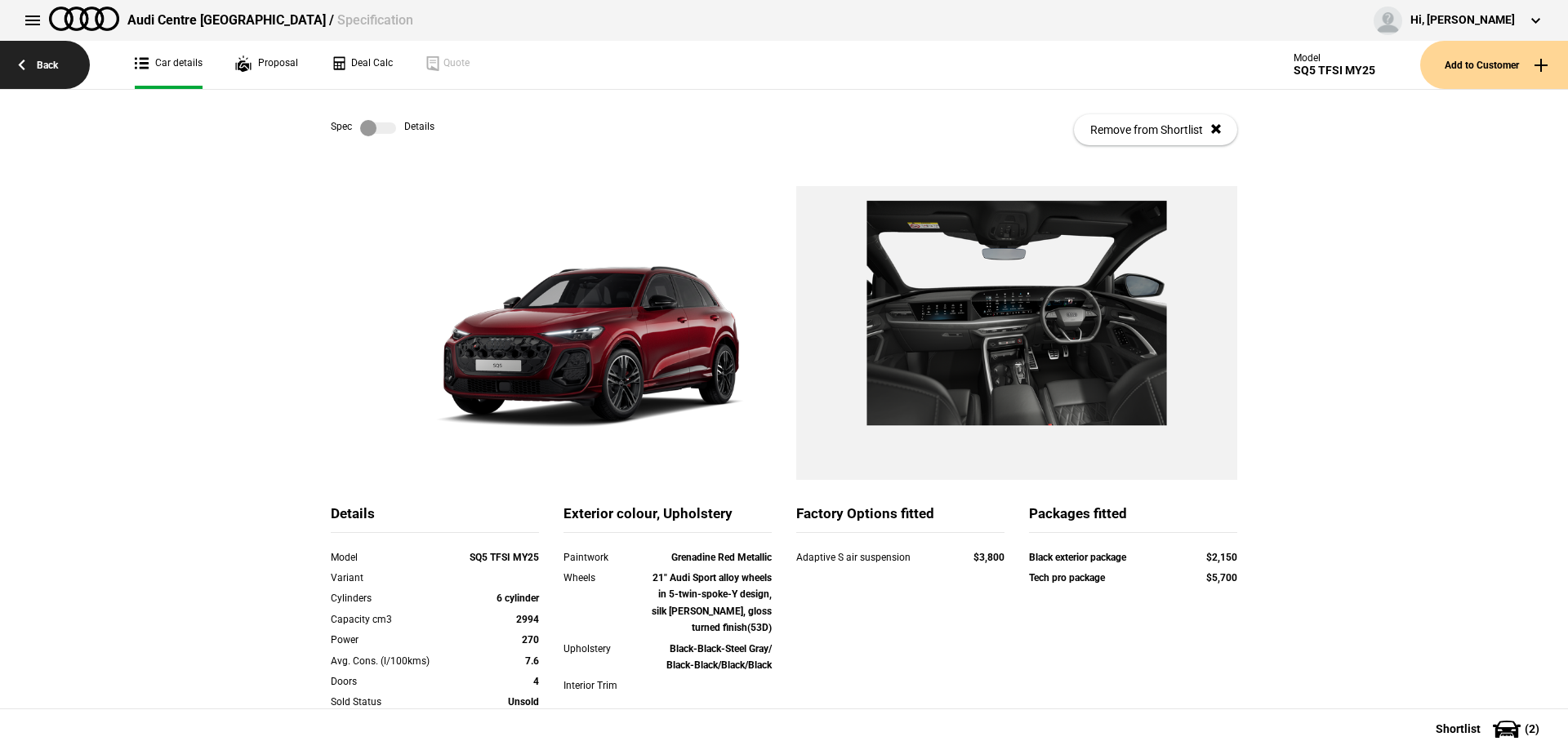
click at [56, 59] on link "Back" at bounding box center [45, 64] width 90 height 48
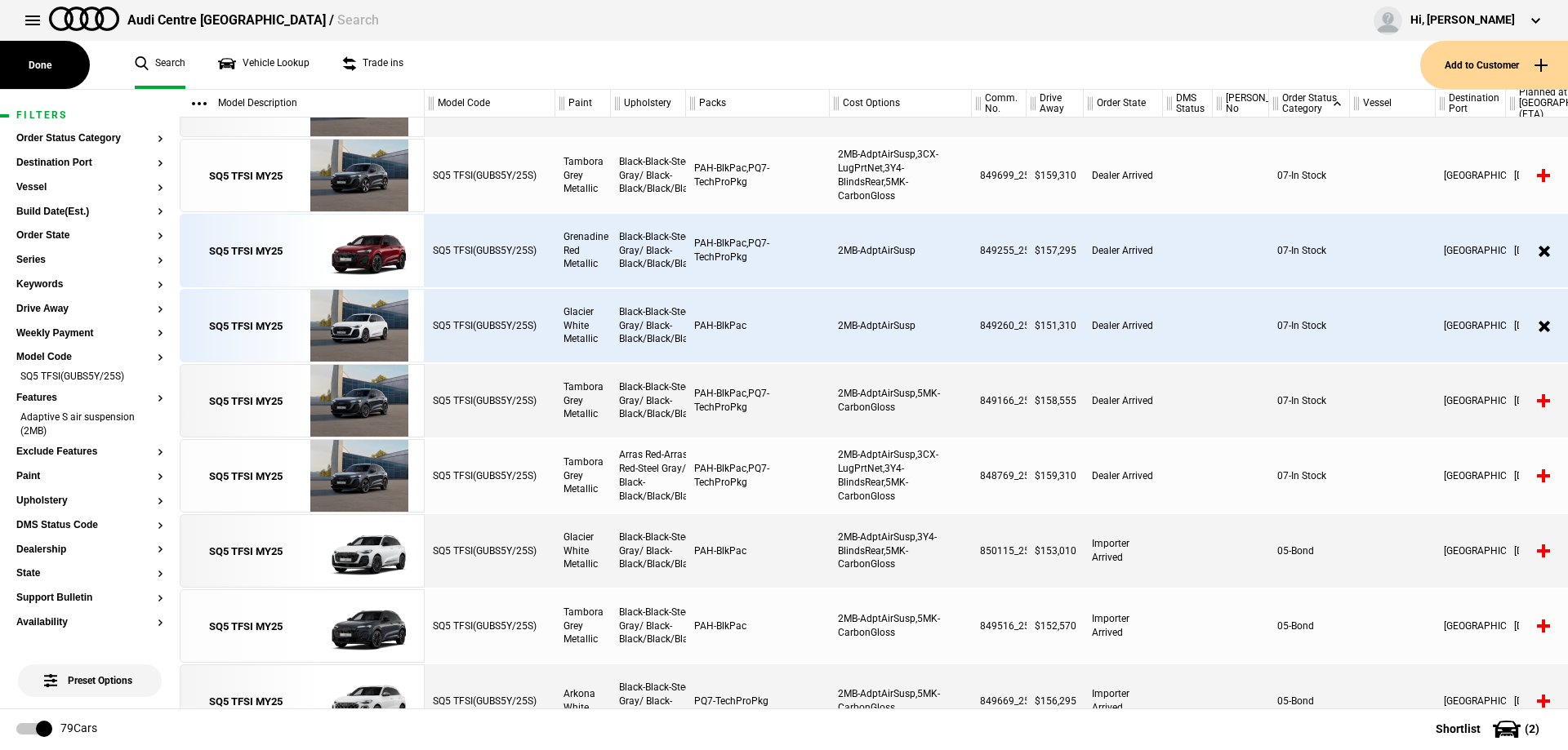
scroll to position [408, 0]
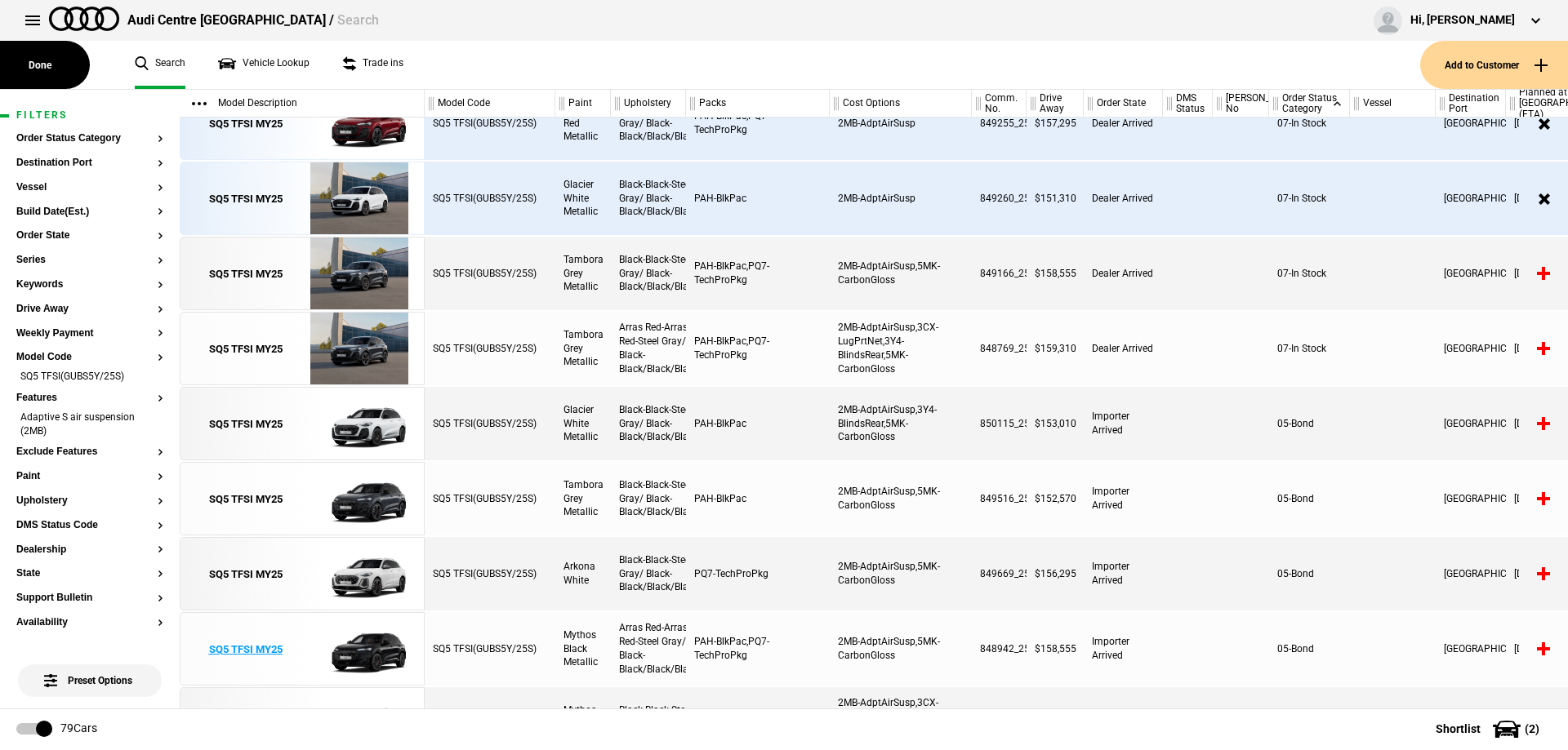
click at [233, 648] on div "SQ5 TFSI MY25" at bounding box center [245, 649] width 74 height 14
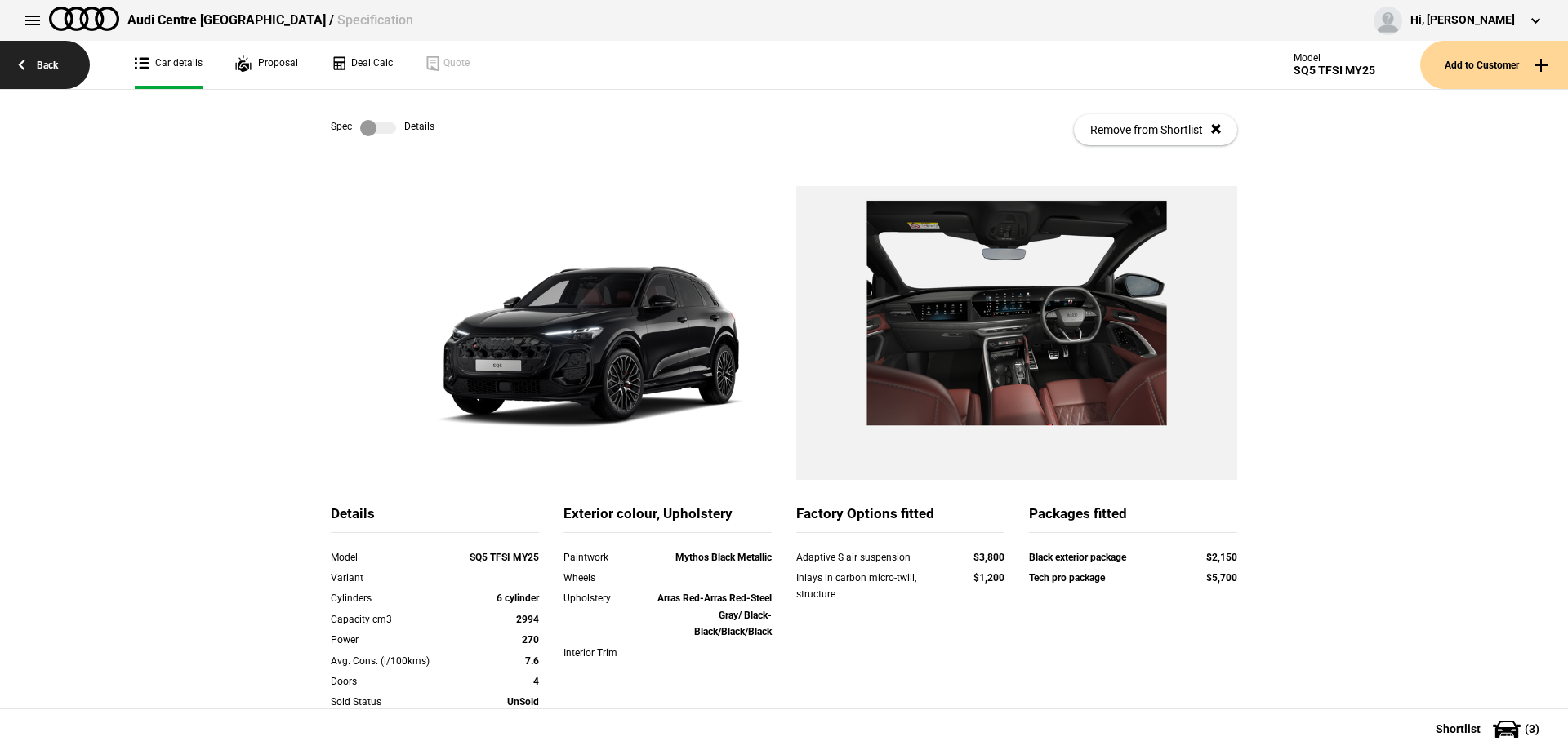
click at [71, 71] on link "Back" at bounding box center [45, 64] width 90 height 48
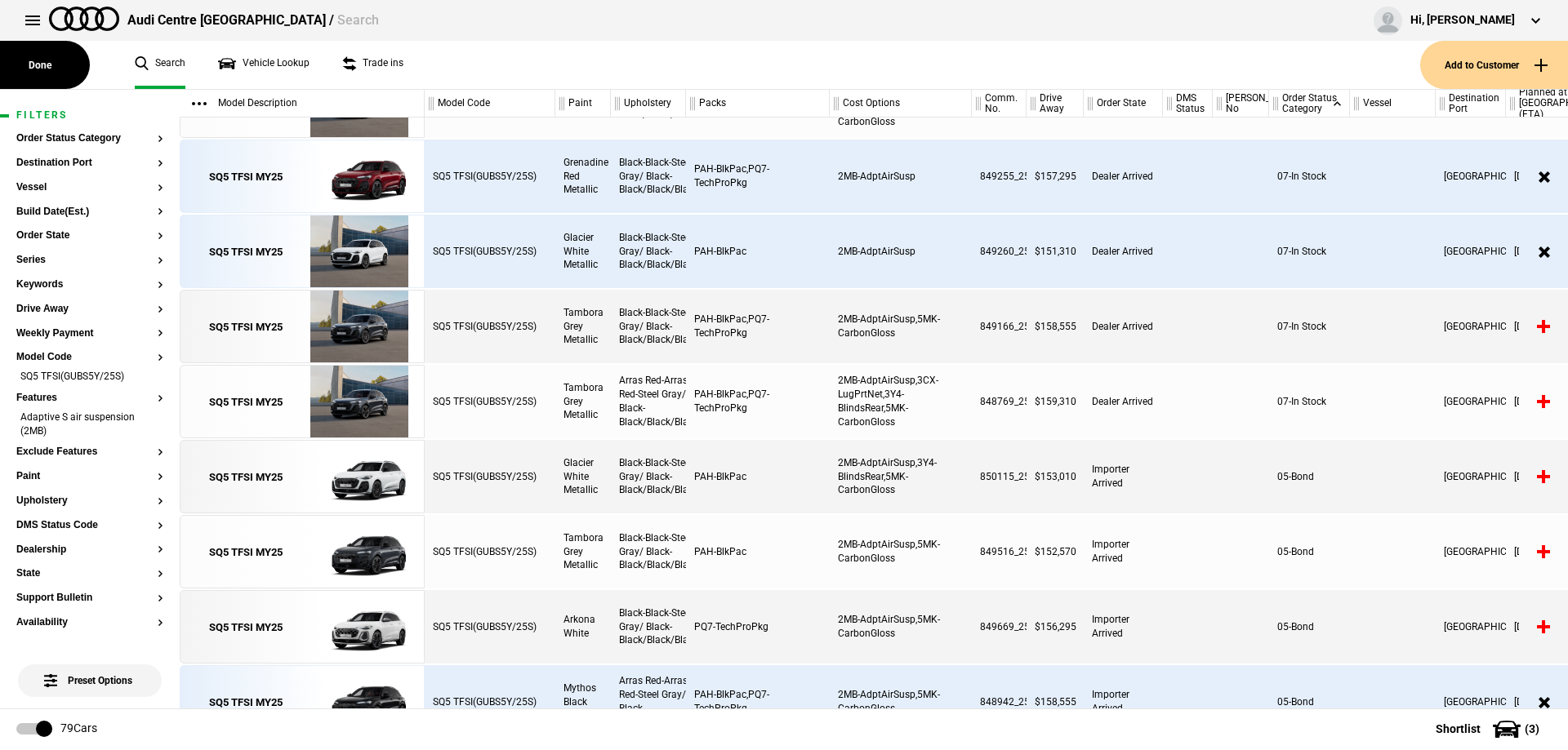
scroll to position [326, 0]
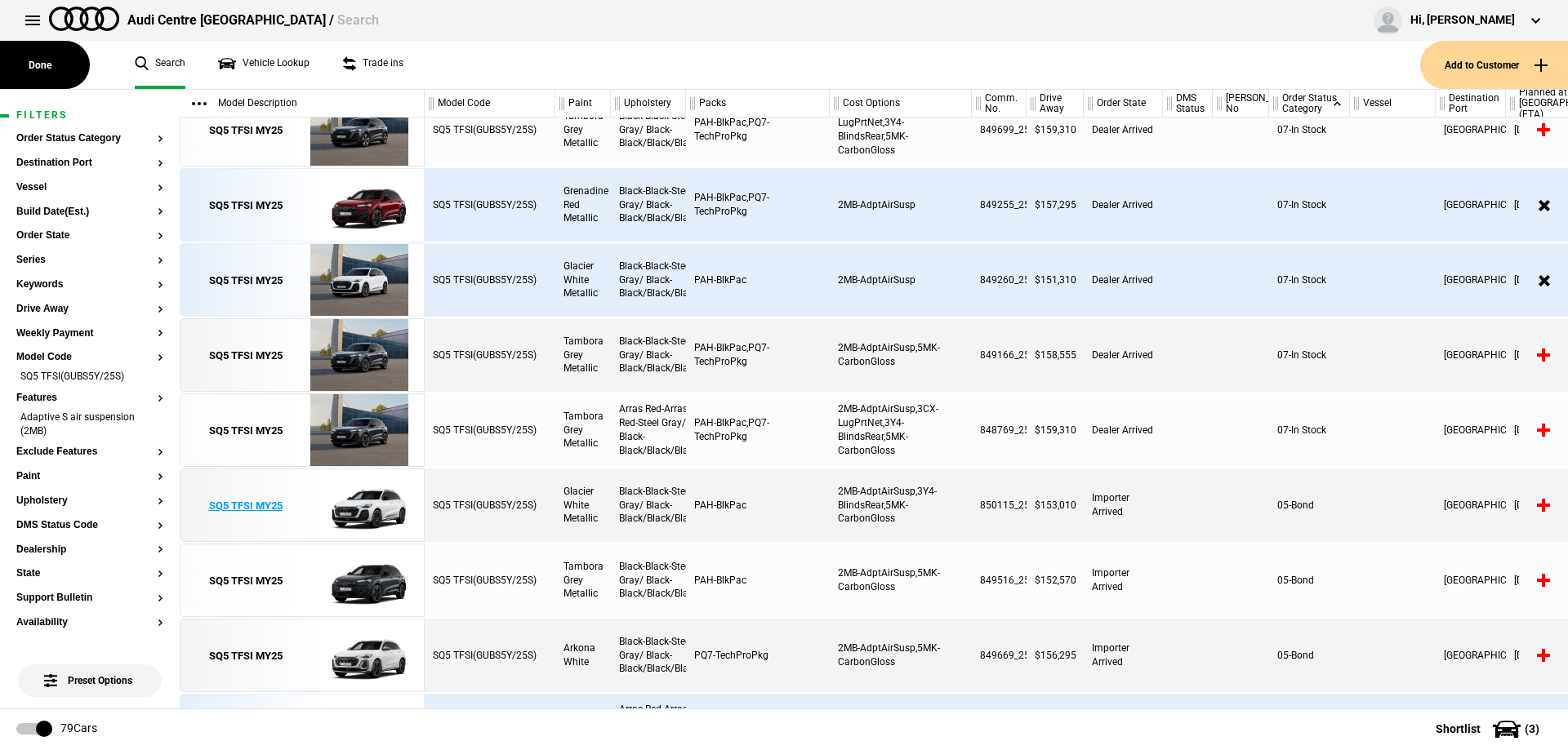
click at [255, 506] on div "SQ5 TFSI MY25" at bounding box center [245, 506] width 74 height 14
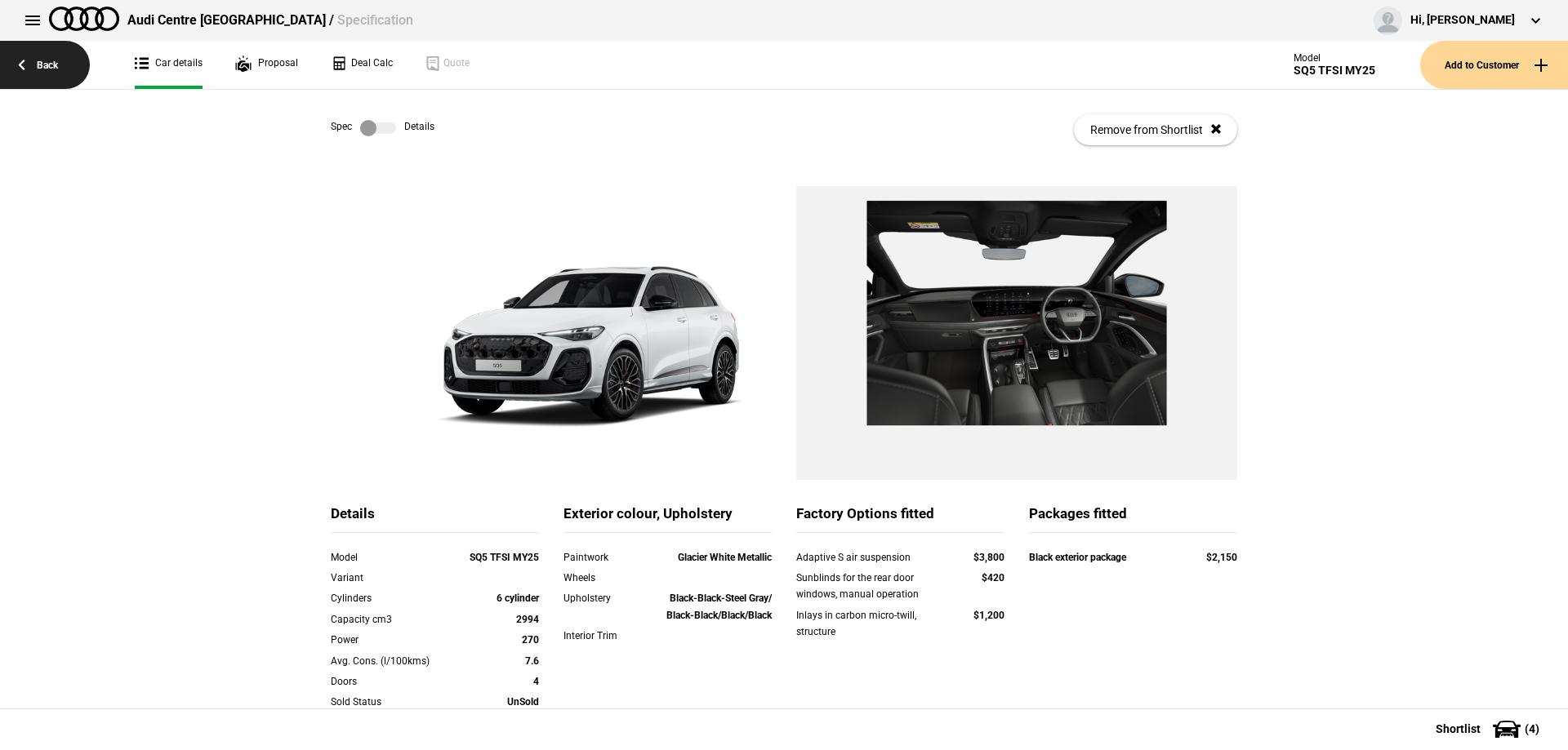
click at [54, 63] on link "Back" at bounding box center [45, 64] width 90 height 48
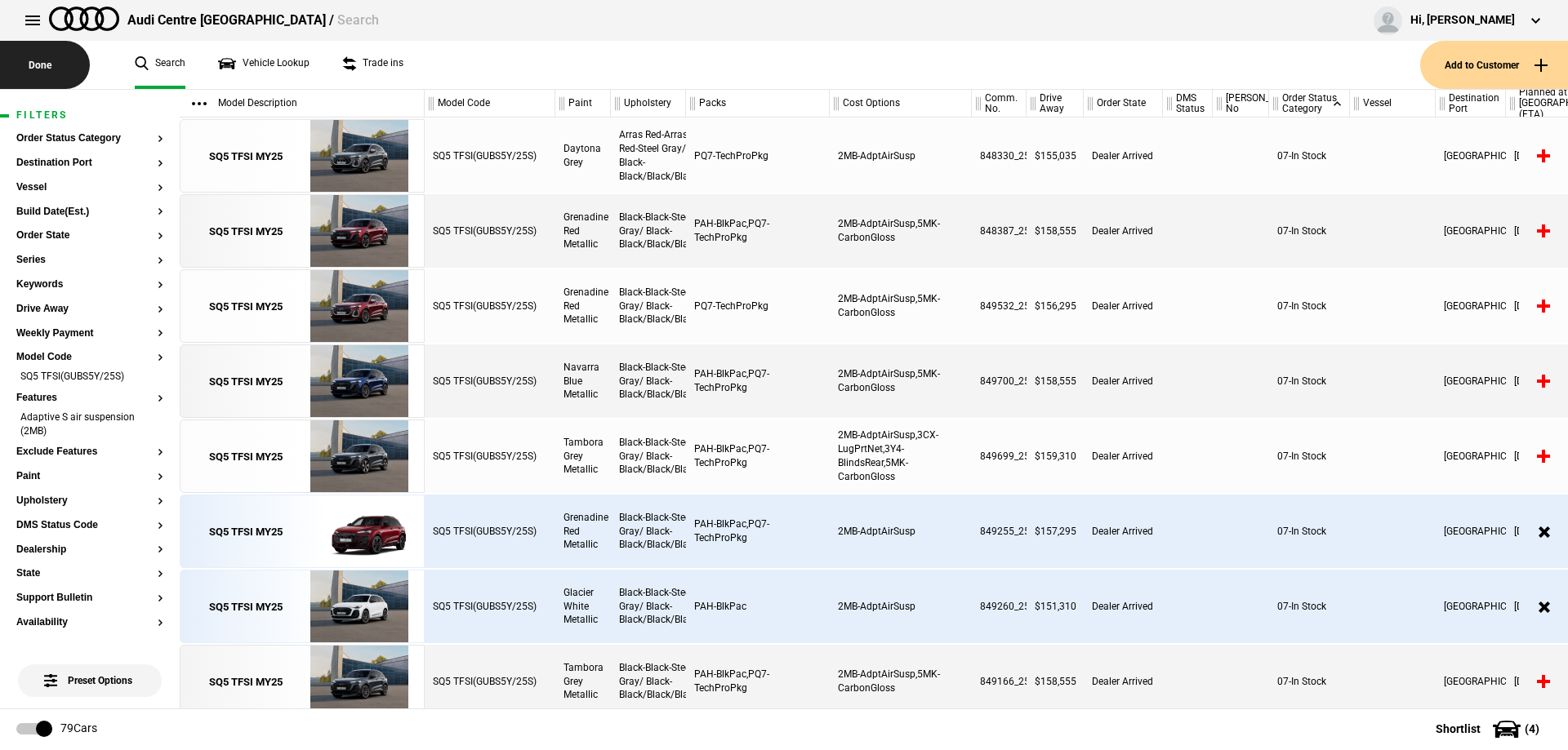
scroll to position [326, 0]
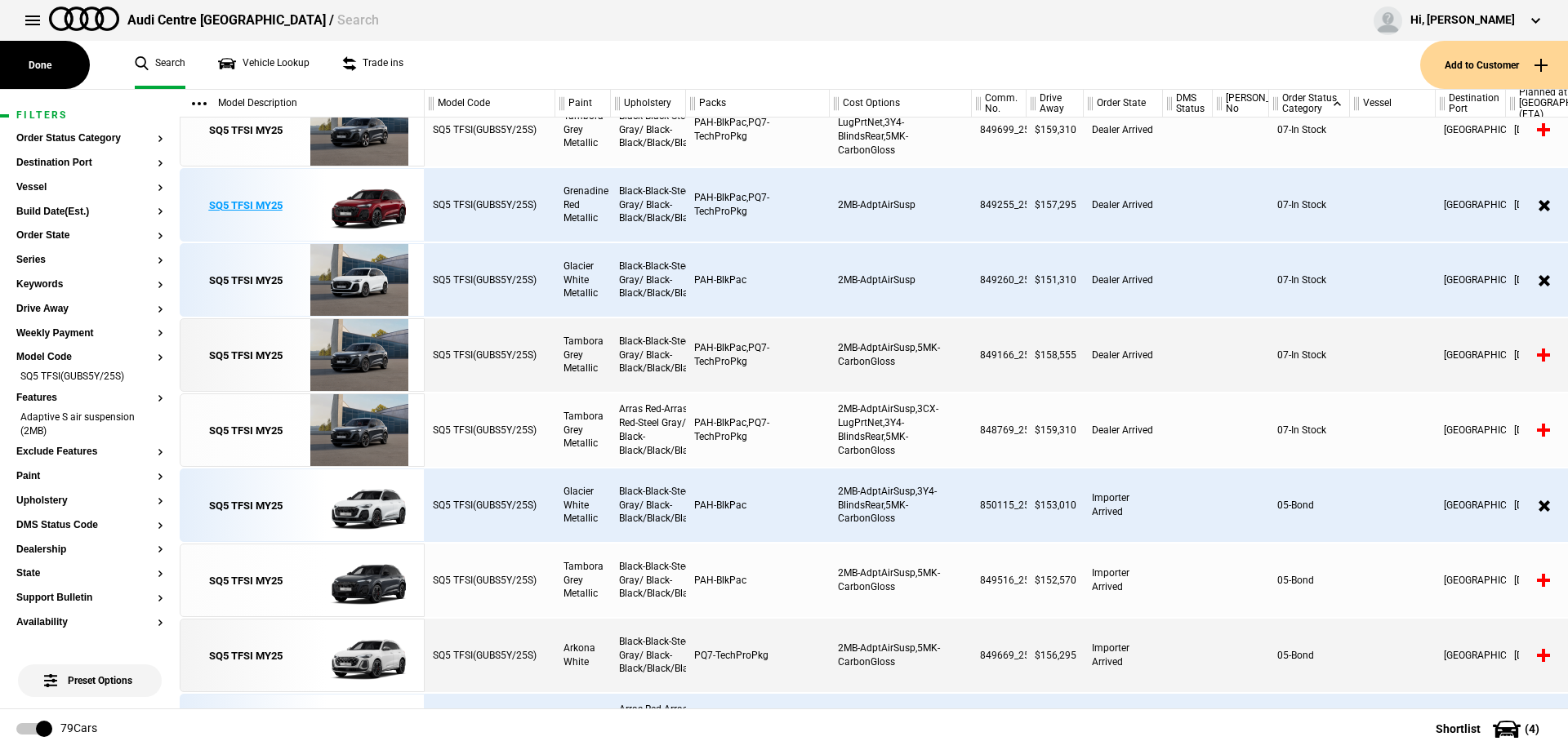
click at [201, 200] on link "SQ5 TFSI MY25" at bounding box center [245, 205] width 113 height 74
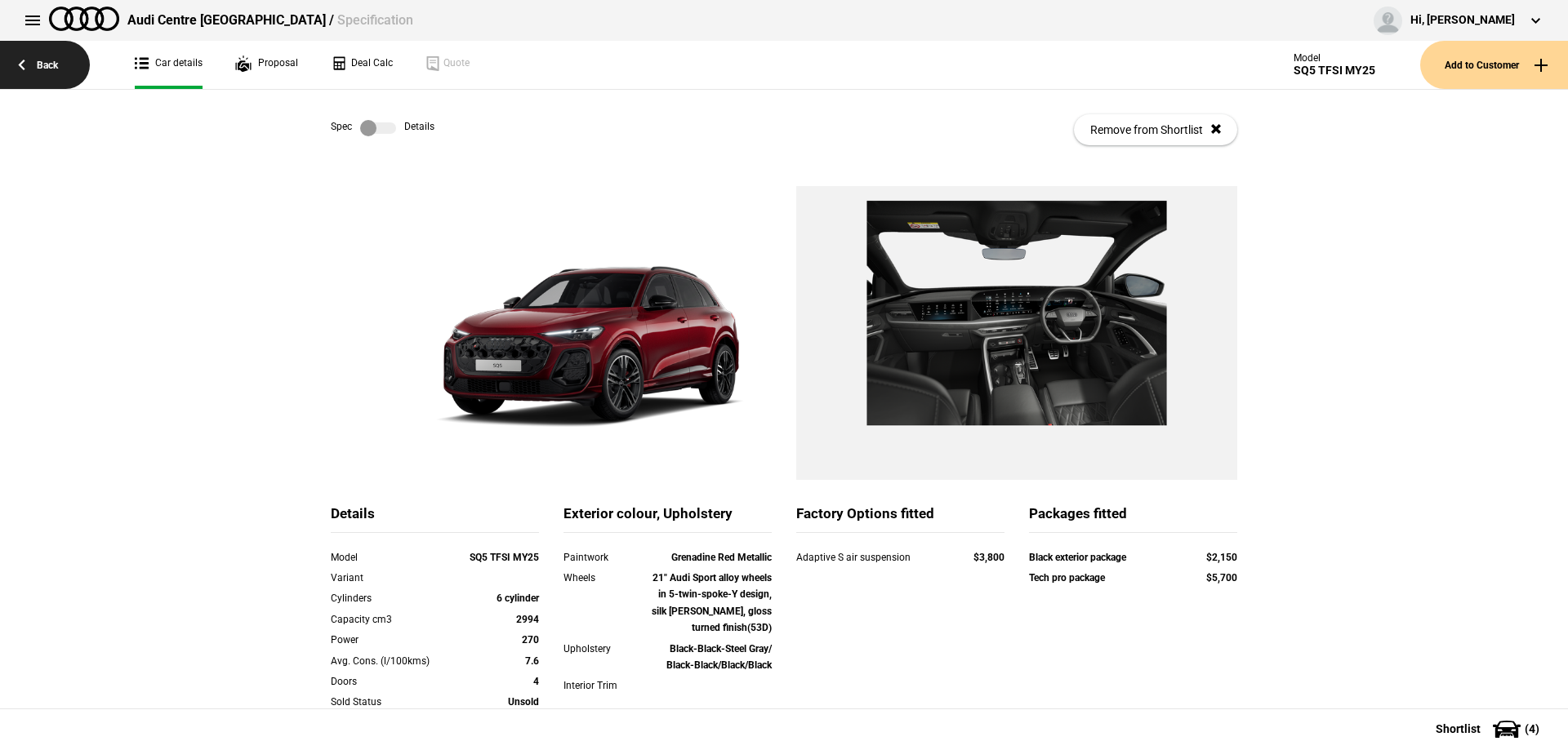
click at [79, 69] on link "Back" at bounding box center [45, 64] width 90 height 48
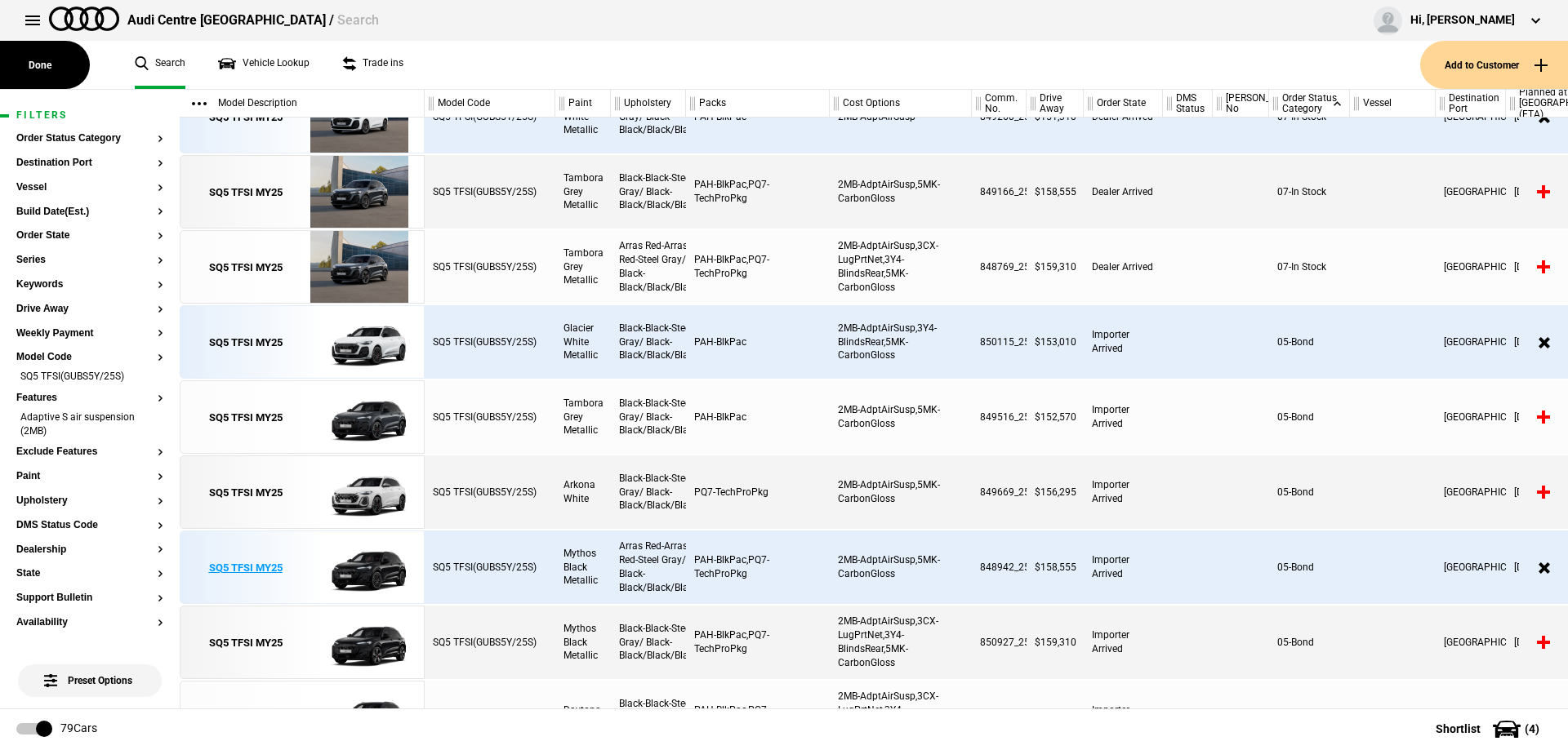
click at [294, 574] on link "SQ5 TFSI MY25" at bounding box center [245, 568] width 113 height 74
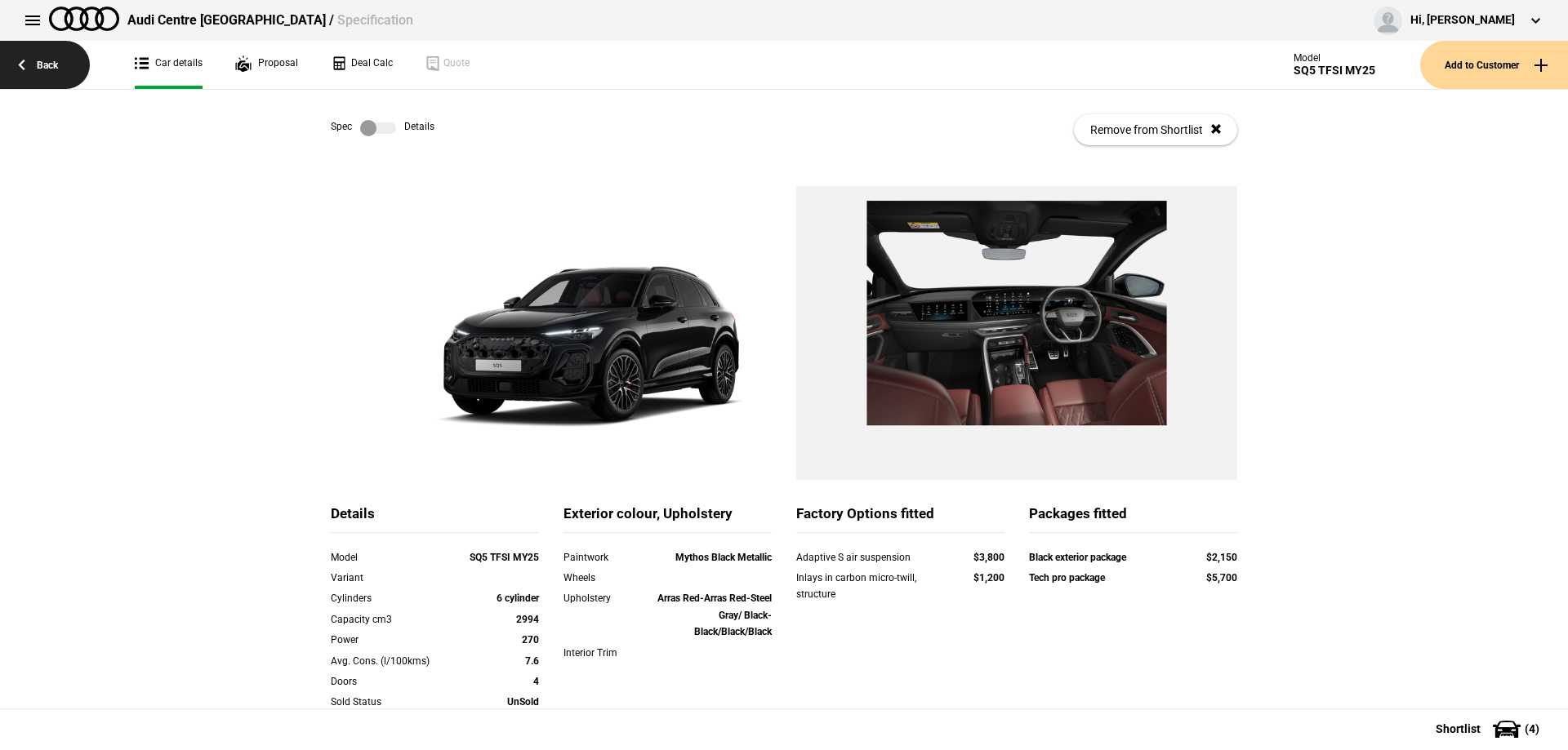
click at [74, 64] on link "Back" at bounding box center [45, 64] width 90 height 48
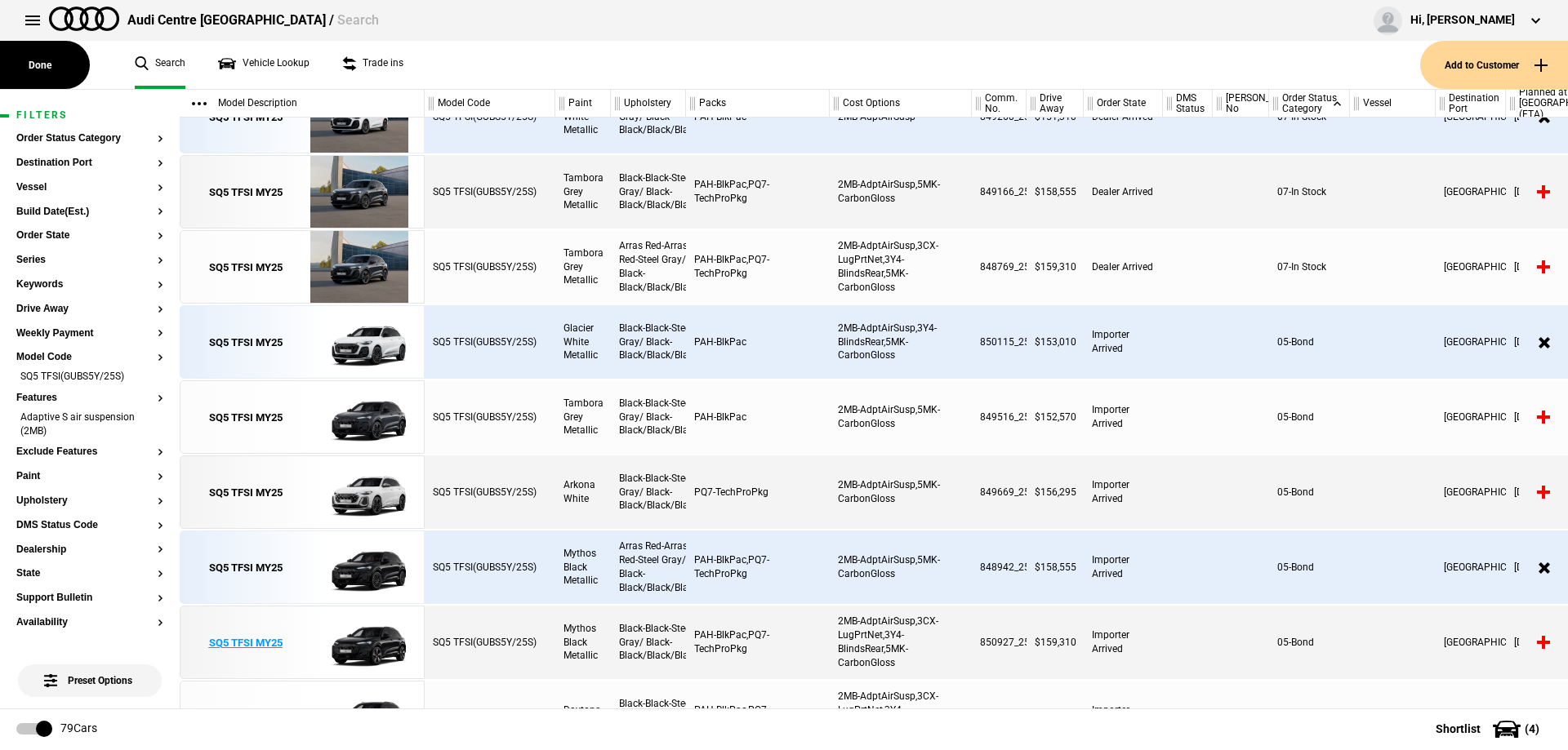
click at [222, 646] on div "SQ5 TFSI MY25" at bounding box center [245, 643] width 74 height 14
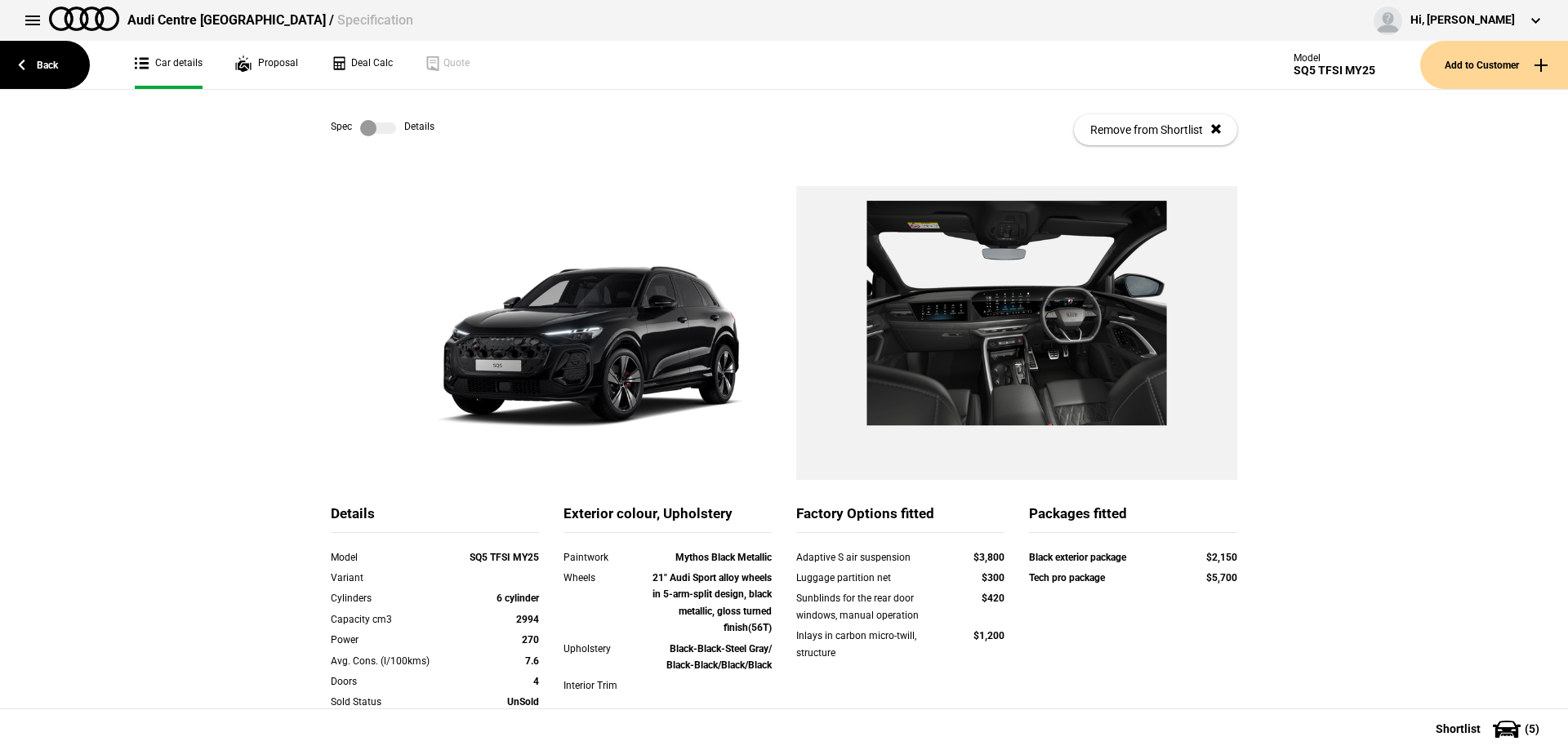
click at [385, 131] on label at bounding box center [378, 128] width 36 height 16
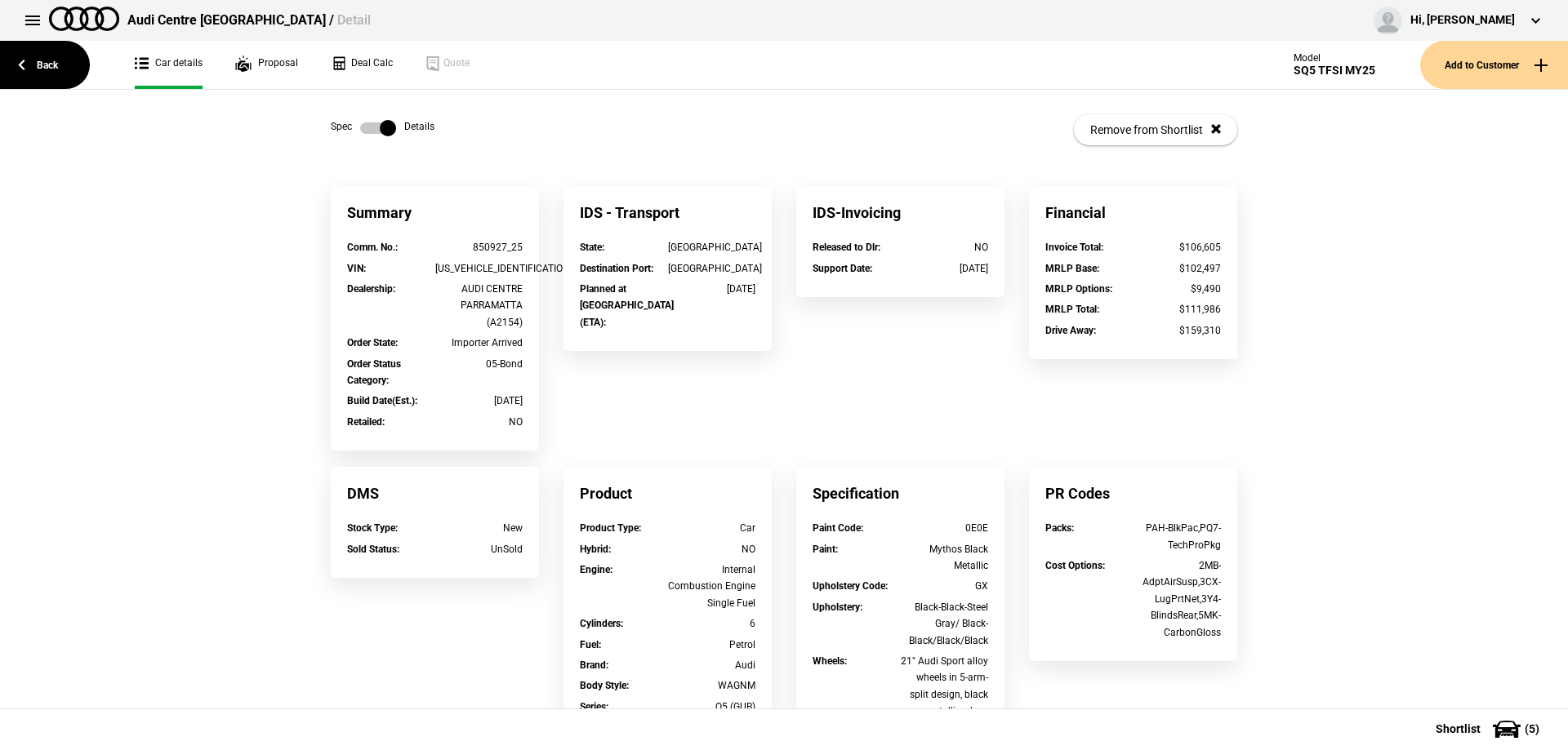
click at [381, 131] on label at bounding box center [378, 128] width 36 height 16
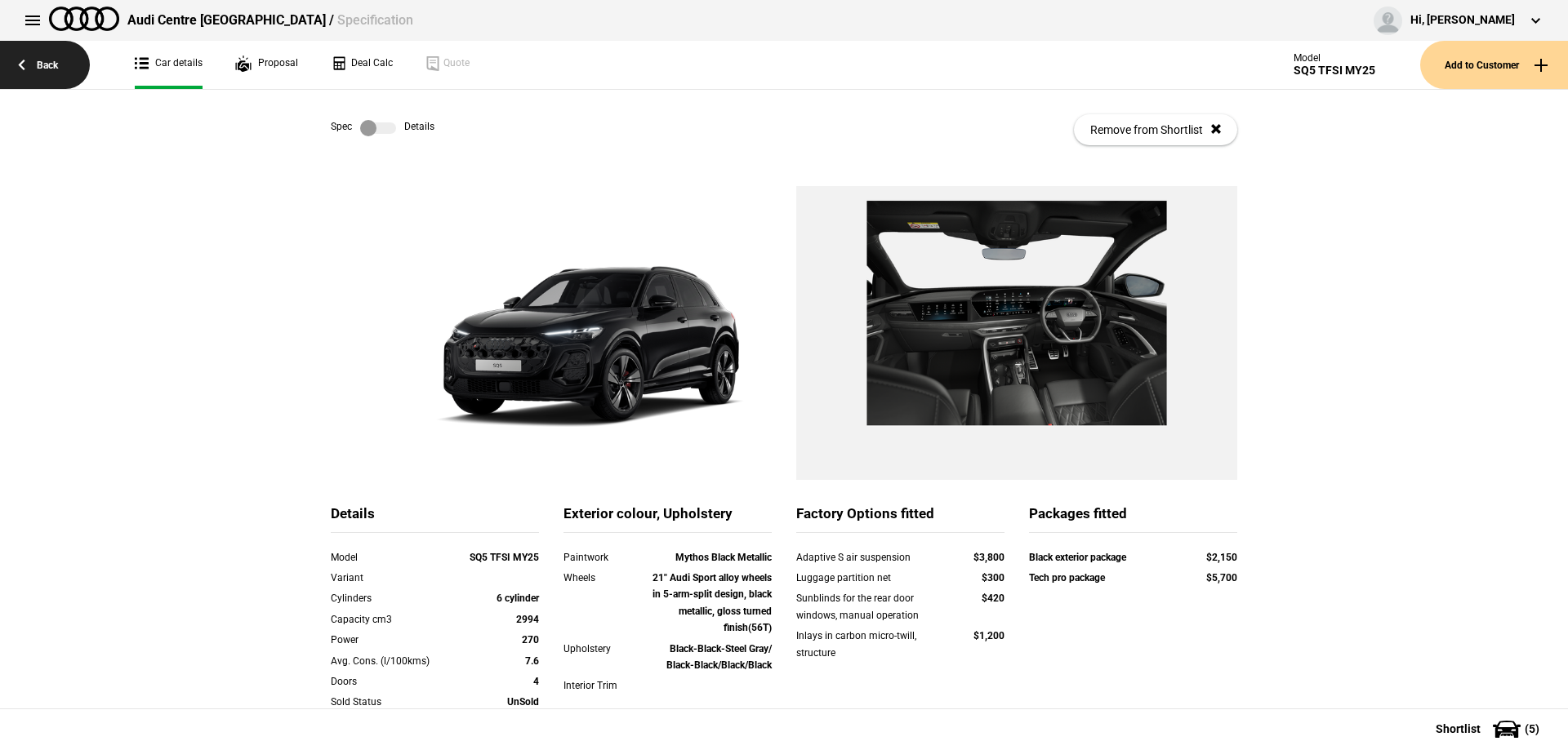
click at [37, 62] on link "Back" at bounding box center [45, 64] width 90 height 48
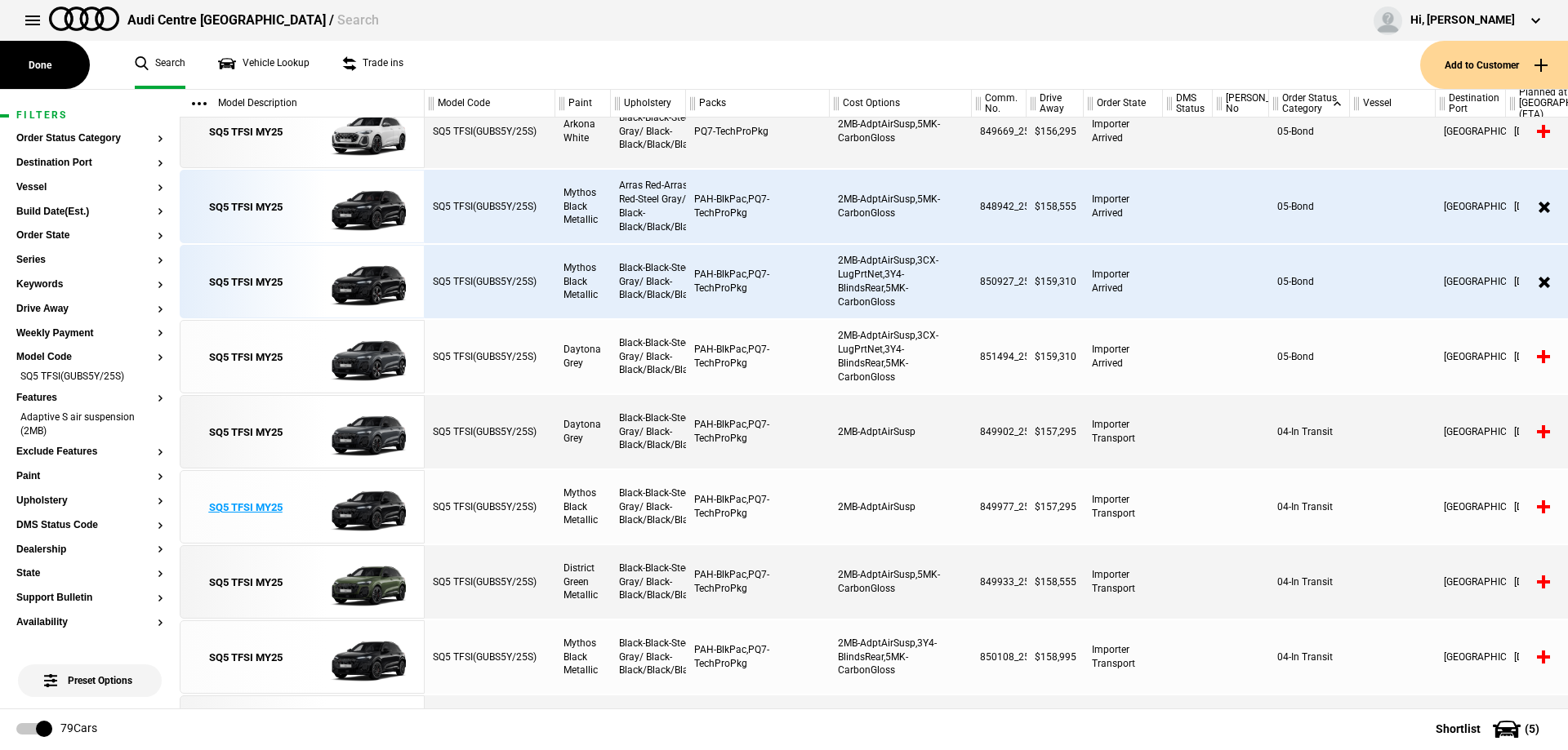
click at [284, 515] on link "SQ5 TFSI MY25" at bounding box center [245, 507] width 113 height 74
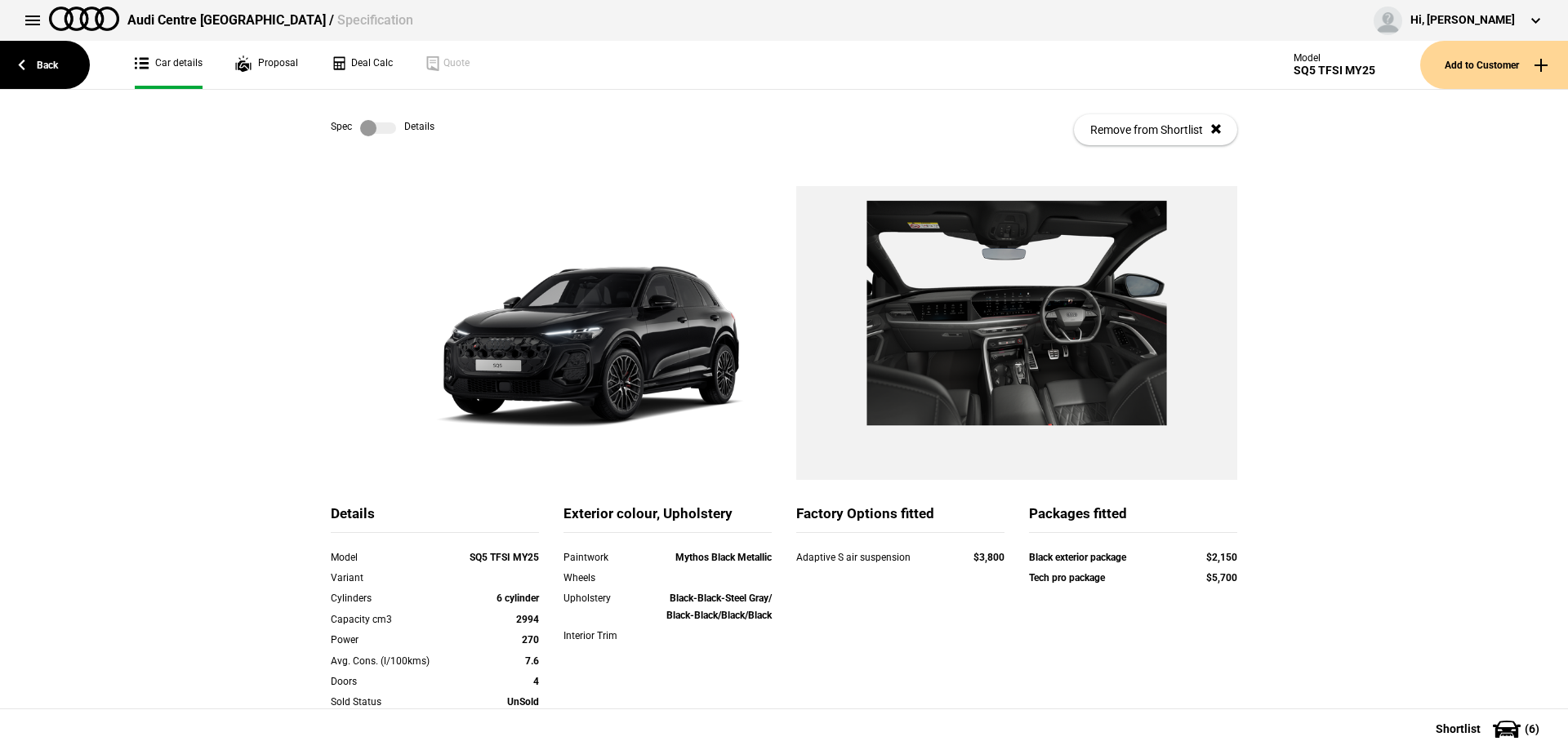
click at [387, 134] on label at bounding box center [378, 128] width 36 height 16
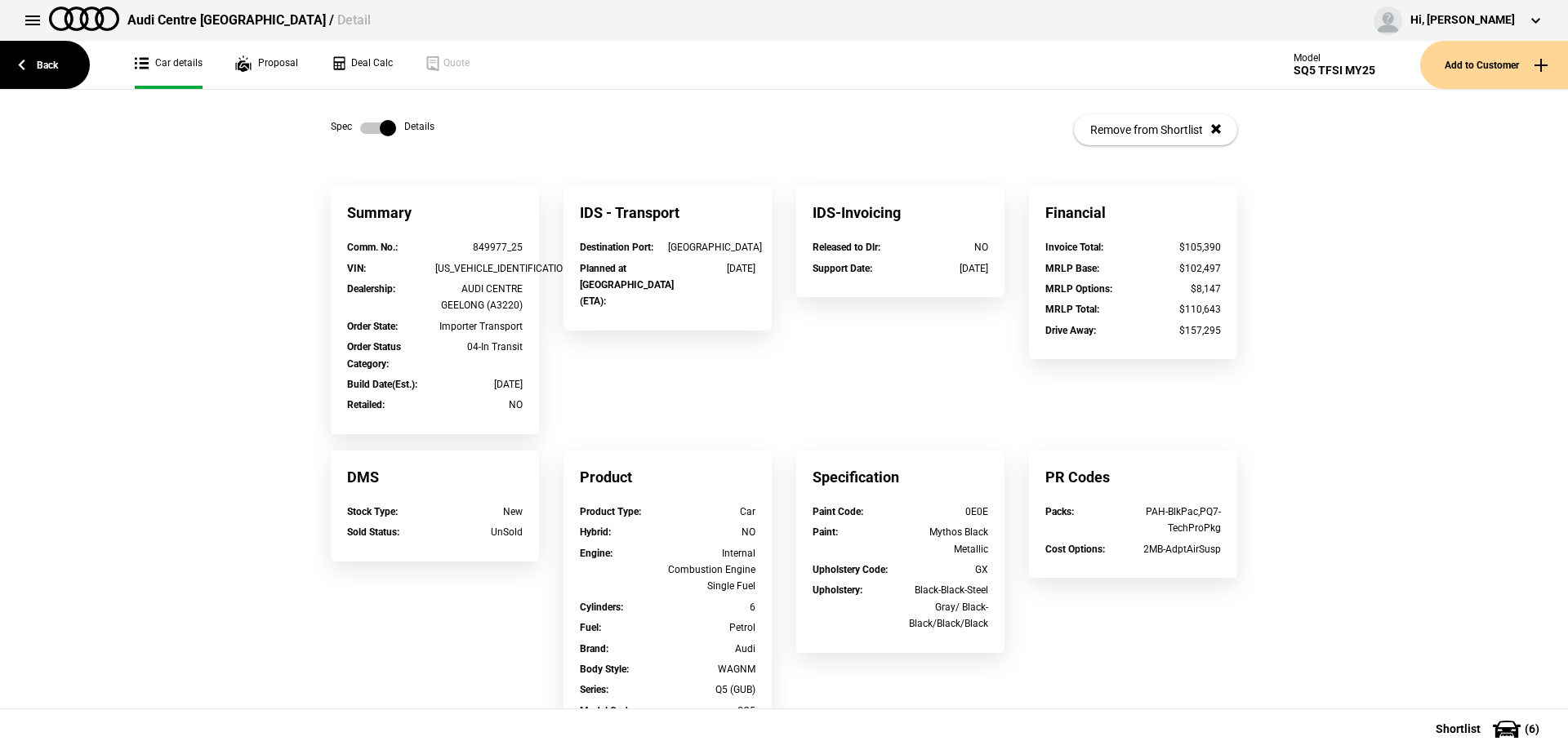
click at [369, 124] on label at bounding box center [378, 128] width 36 height 16
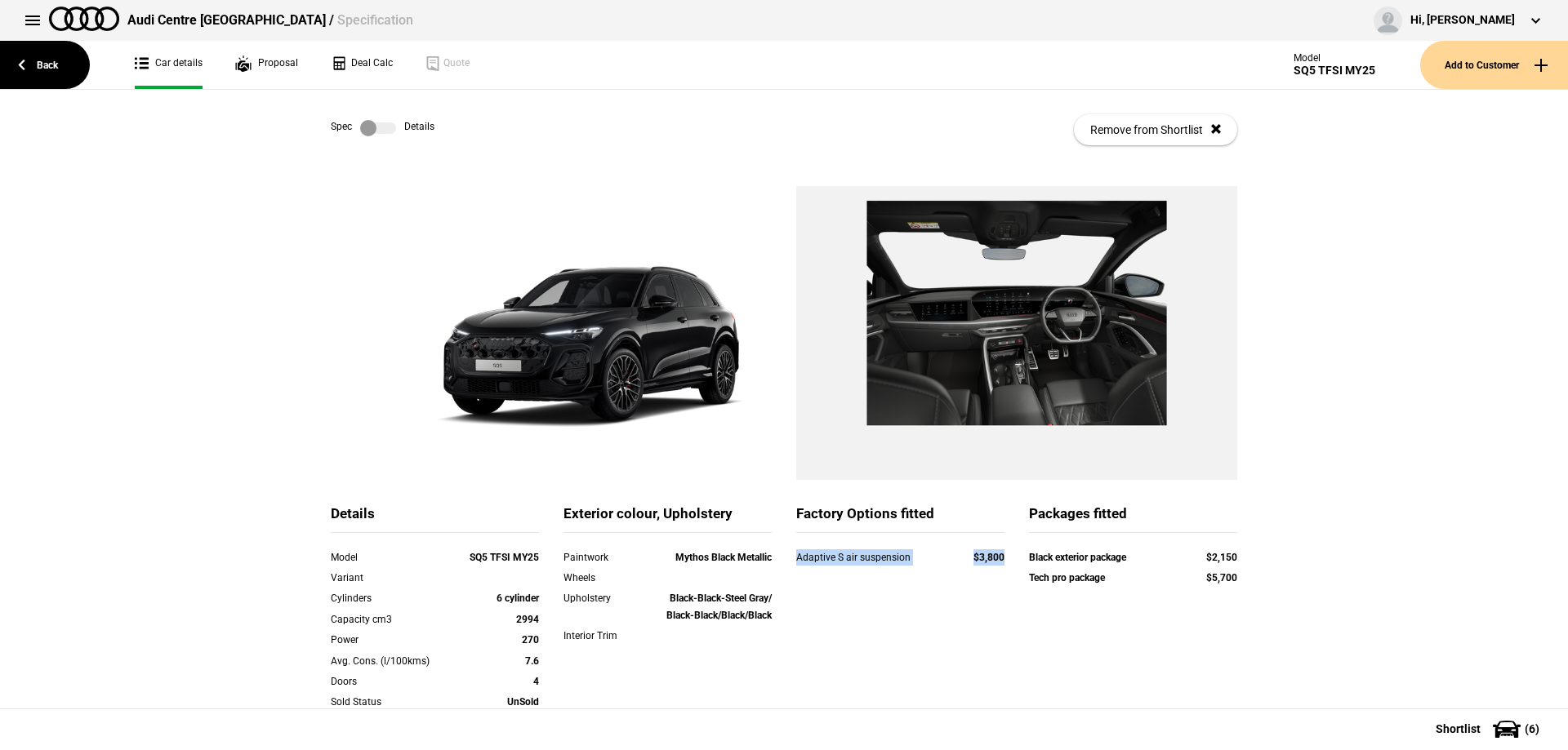
drag, startPoint x: 779, startPoint y: 559, endPoint x: 1001, endPoint y: 552, distance: 222.1
click at [1001, 552] on div "Adaptive S air suspension $3,800" at bounding box center [900, 560] width 233 height 20
drag, startPoint x: 1032, startPoint y: 556, endPoint x: 1232, endPoint y: 550, distance: 200.1
click at [1232, 550] on div "Black exterior package $2,150 Tech pro package $5,700" at bounding box center [1132, 570] width 233 height 41
drag, startPoint x: 1020, startPoint y: 579, endPoint x: 1096, endPoint y: 517, distance: 98.1
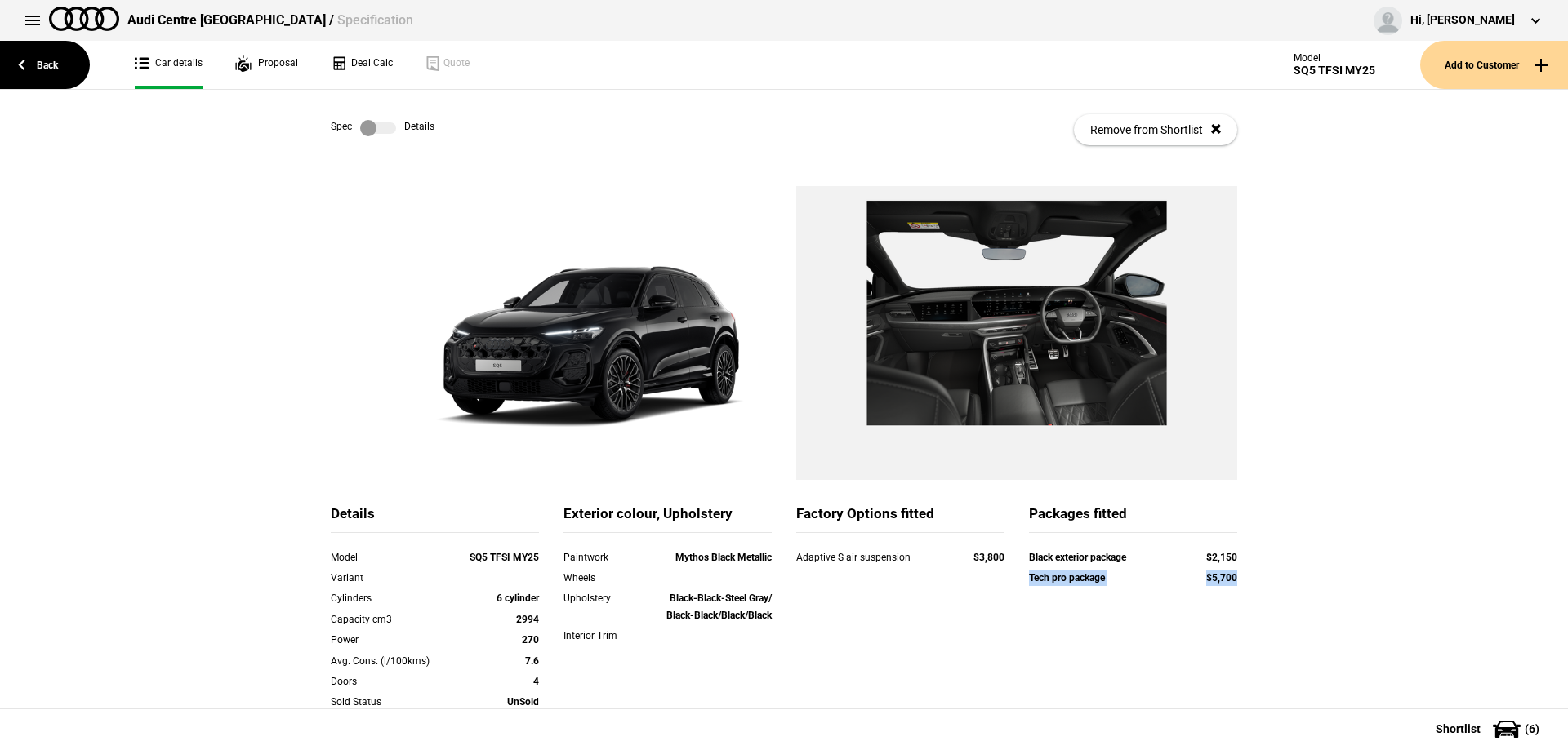
click at [1225, 576] on div "Black exterior package $2,150 Tech pro package $5,700" at bounding box center [1132, 570] width 233 height 41
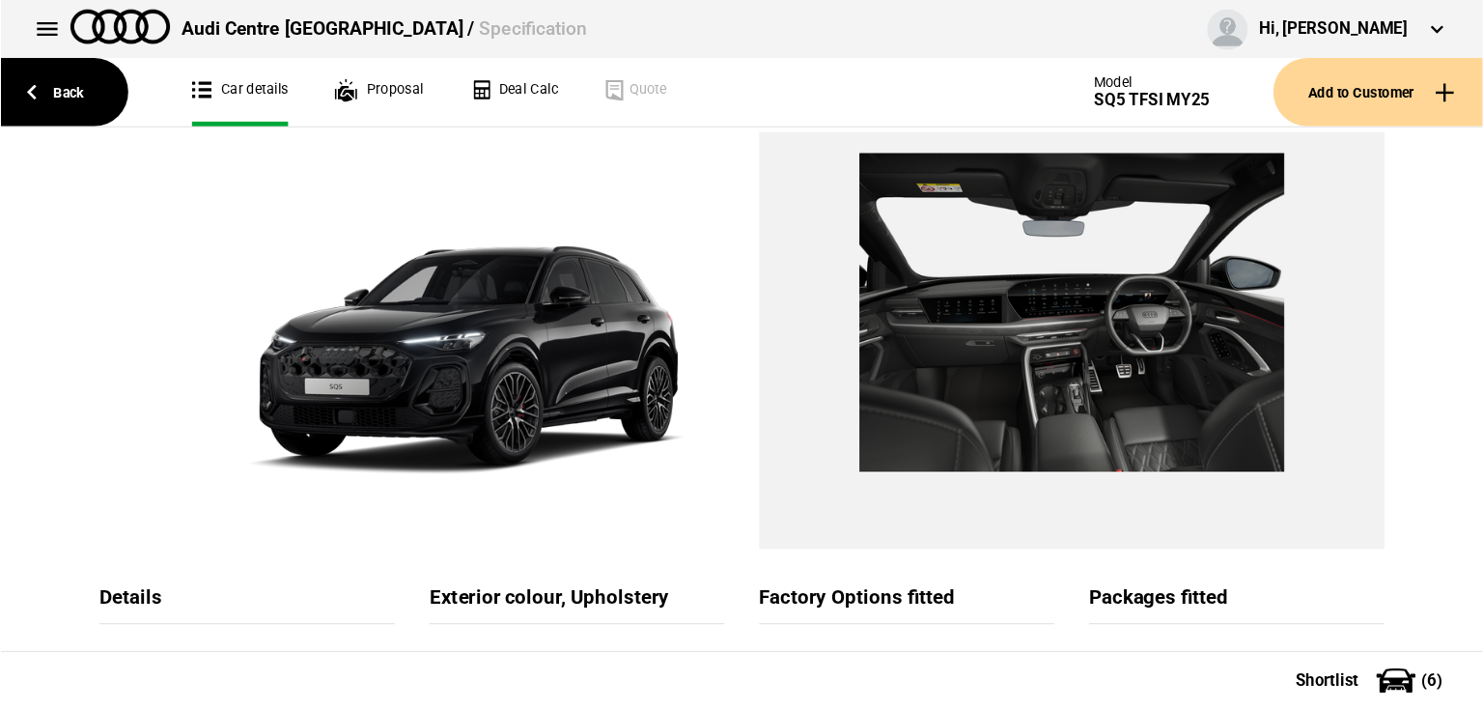
scroll to position [110, 0]
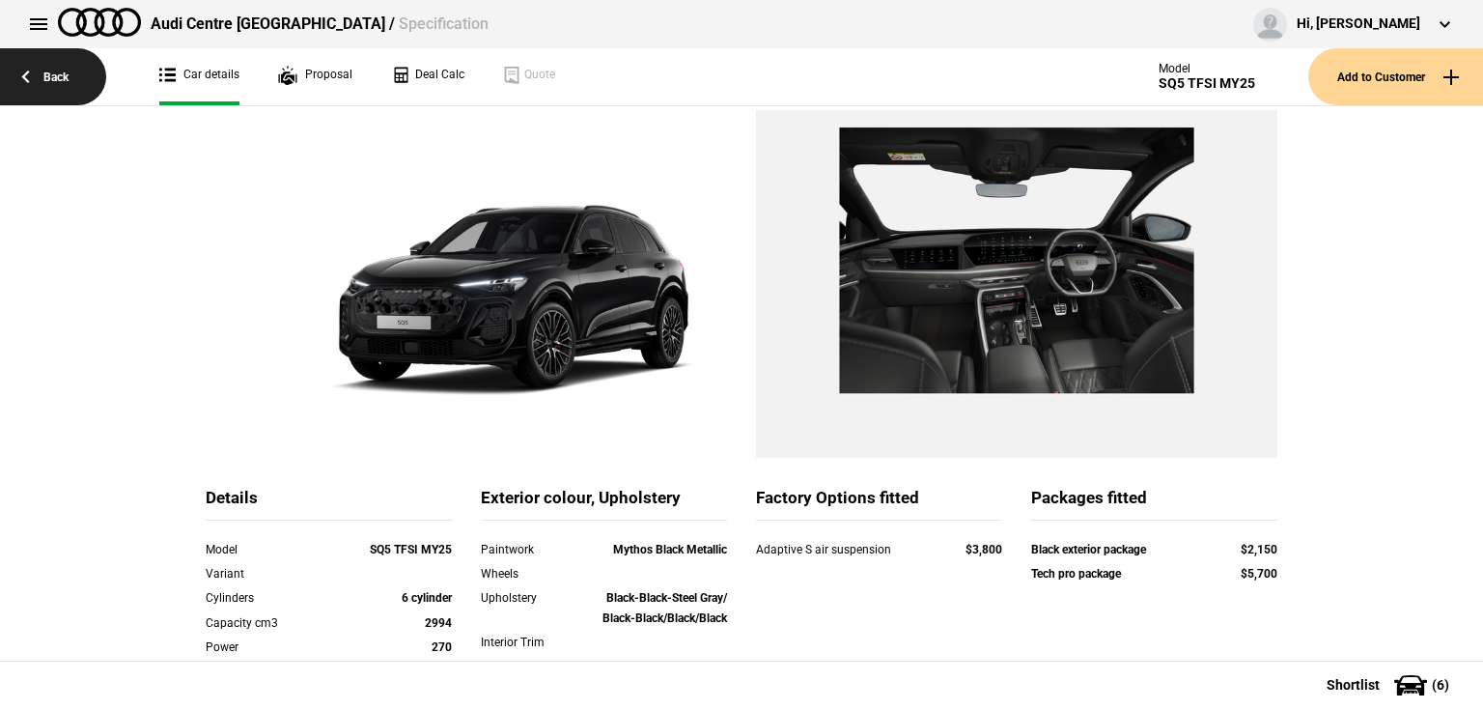
click at [60, 95] on link "Back" at bounding box center [53, 76] width 106 height 57
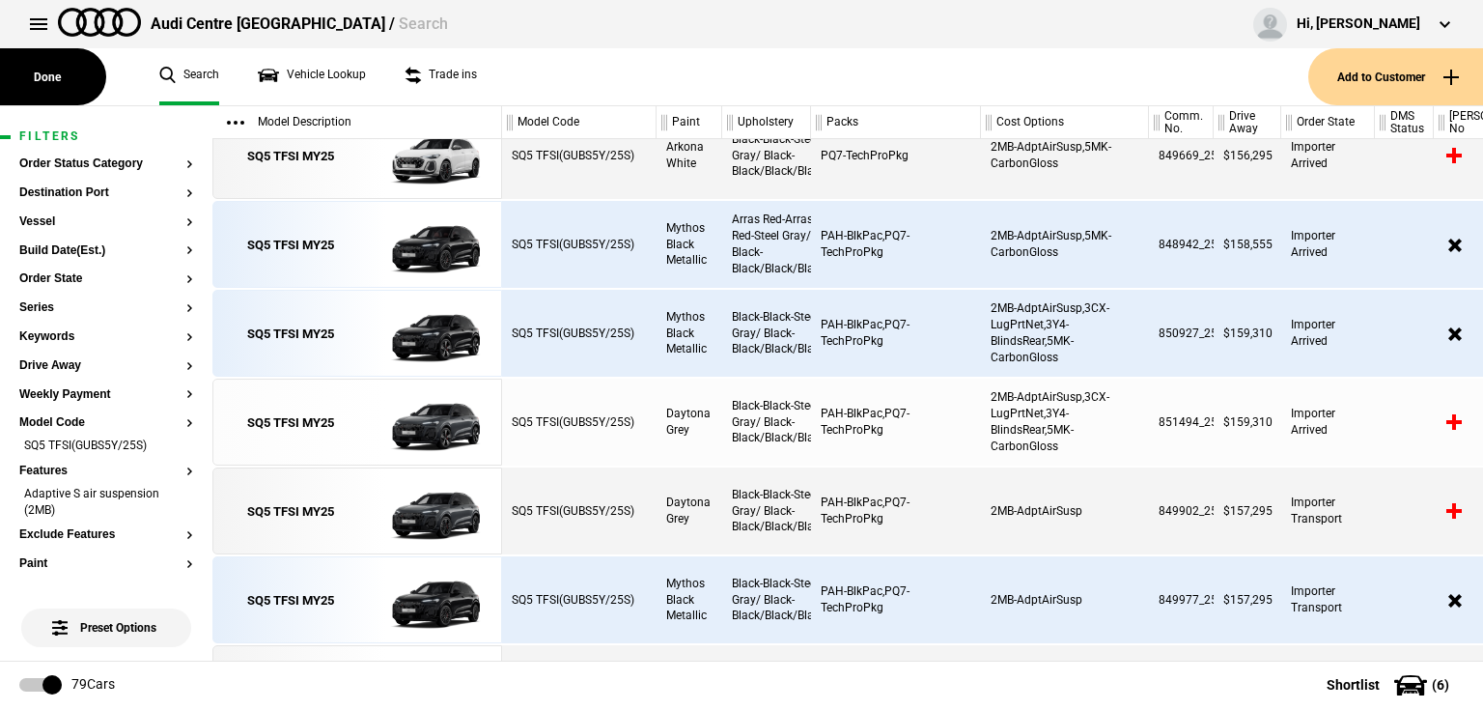
scroll to position [1083, 0]
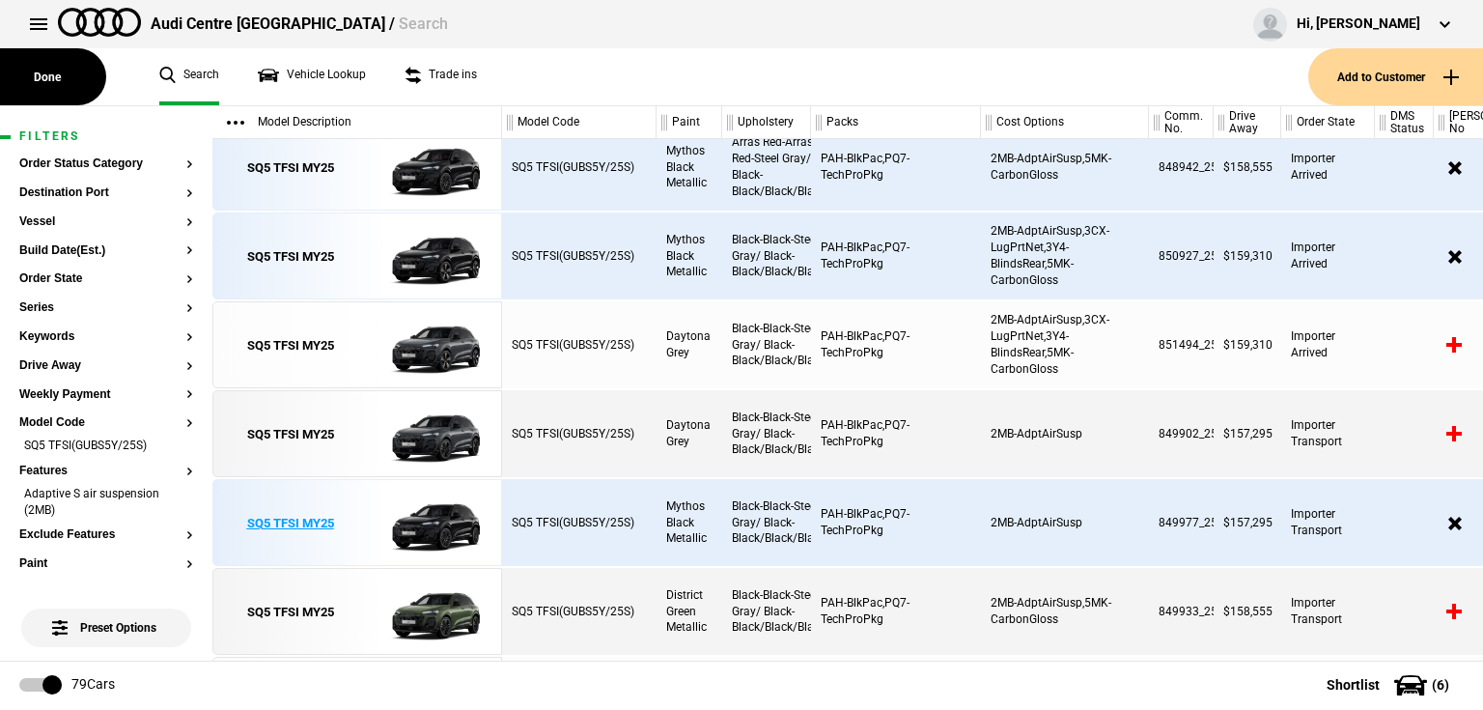
click at [350, 539] on link "SQ5 TFSI MY25" at bounding box center [290, 523] width 134 height 87
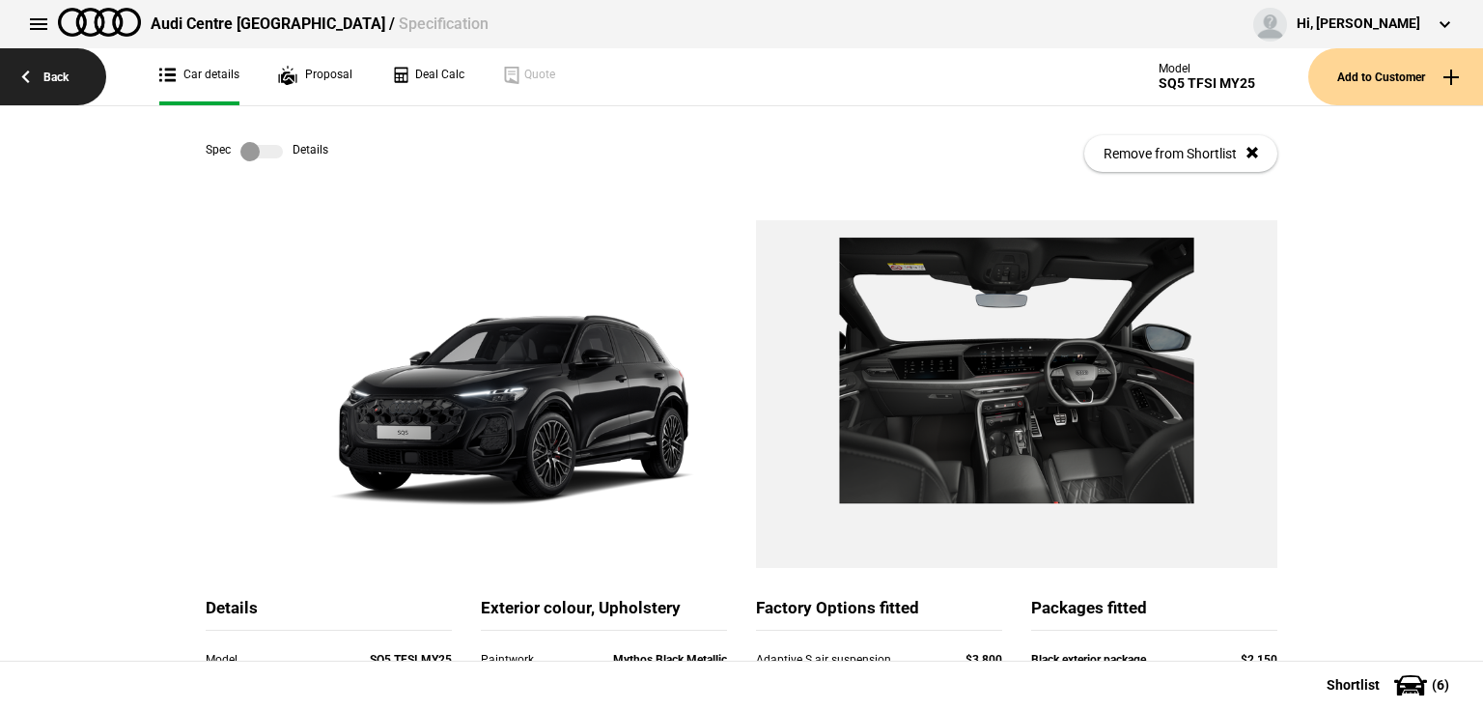
click at [75, 81] on link "Back" at bounding box center [53, 76] width 106 height 57
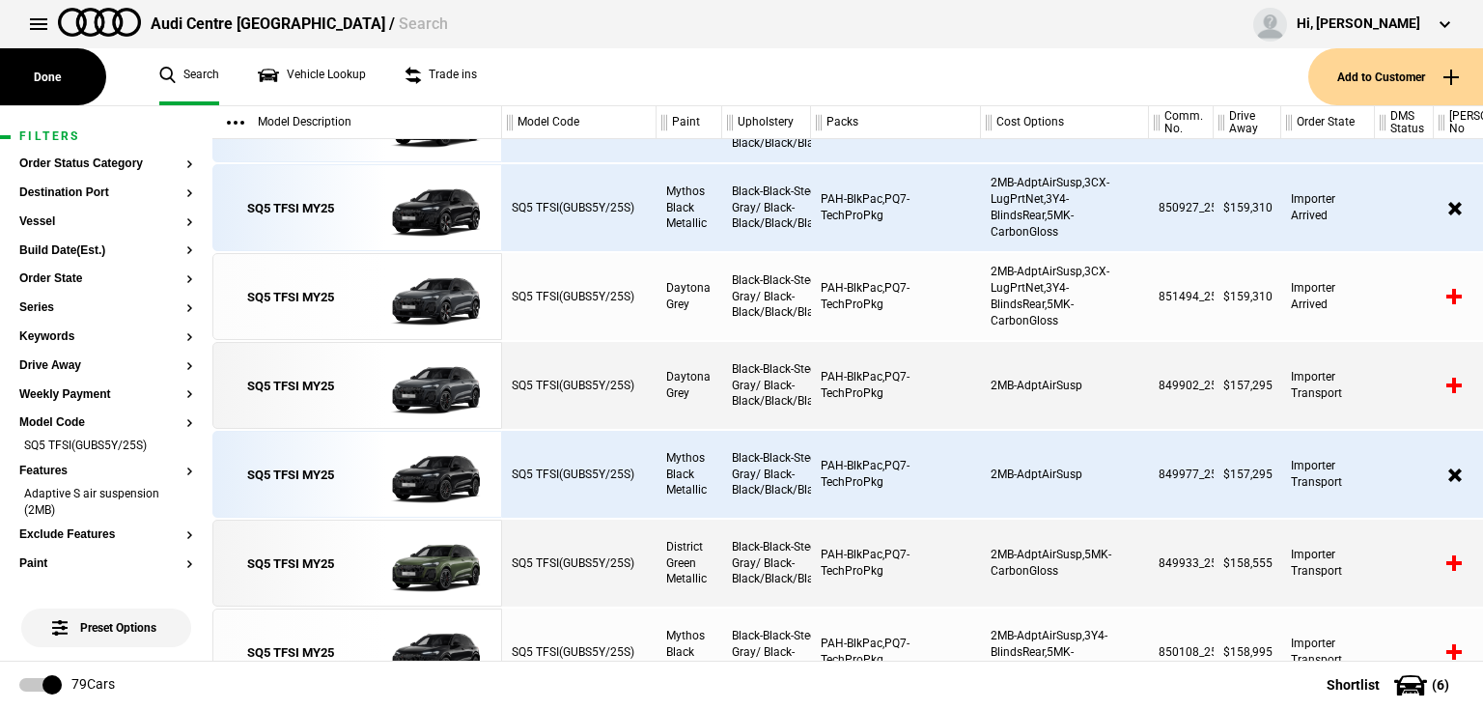
scroll to position [1315, 0]
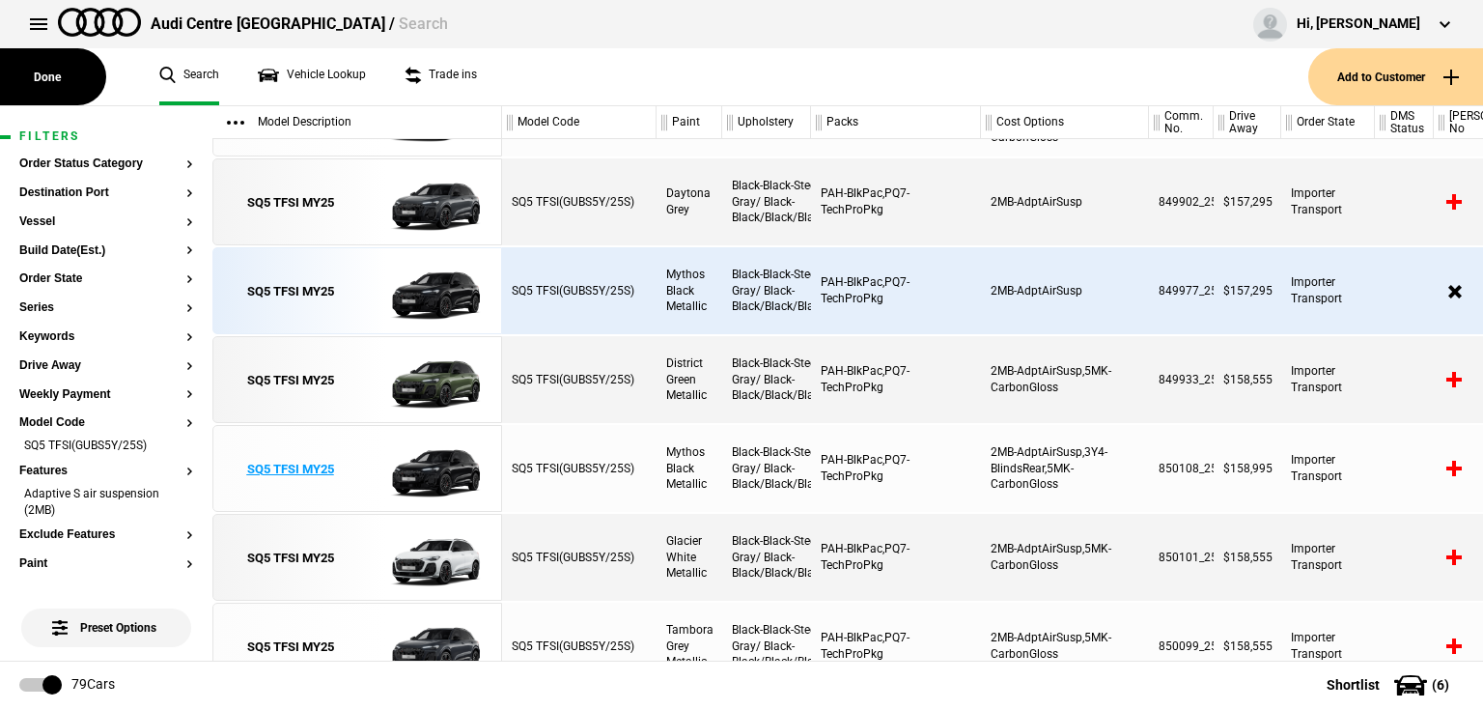
click at [325, 469] on div "SQ5 TFSI MY25" at bounding box center [290, 469] width 87 height 17
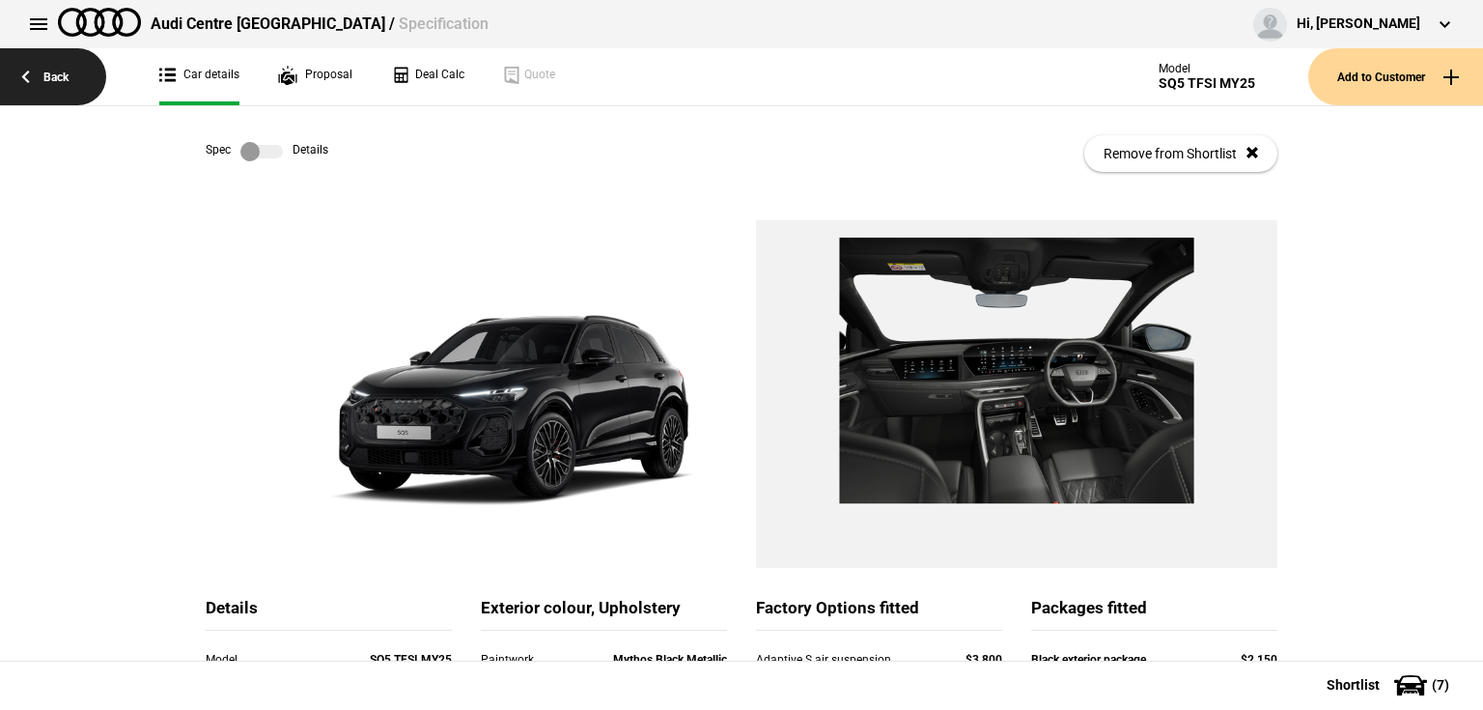
click at [47, 73] on link "Back" at bounding box center [53, 76] width 106 height 57
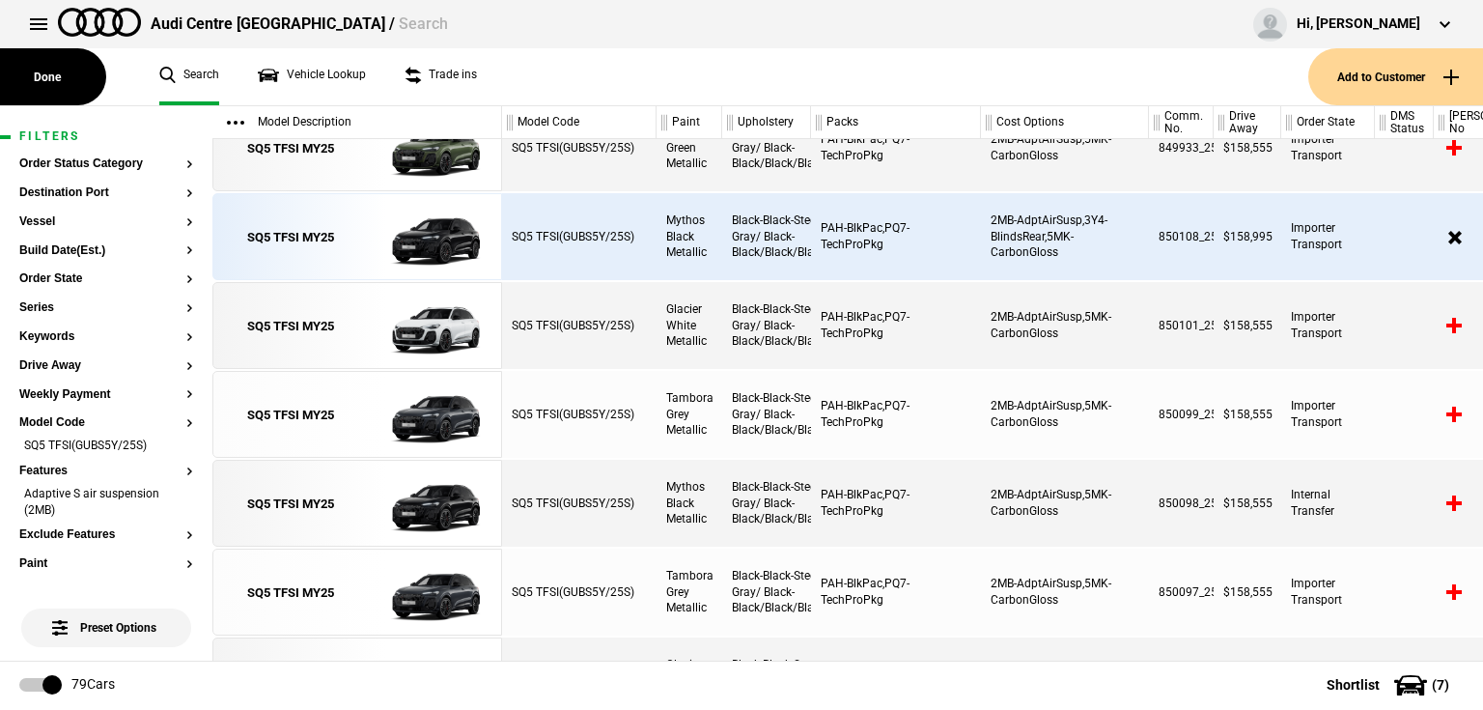
scroll to position [1598, 0]
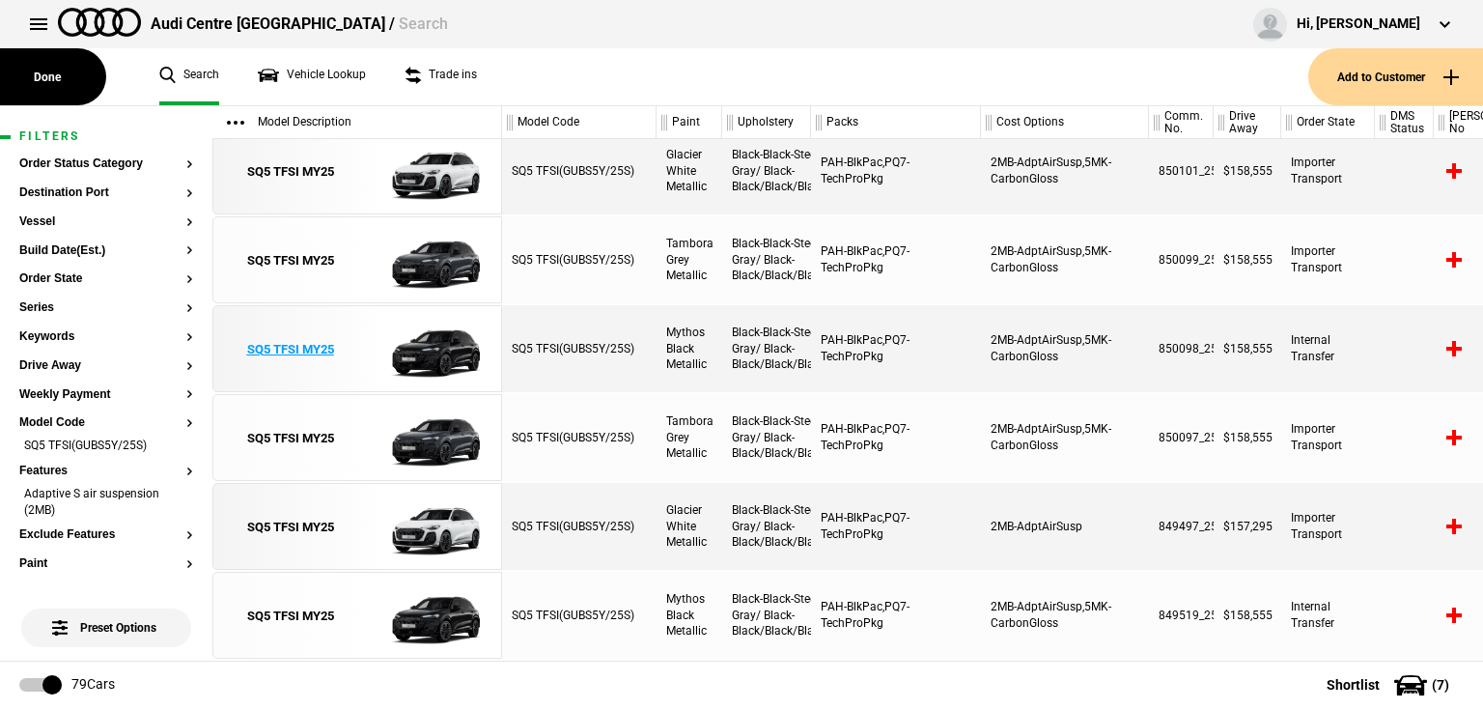
click at [323, 353] on div "SQ5 TFSI MY25" at bounding box center [290, 349] width 87 height 17
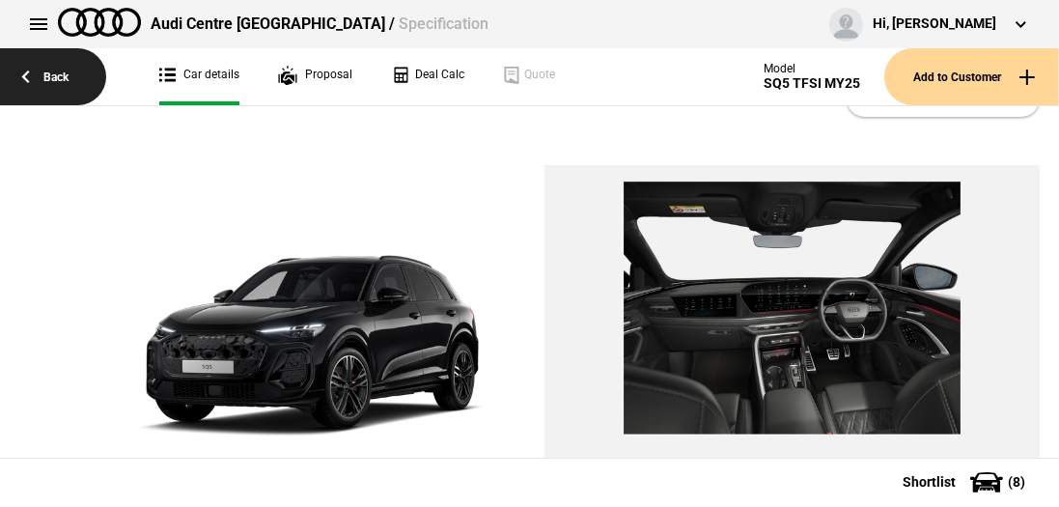
click at [77, 90] on link "Back" at bounding box center [53, 76] width 106 height 57
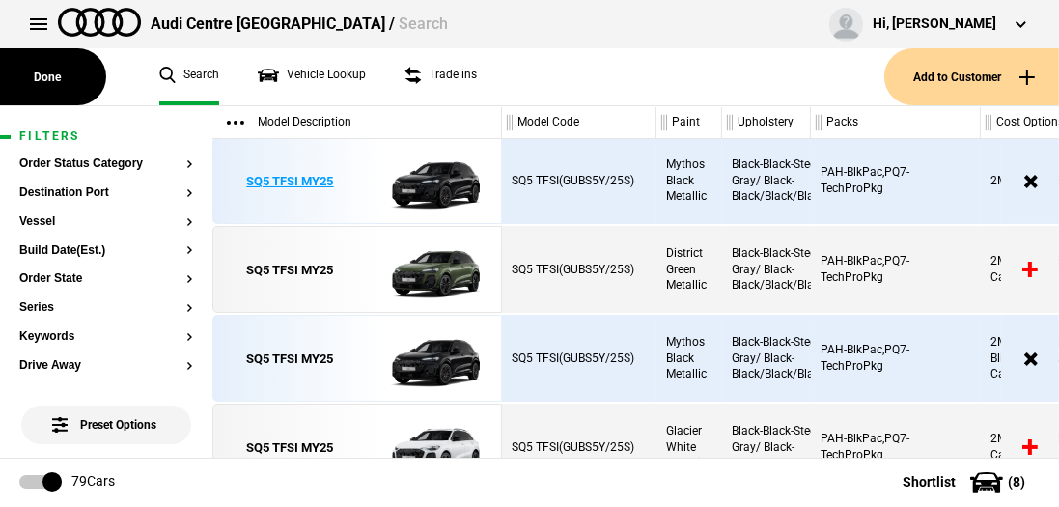
click at [297, 188] on div "SQ5 TFSI MY25" at bounding box center [290, 181] width 87 height 17
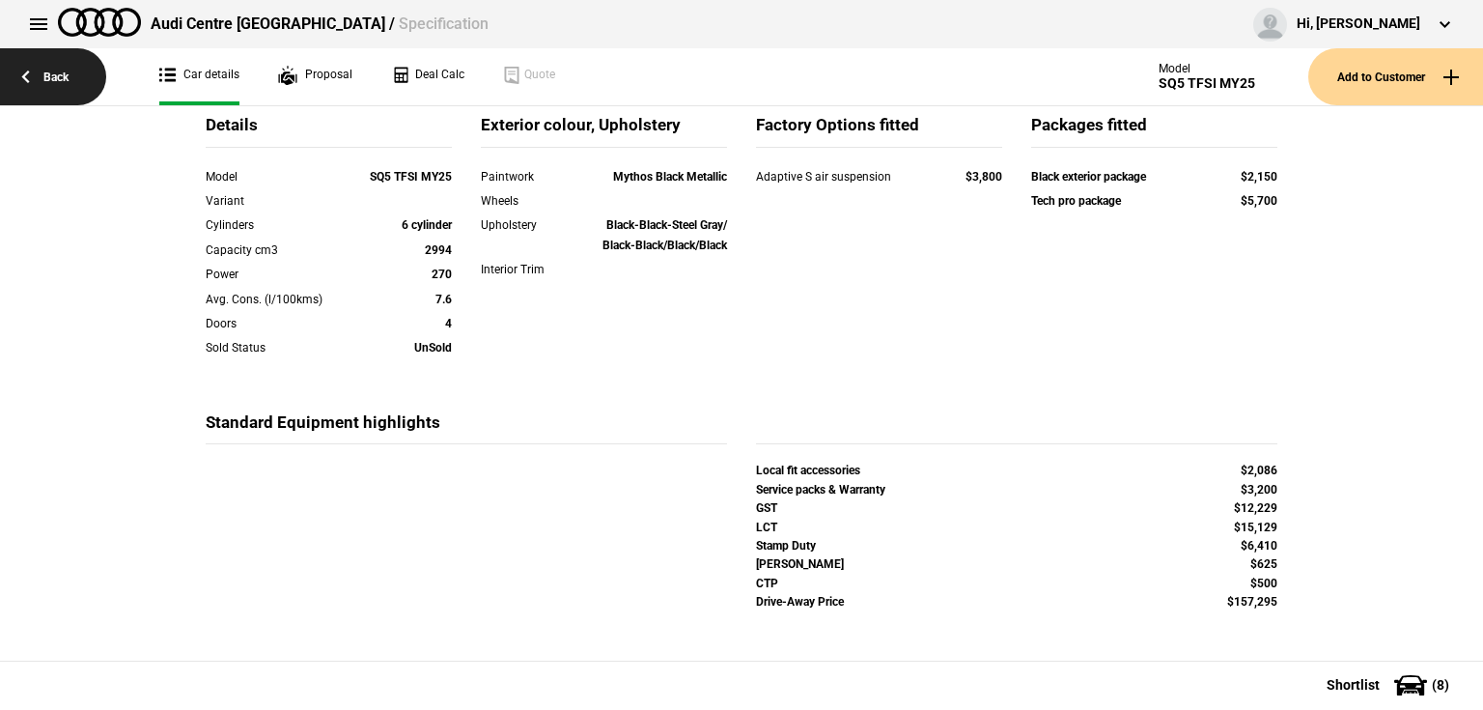
drag, startPoint x: 59, startPoint y: 71, endPoint x: 70, endPoint y: 68, distance: 11.3
click at [70, 68] on link "Back" at bounding box center [53, 76] width 106 height 57
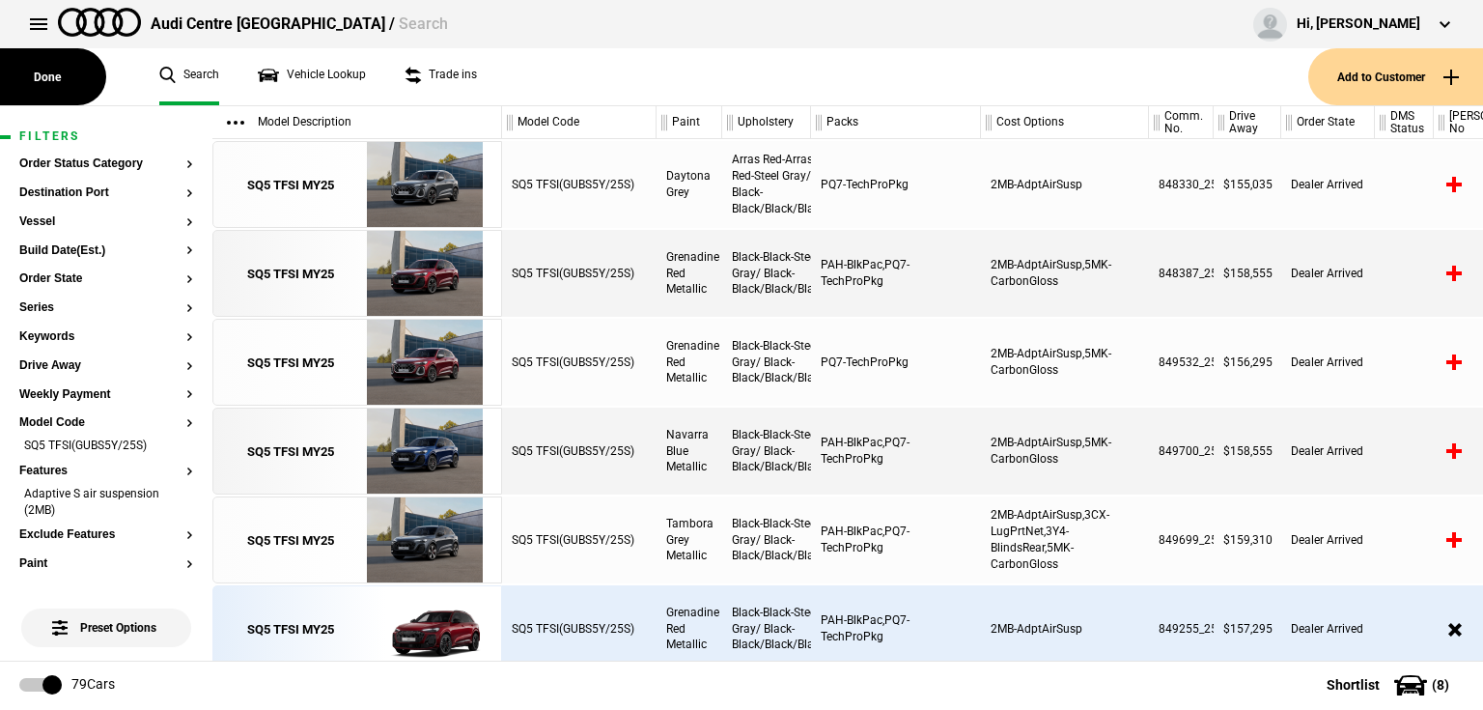
scroll to position [1425, 0]
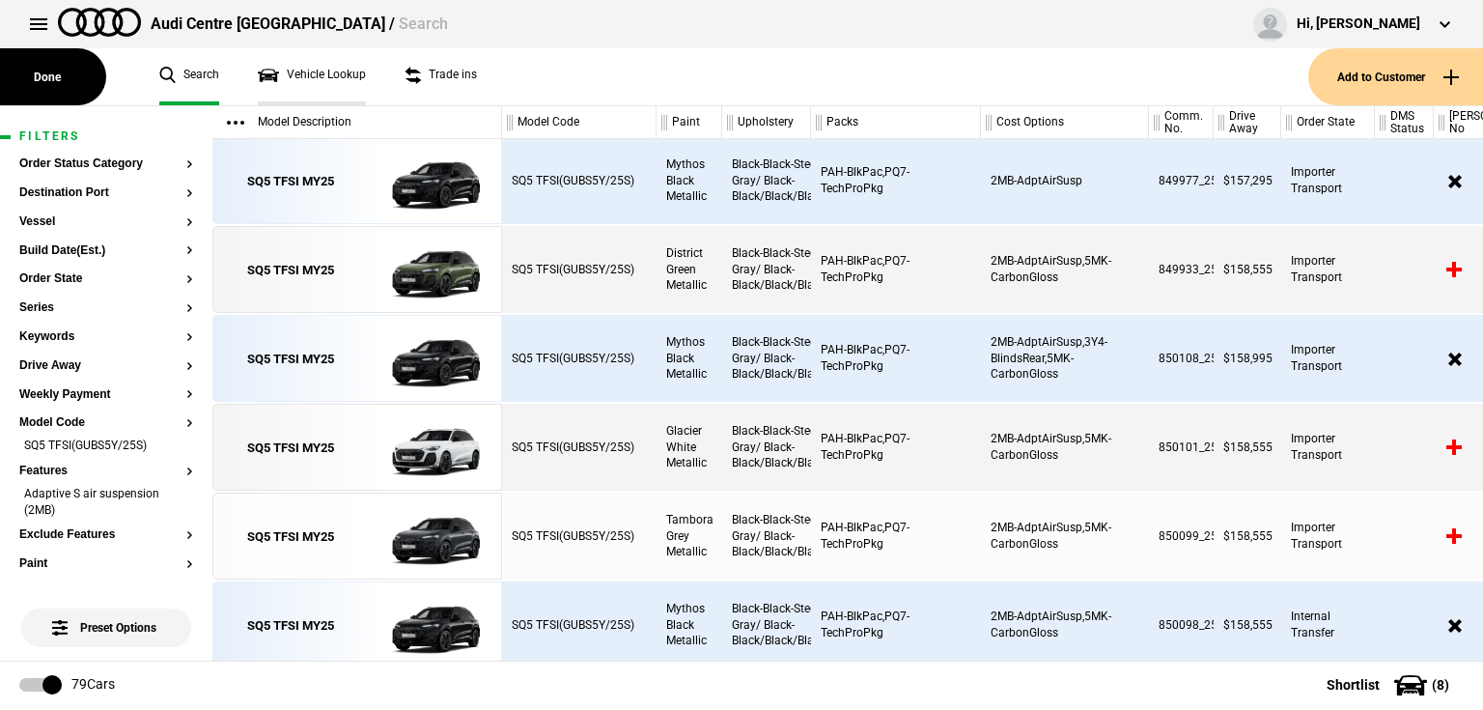
click at [312, 68] on link "Vehicle Lookup" at bounding box center [312, 76] width 108 height 57
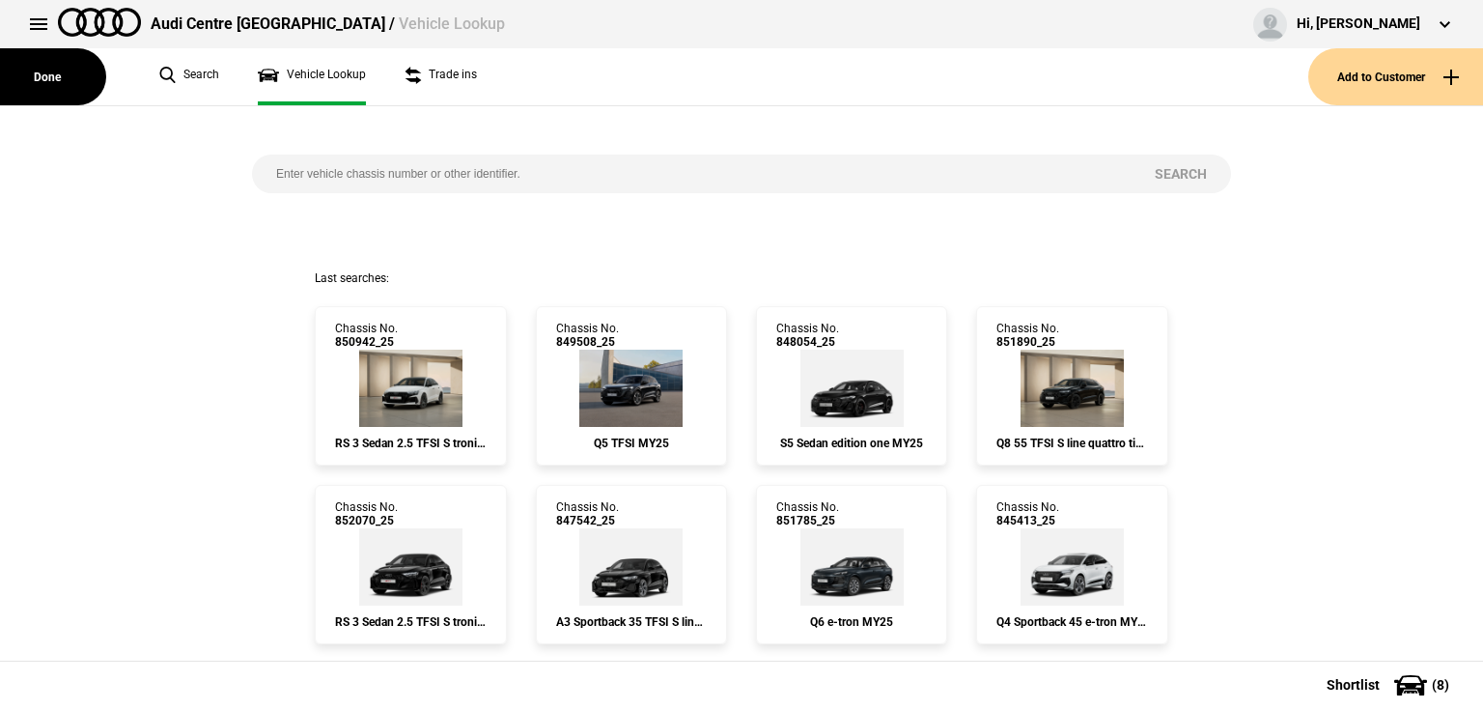
click at [367, 176] on input "search" at bounding box center [691, 173] width 879 height 39
paste input "853891"
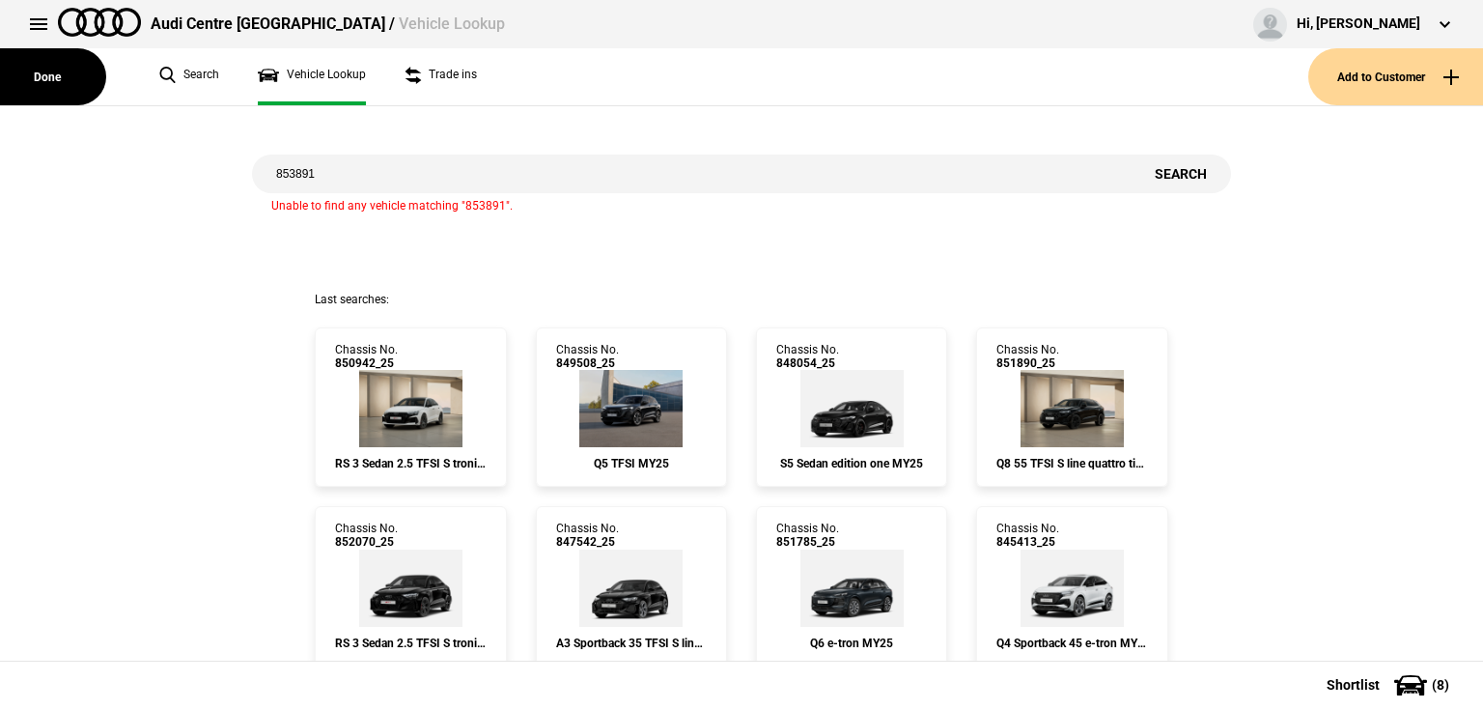
click at [380, 176] on input "853891" at bounding box center [691, 173] width 879 height 39
type input "8"
type input "853891"
click at [71, 70] on button "Done" at bounding box center [53, 76] width 106 height 57
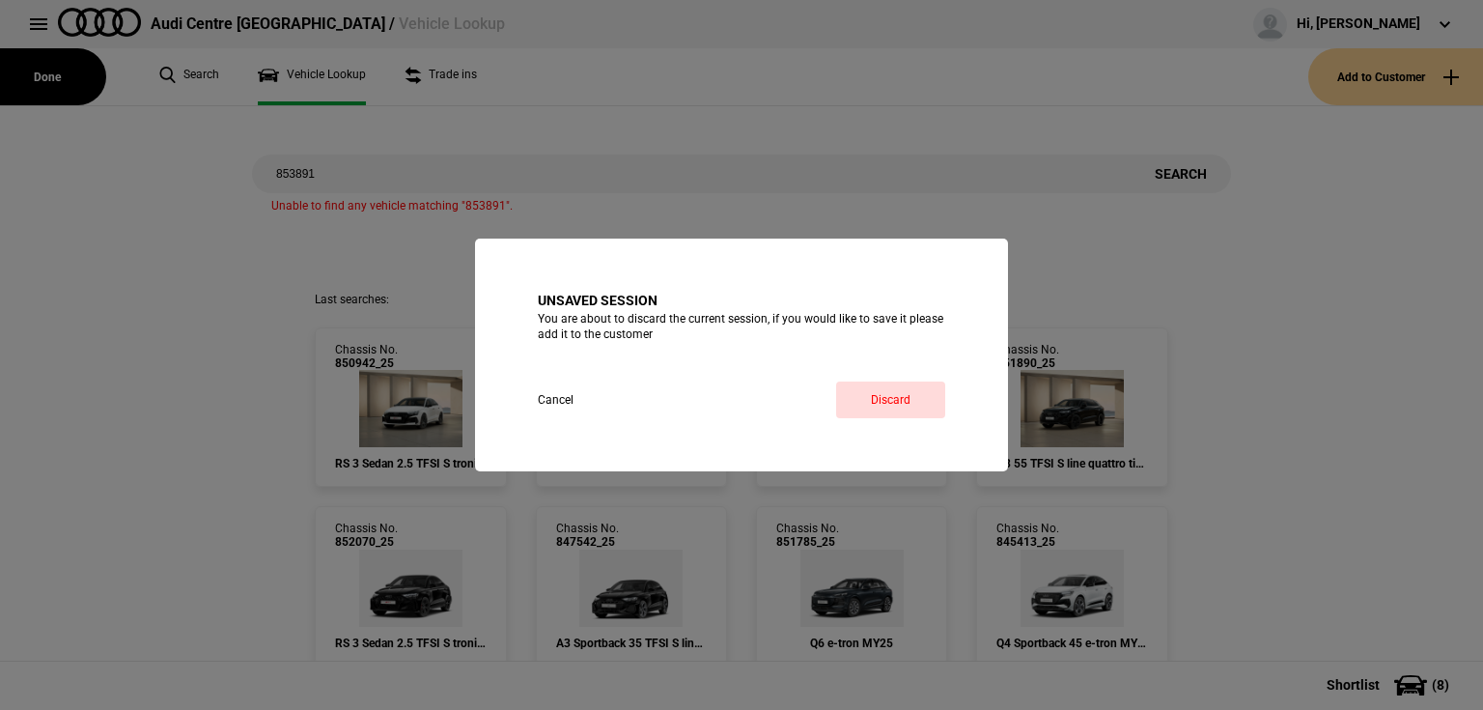
click at [177, 70] on div "Unsaved session You are about to discard the current session, if you would like…" at bounding box center [741, 355] width 1483 height 710
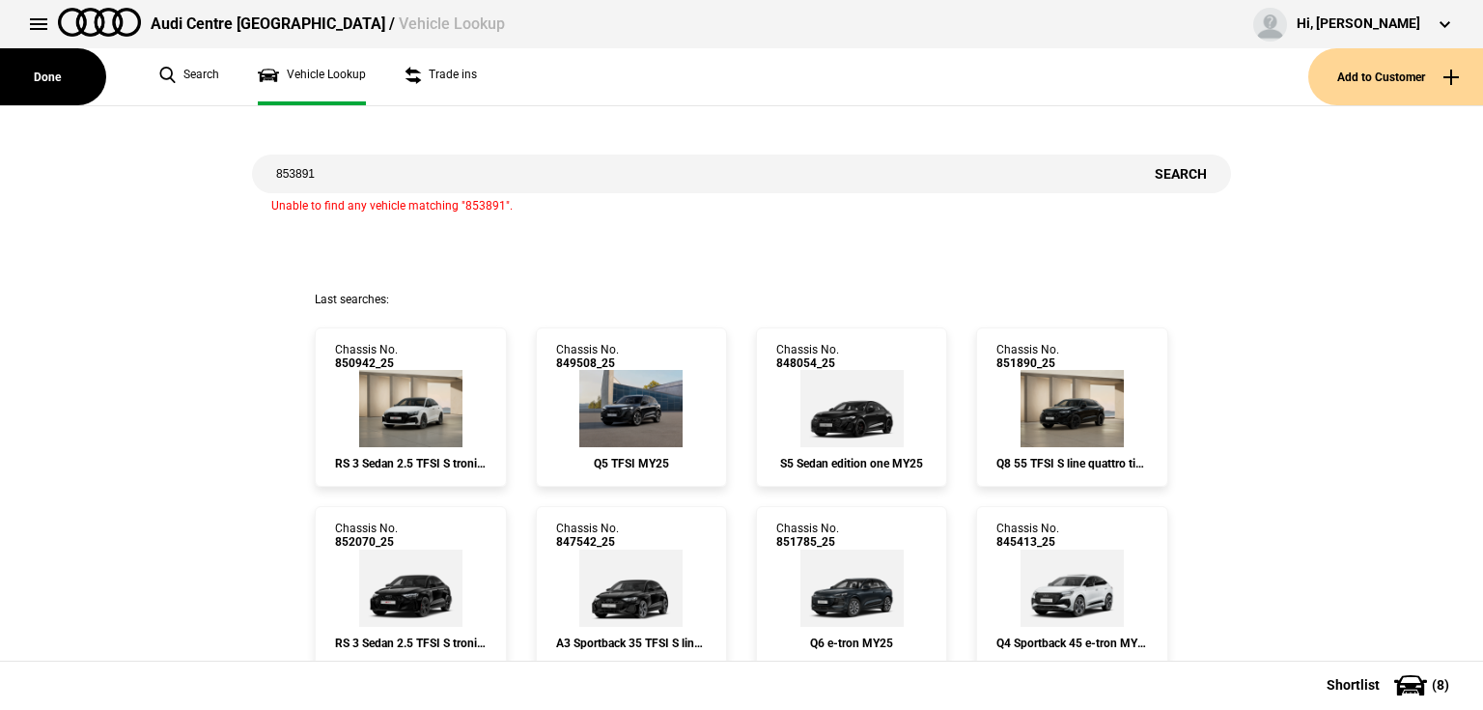
click at [460, 178] on input "853891" at bounding box center [691, 173] width 879 height 39
drag, startPoint x: 453, startPoint y: 180, endPoint x: 232, endPoint y: 185, distance: 221.2
click at [232, 185] on div "853891 Search Unable to find any vehicle matching "853891"." at bounding box center [742, 198] width 1512 height 185
click at [171, 73] on link "Search" at bounding box center [189, 76] width 60 height 57
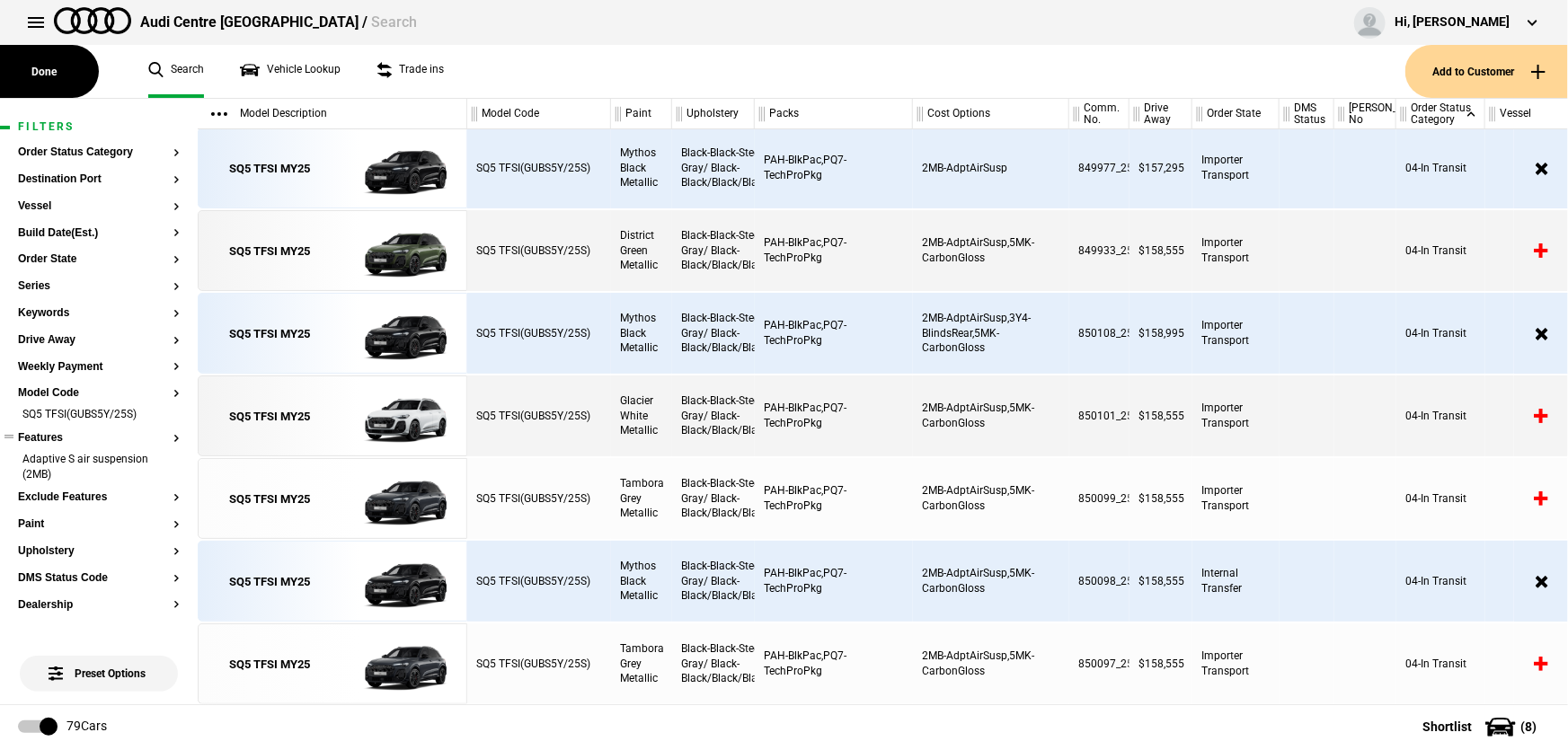
click at [162, 415] on li "SQ5 TFSI(GUBS5Y/25S)" at bounding box center [99, 415] width 162 height 18
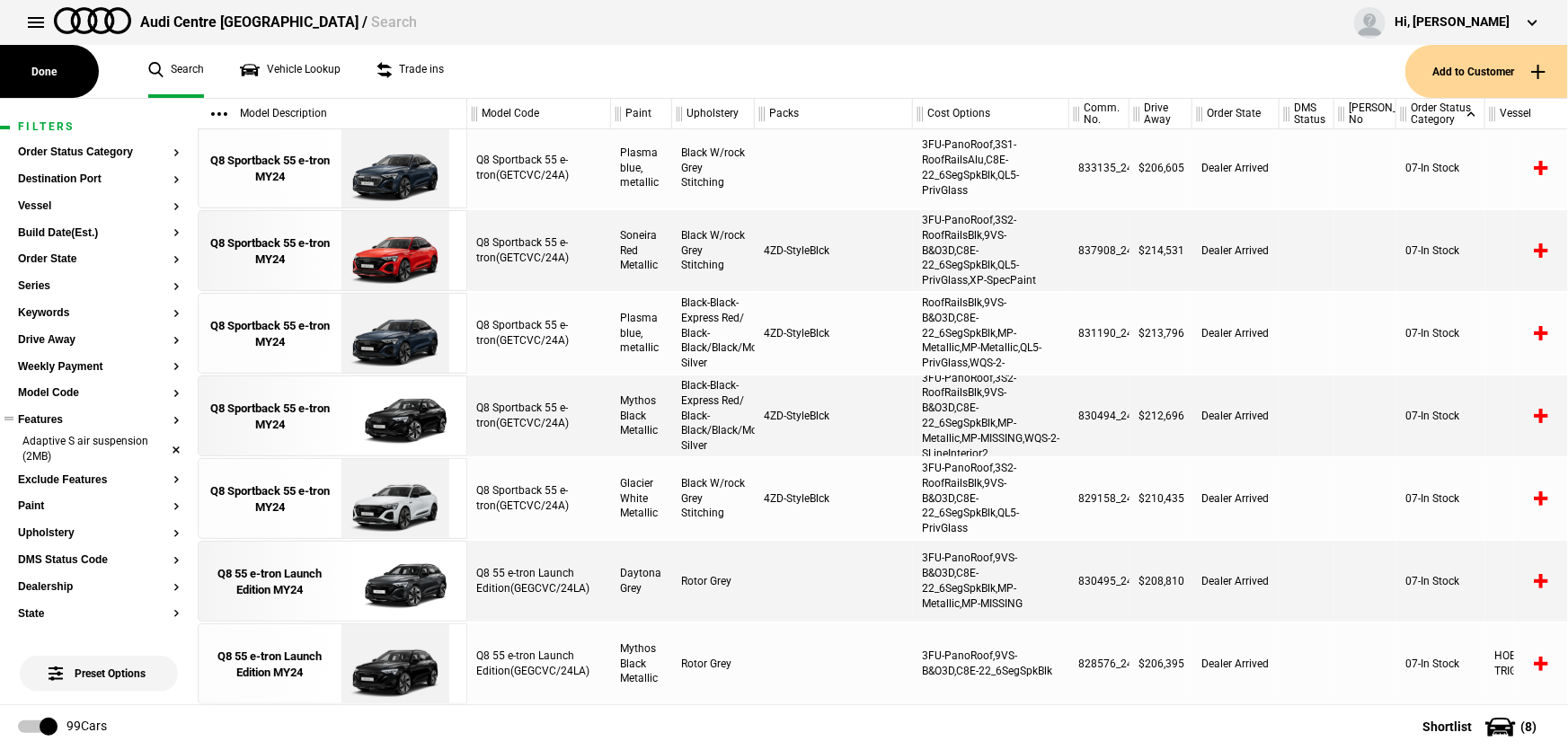
click at [161, 446] on li "Adaptive S air suspension (2MB)" at bounding box center [99, 450] width 162 height 33
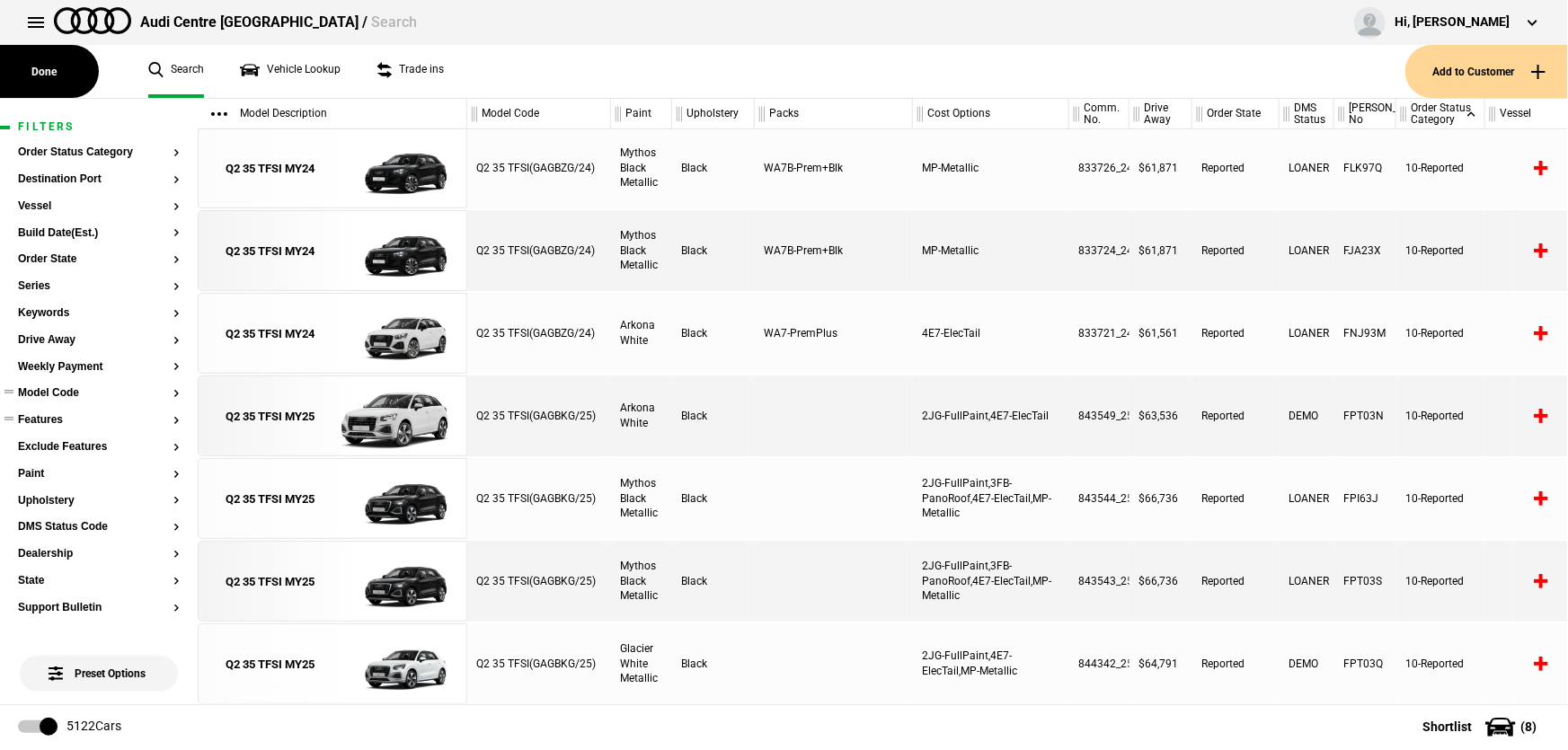
click at [64, 402] on section "Model Code" at bounding box center [99, 400] width 162 height 27
click at [63, 395] on button "Model Code" at bounding box center [99, 394] width 162 height 13
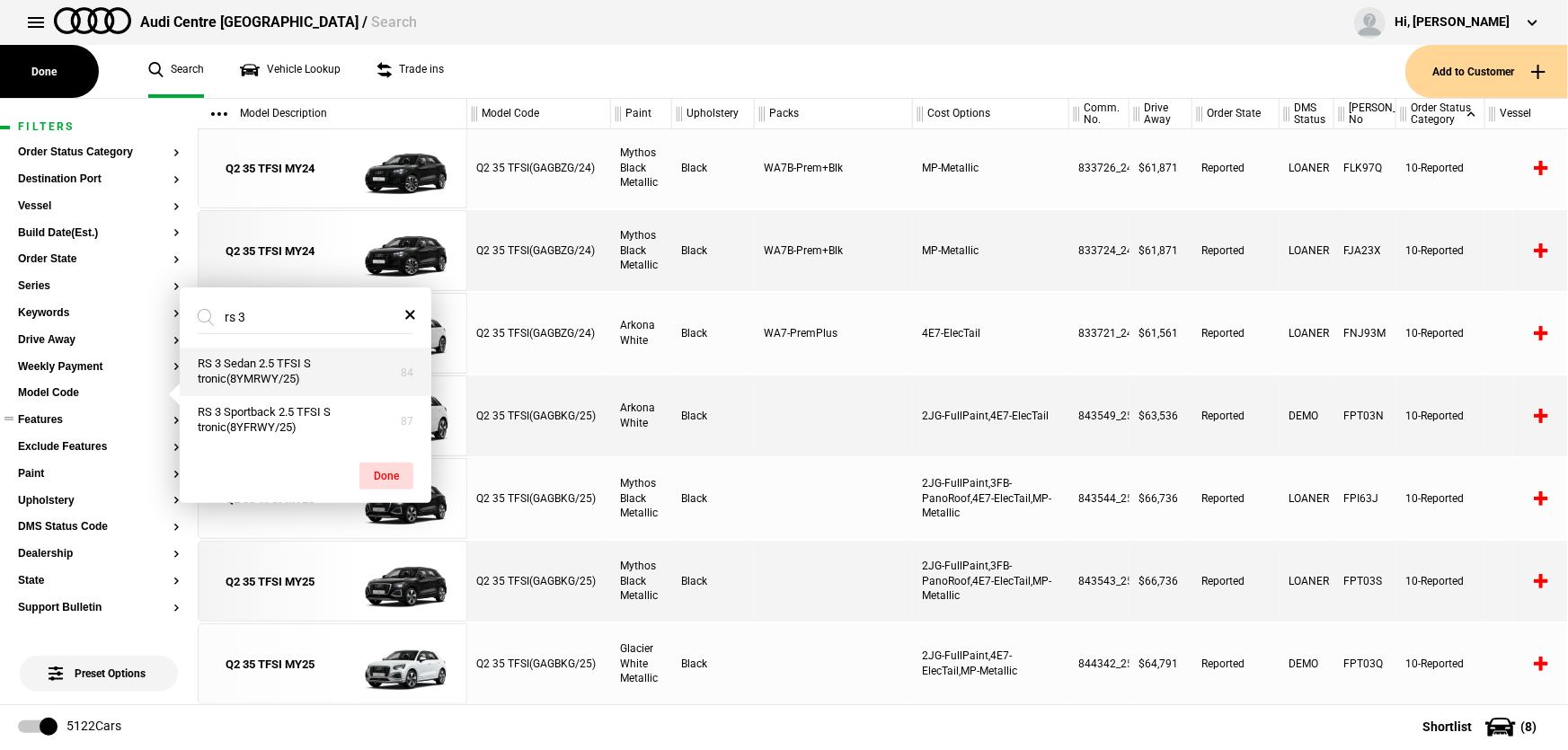
type input "rs 3"
click at [239, 376] on button "RS 3 Sedan 2.5 TFSI S tronic(8YMRWY/25)" at bounding box center [305, 372] width 251 height 48
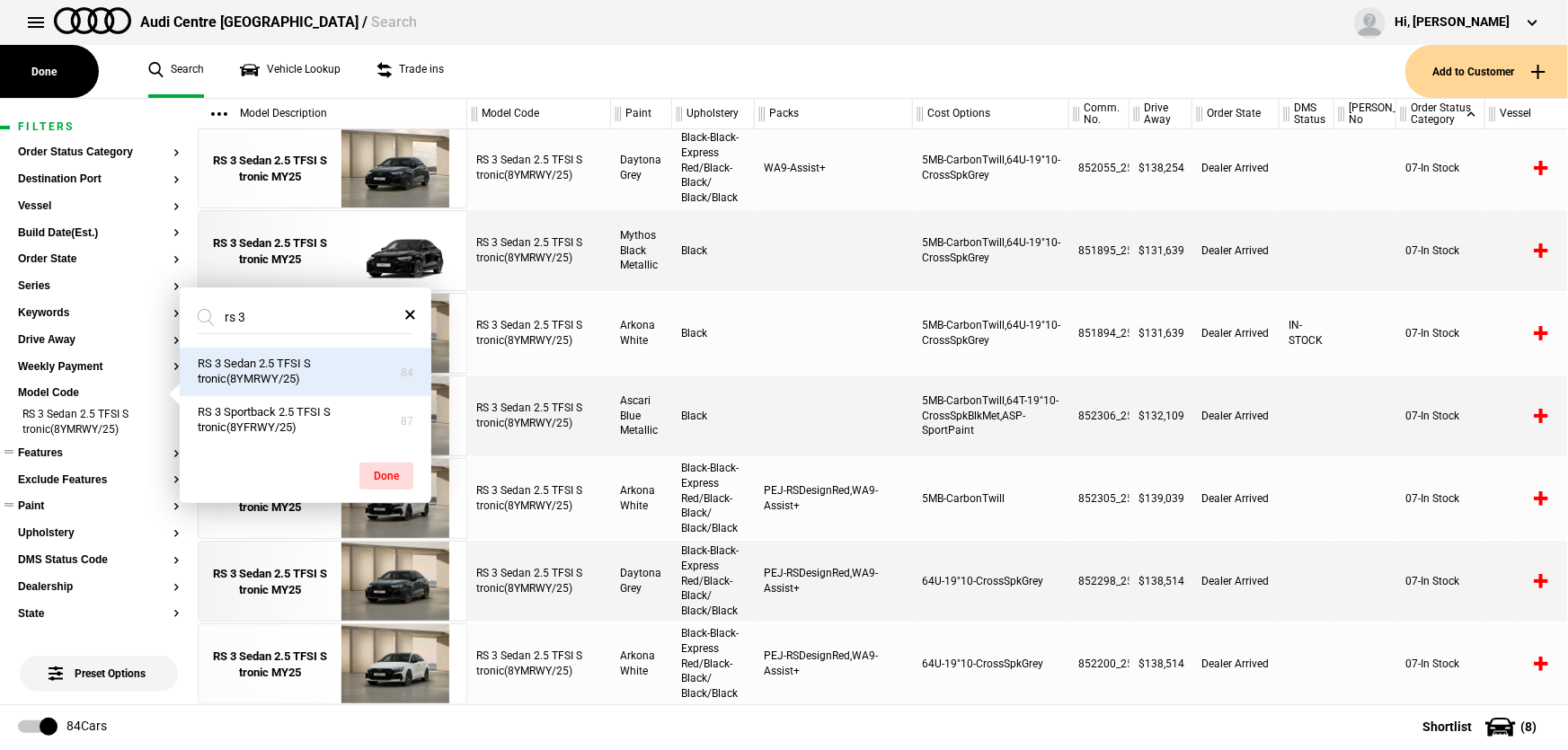
click at [28, 505] on button "Paint" at bounding box center [99, 507] width 162 height 13
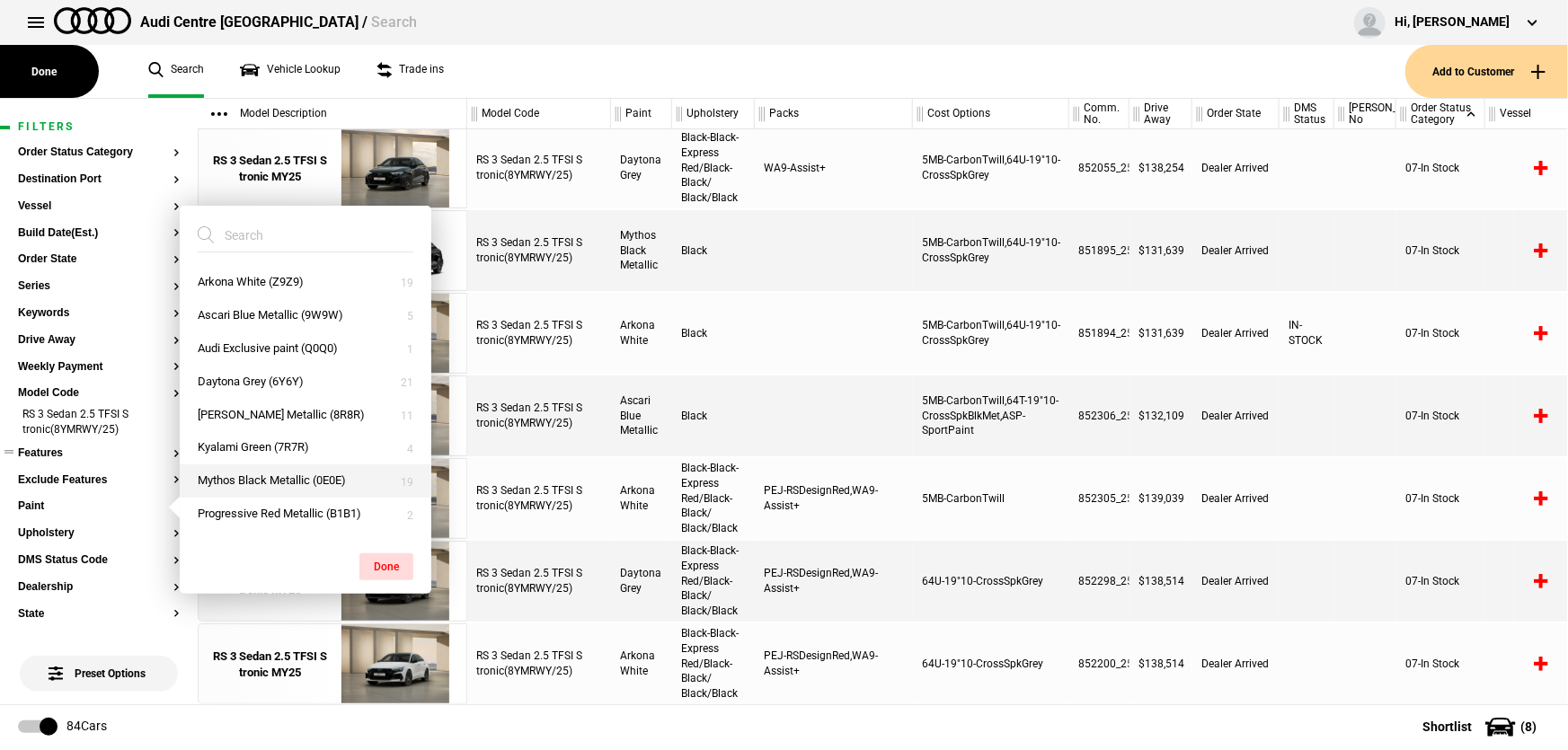
click at [233, 487] on button "Mythos Black Metallic (0E0E)" at bounding box center [305, 481] width 251 height 33
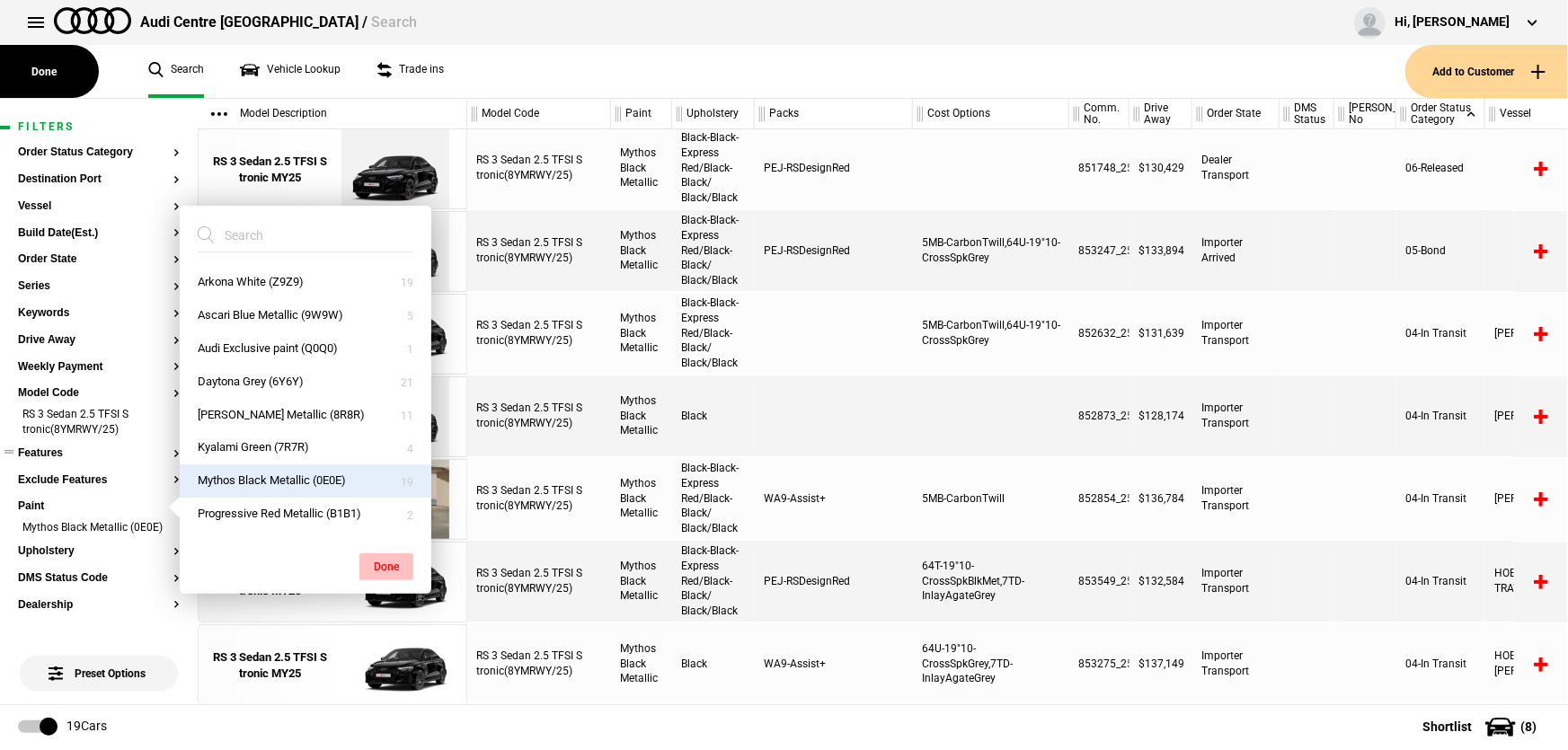
click at [377, 565] on button "Done" at bounding box center [386, 567] width 54 height 27
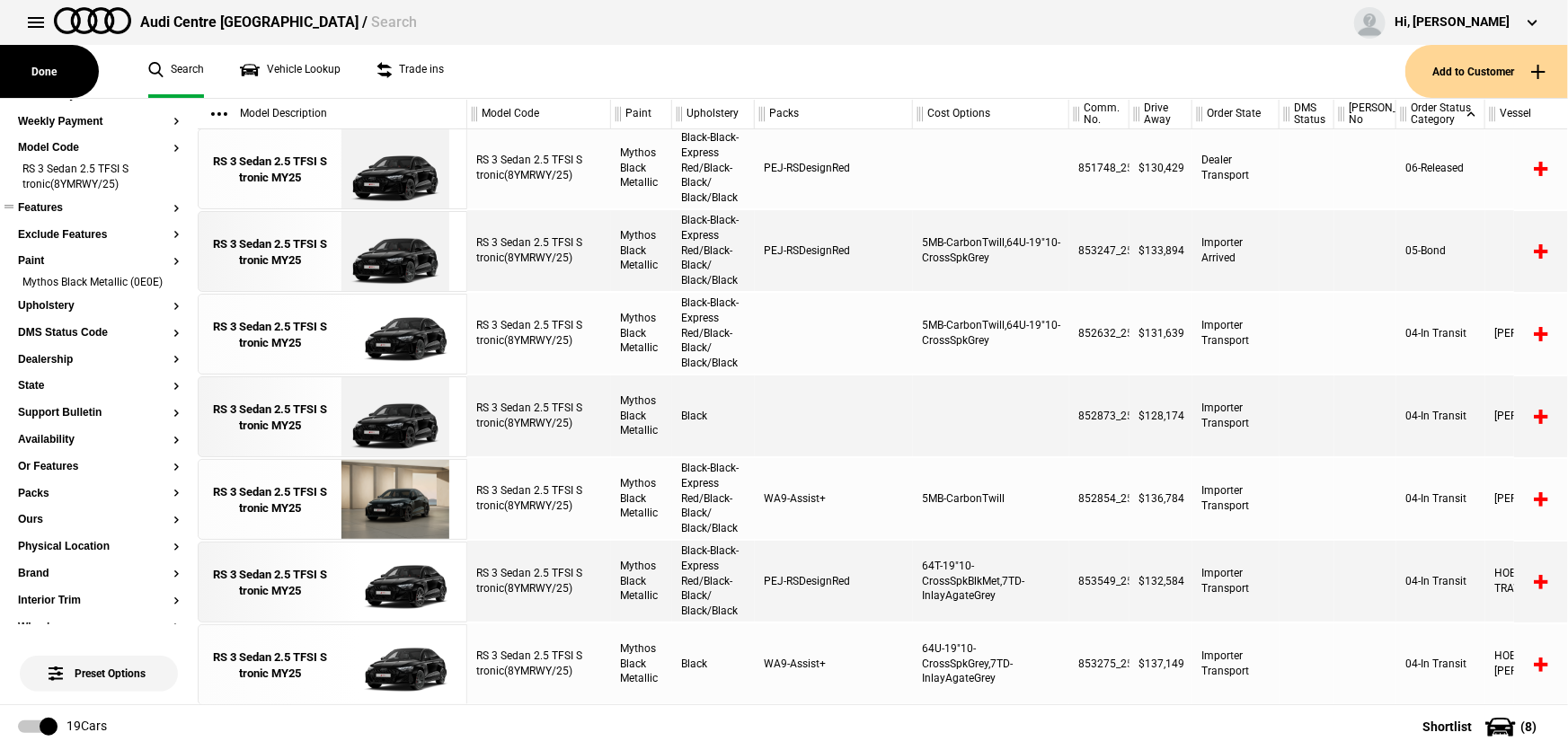
scroll to position [326, 0]
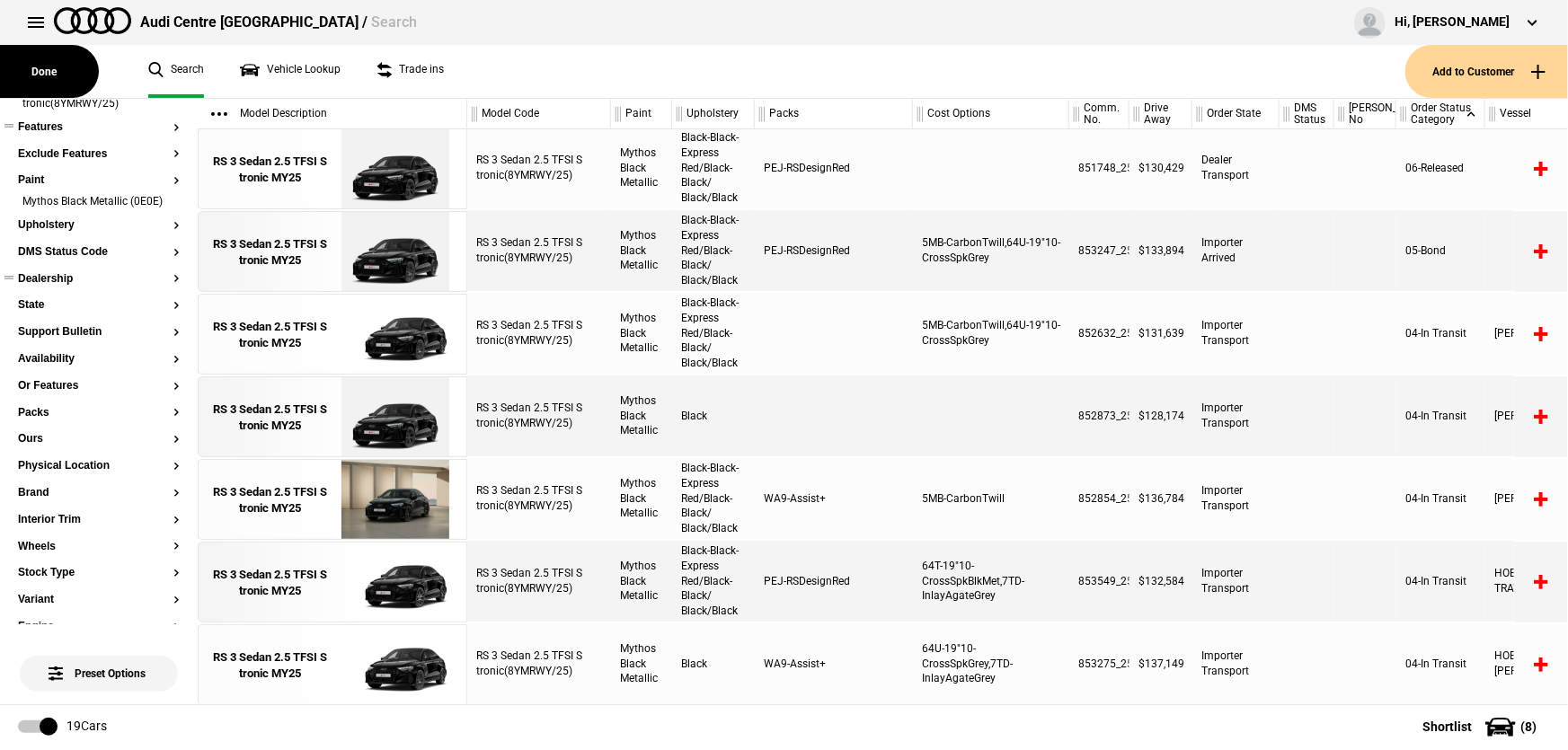
click at [65, 286] on button "Dealership" at bounding box center [99, 280] width 162 height 13
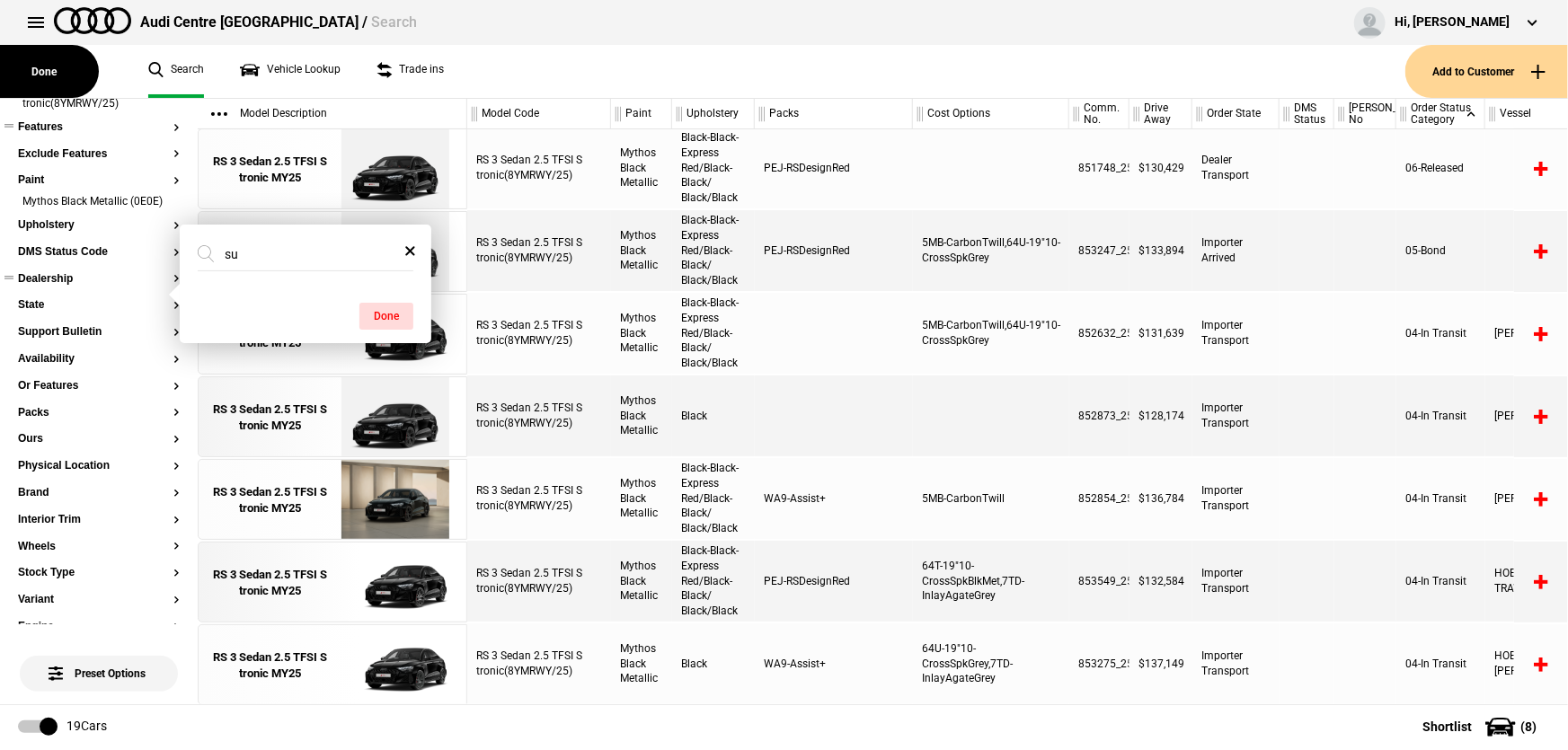
type input "s"
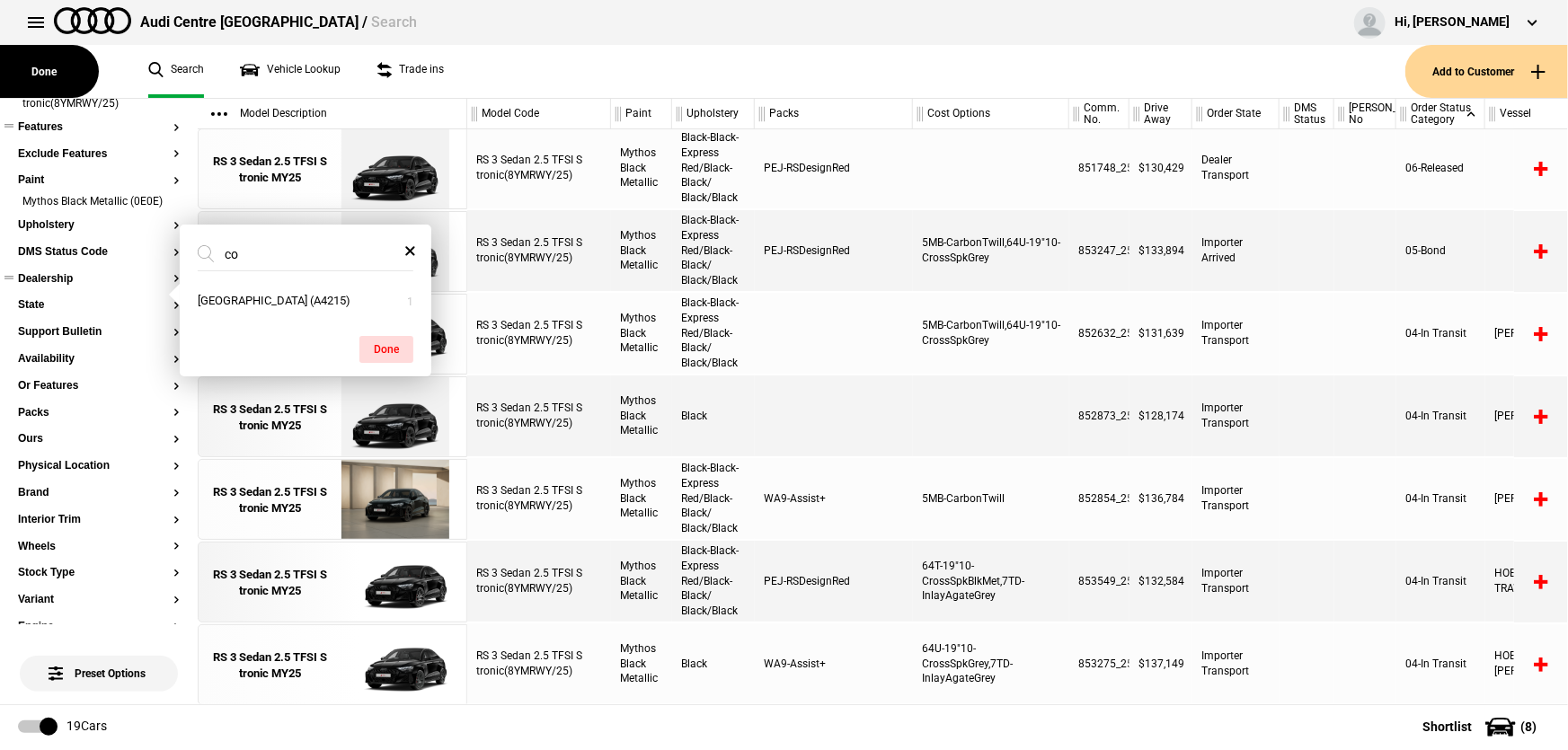
type input "c"
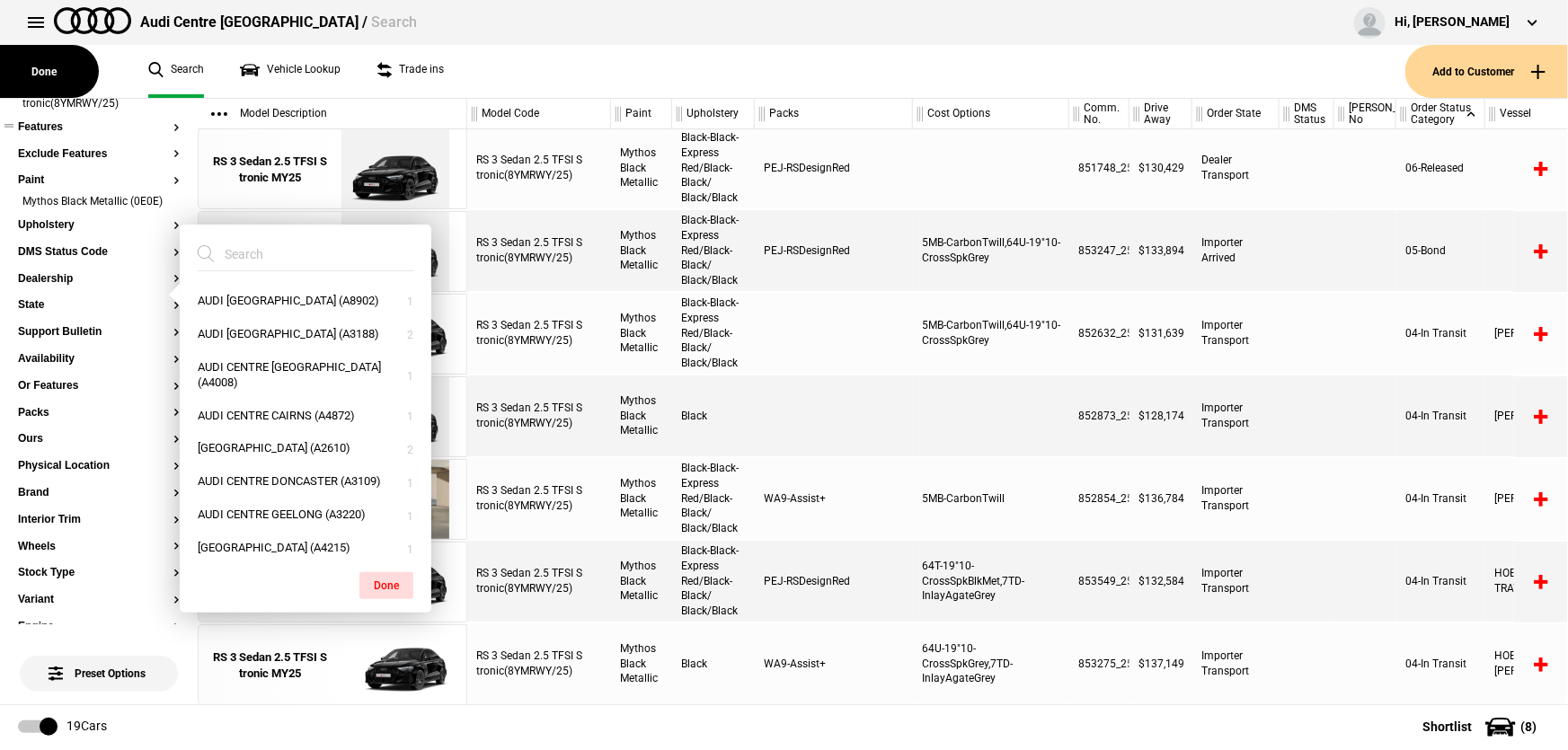
click at [540, 45] on ul "Search Vehicle Lookup Trade ins" at bounding box center [768, 71] width 1275 height 53
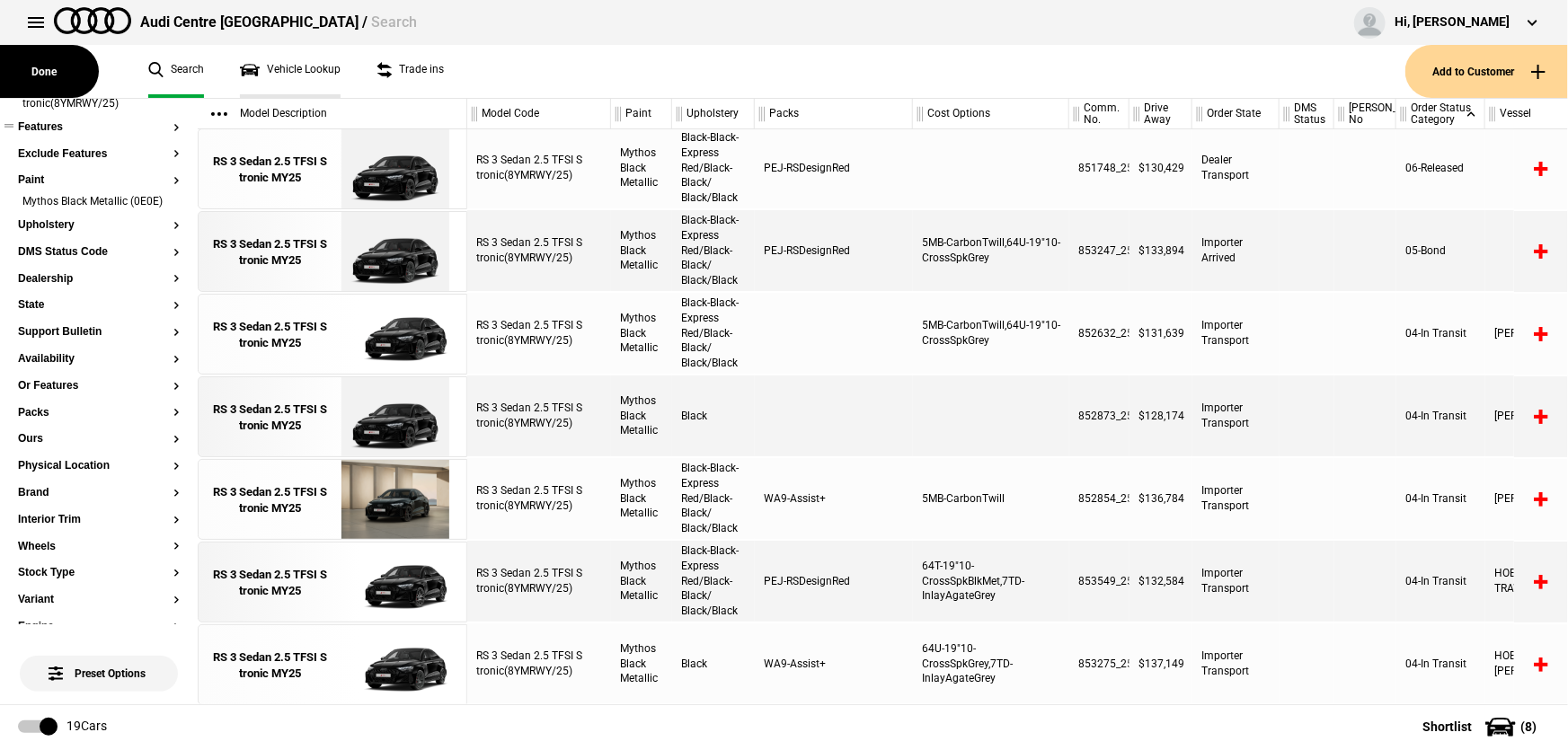
click at [279, 80] on link "Vehicle Lookup" at bounding box center [290, 71] width 101 height 53
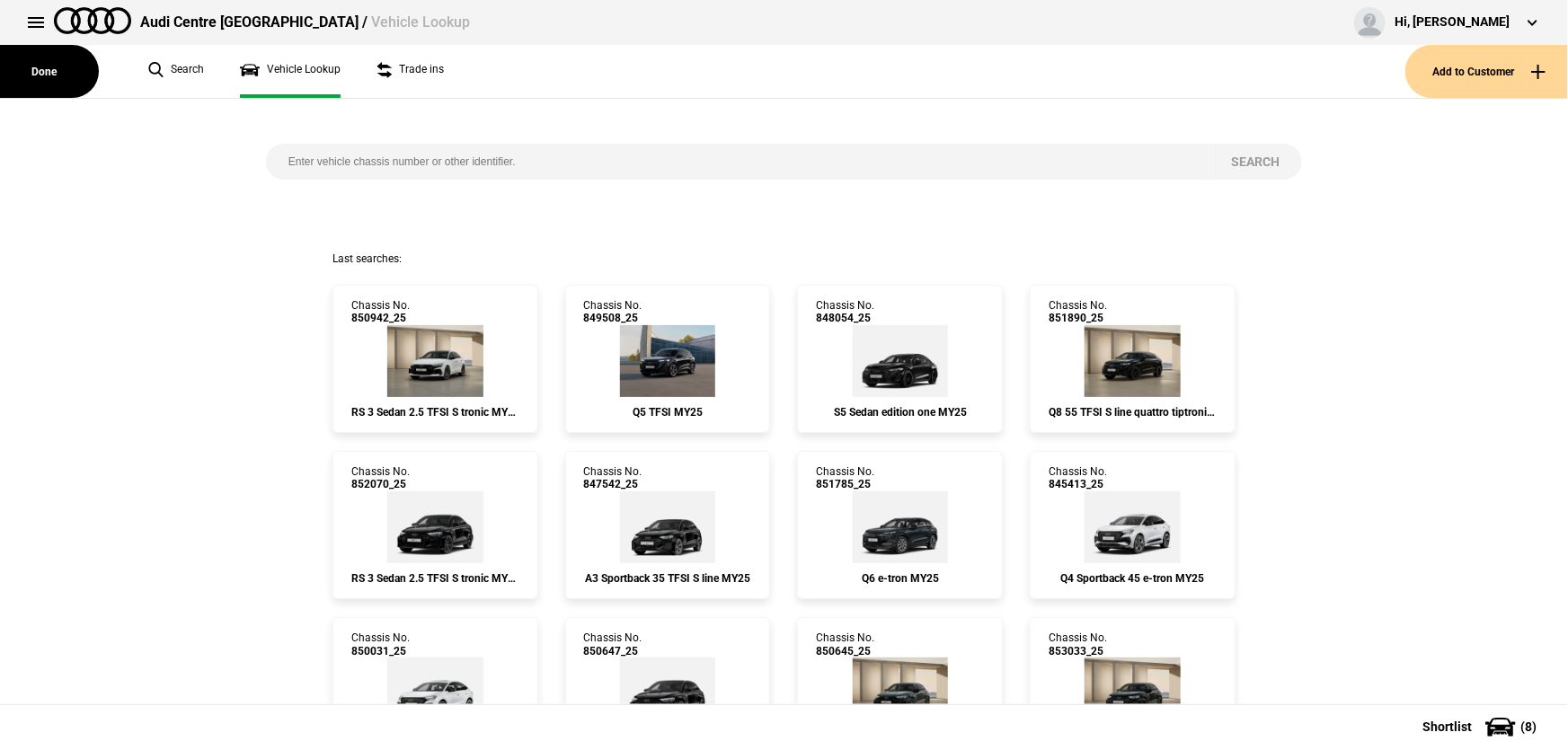
click at [556, 164] on input "search" at bounding box center [737, 161] width 943 height 36
paste input "849497"
type input "849497"
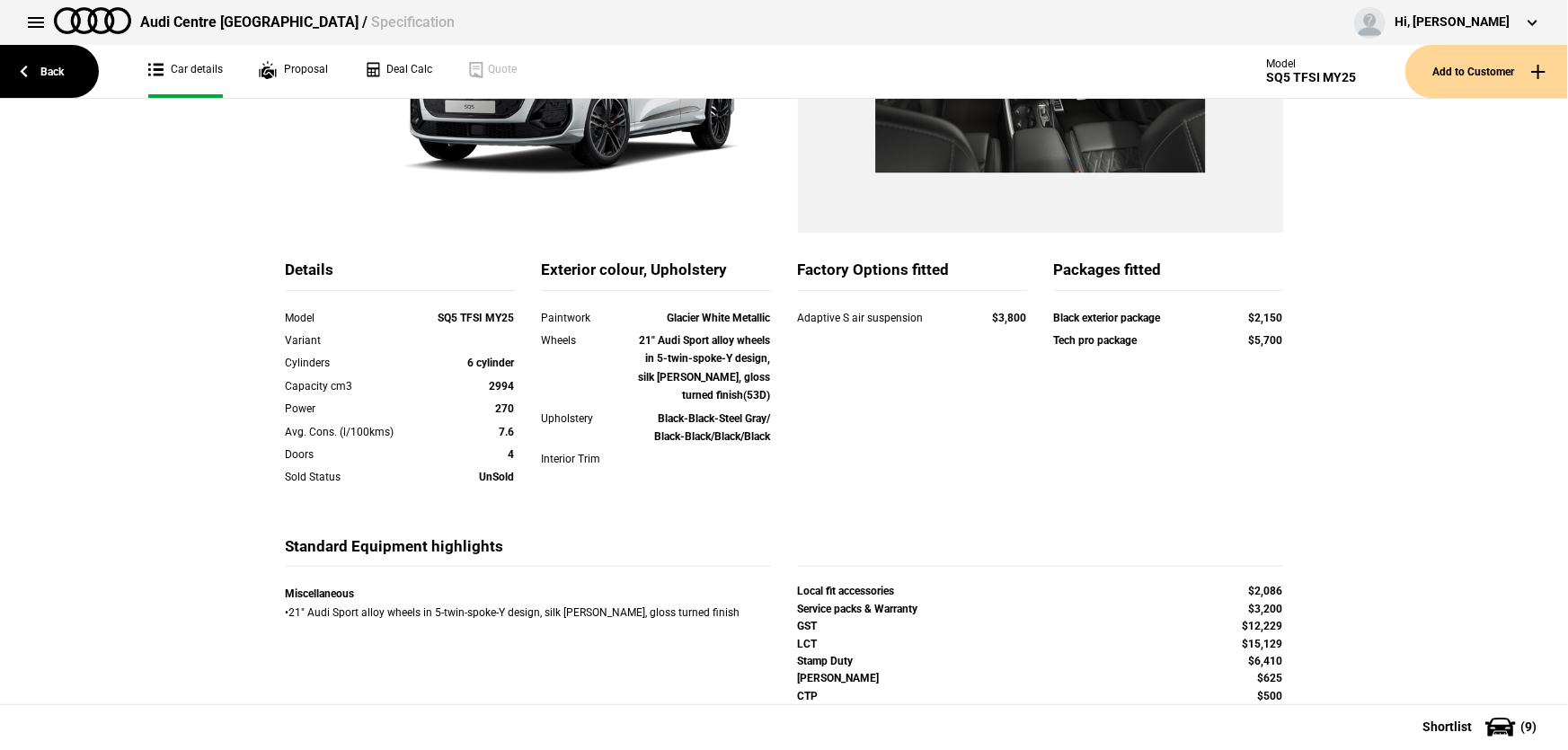
scroll to position [326, 0]
